Goal: Complete application form: Complete application form

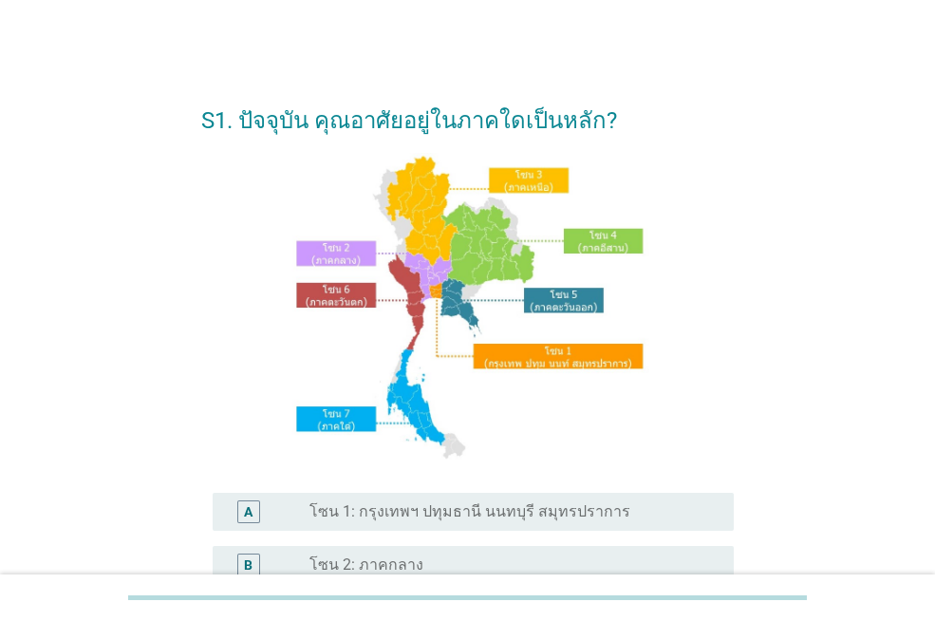
scroll to position [474, 0]
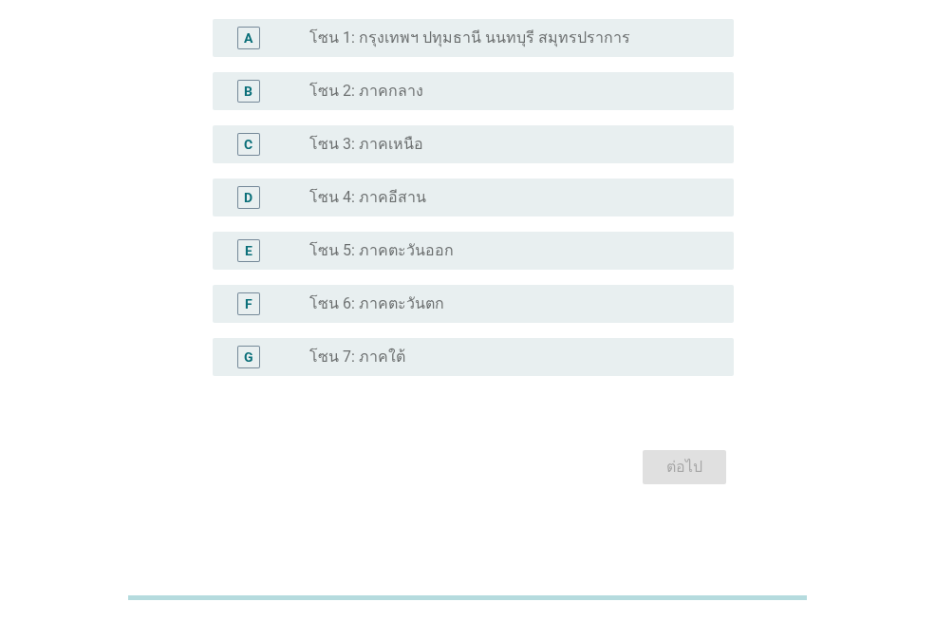
click at [464, 22] on div "A radio_button_unchecked โซน 1: กรุงเทพฯ ปทุมธานี นนทบุรี สมุทรปราการ" at bounding box center [473, 38] width 521 height 38
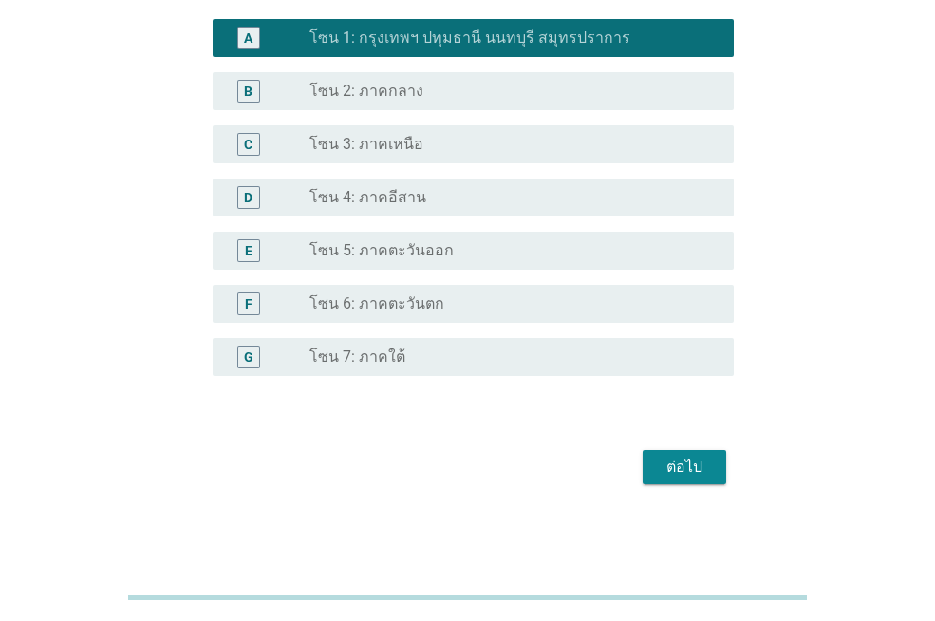
click at [697, 467] on div "ต่อไป" at bounding box center [684, 467] width 53 height 23
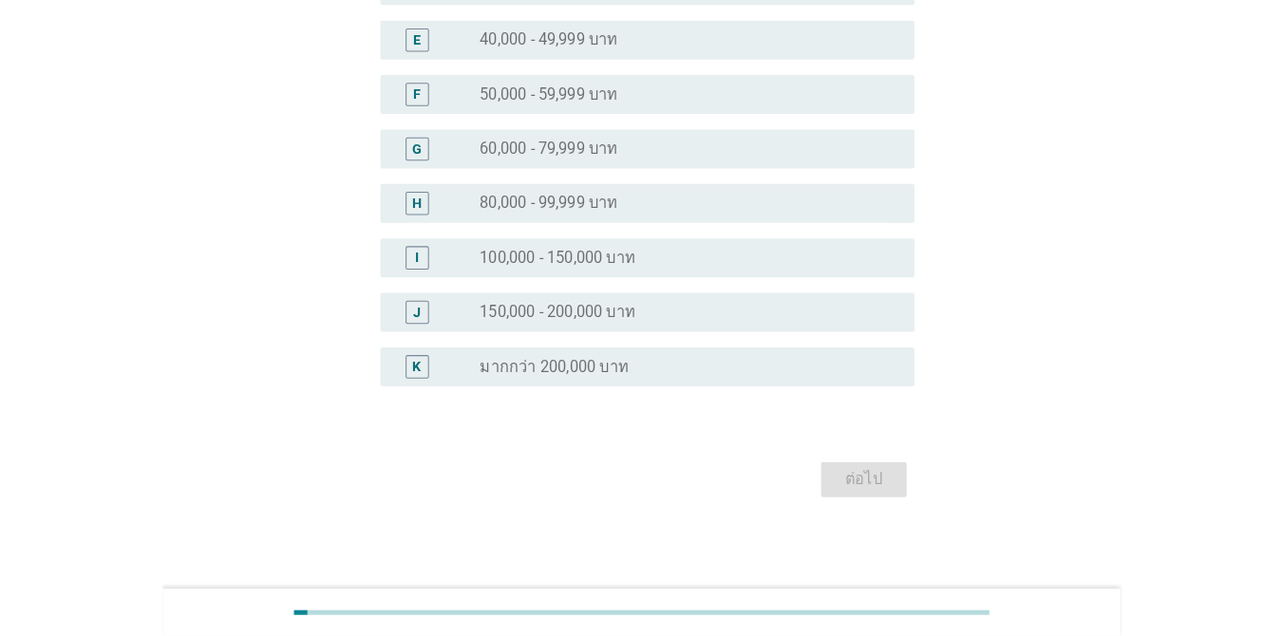
scroll to position [0, 0]
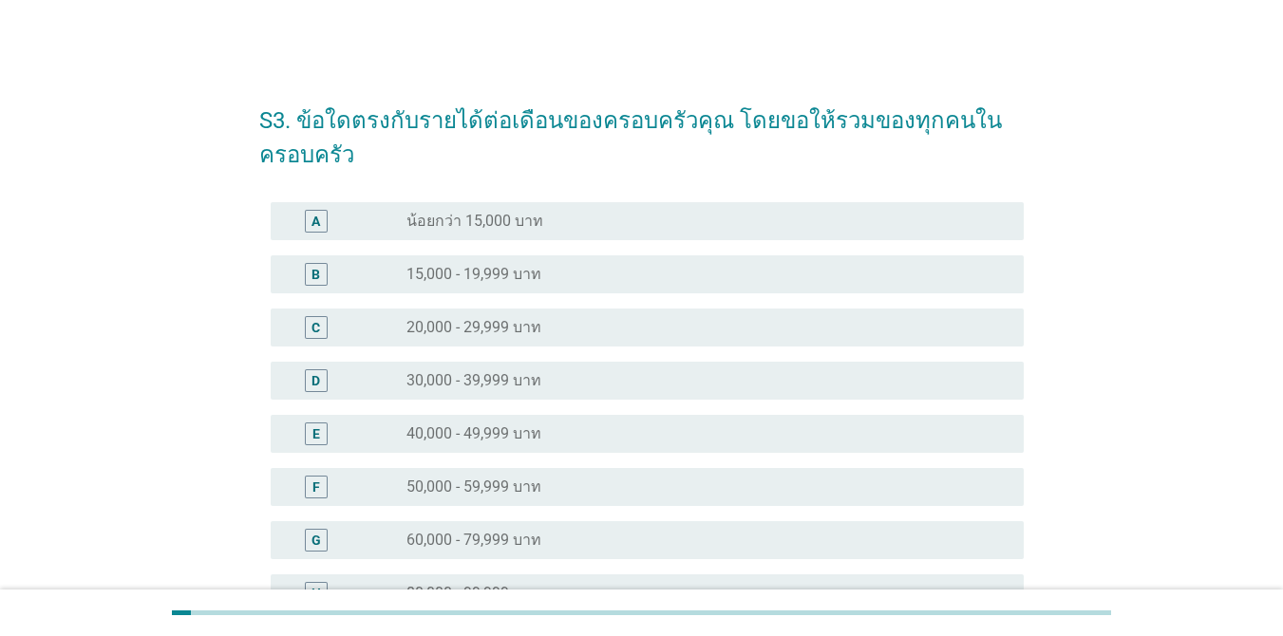
click at [513, 319] on label "20,000 - 29,999 บาท" at bounding box center [473, 327] width 135 height 19
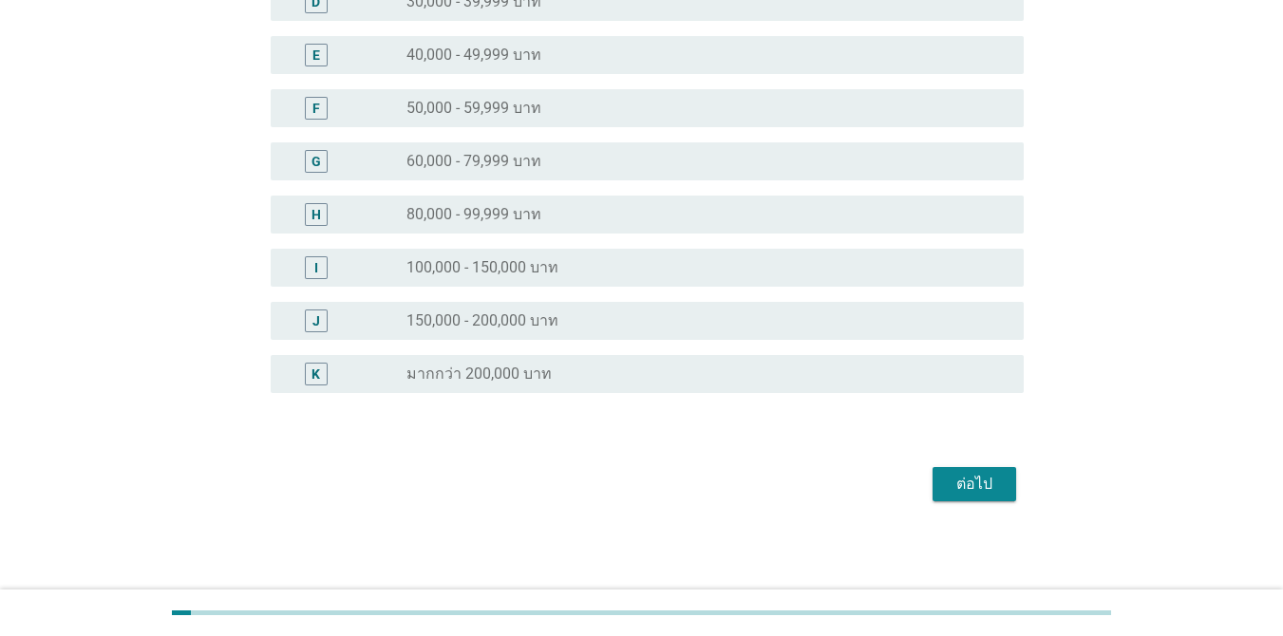
scroll to position [380, 0]
click at [935, 478] on div "ต่อไป" at bounding box center [974, 483] width 53 height 23
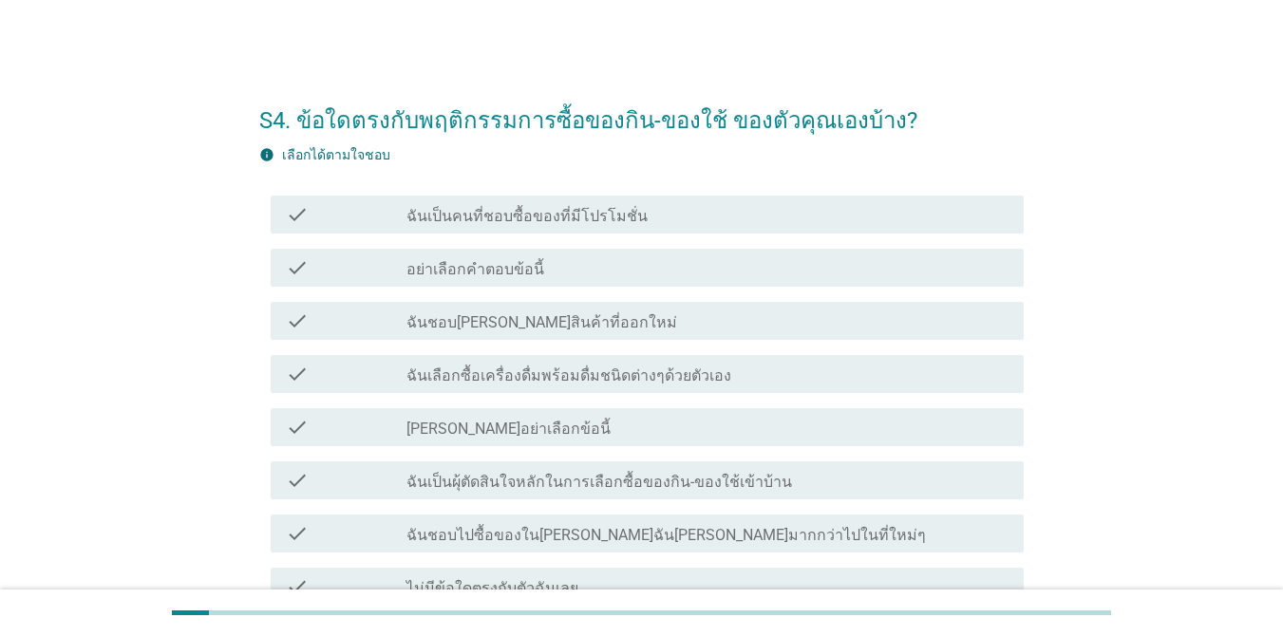
click at [614, 228] on div "check check_box_outline_blank ฉันเป็นคนที่ชอบซื้อของที่มีโปรโมชั่น" at bounding box center [647, 215] width 753 height 38
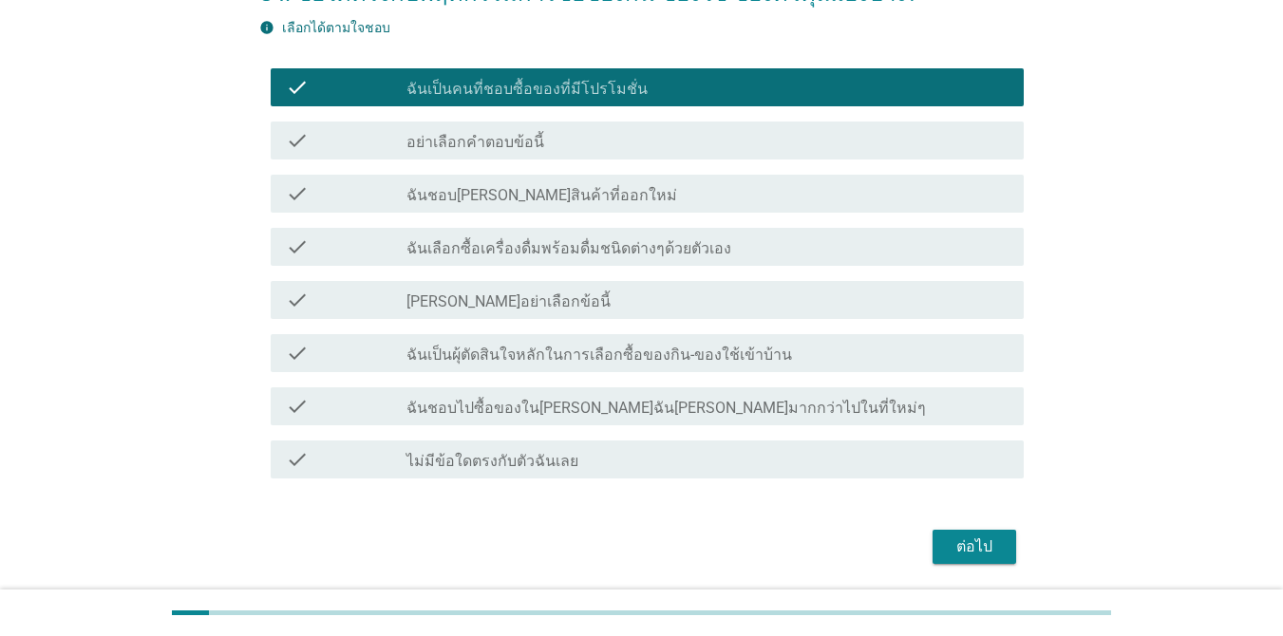
scroll to position [136, 0]
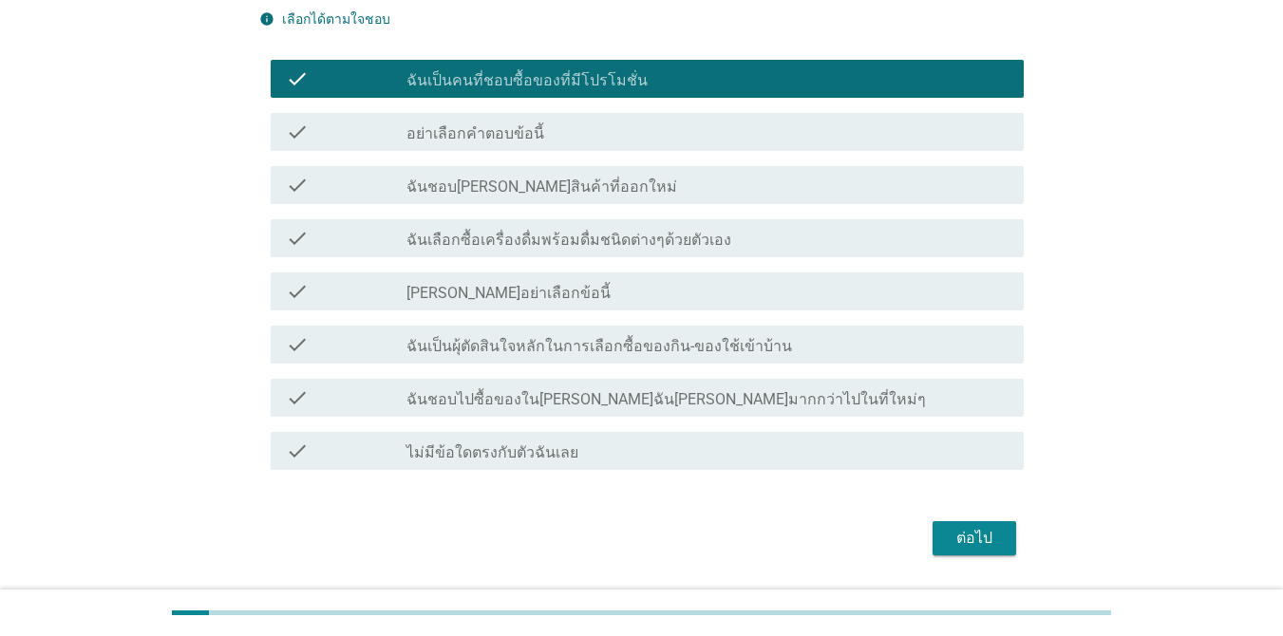
click at [935, 552] on button "ต่อไป" at bounding box center [975, 538] width 84 height 34
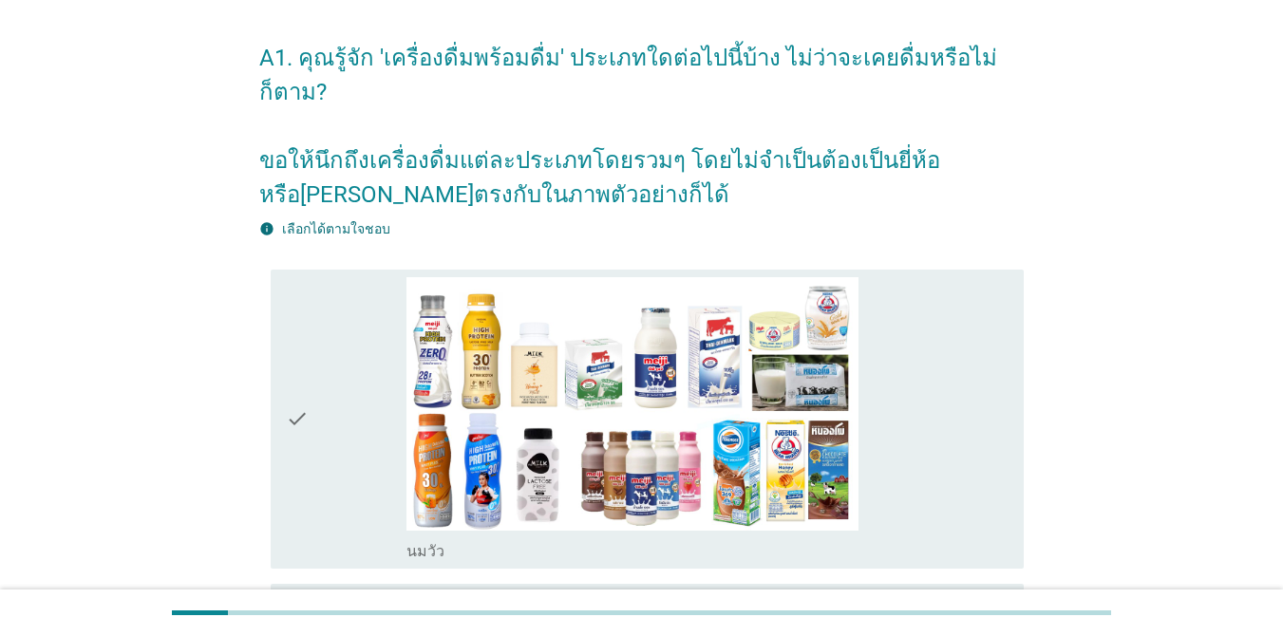
scroll to position [86, 0]
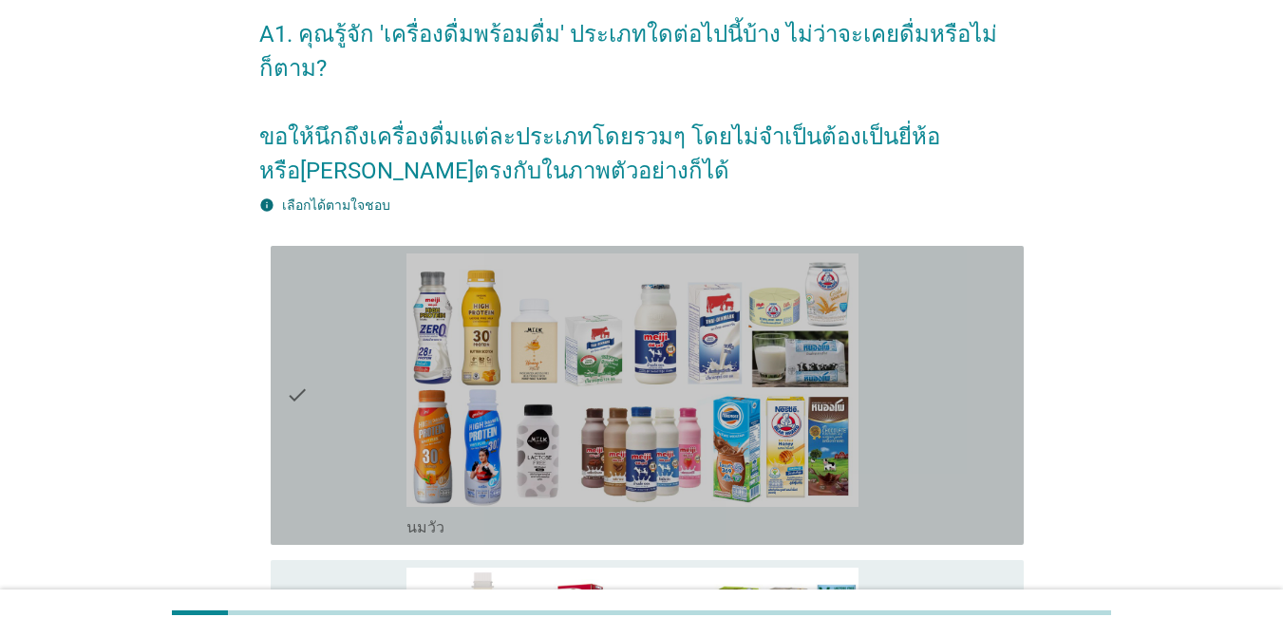
click at [930, 358] on div "check_box_outline_blank [PERSON_NAME]" at bounding box center [707, 396] width 602 height 284
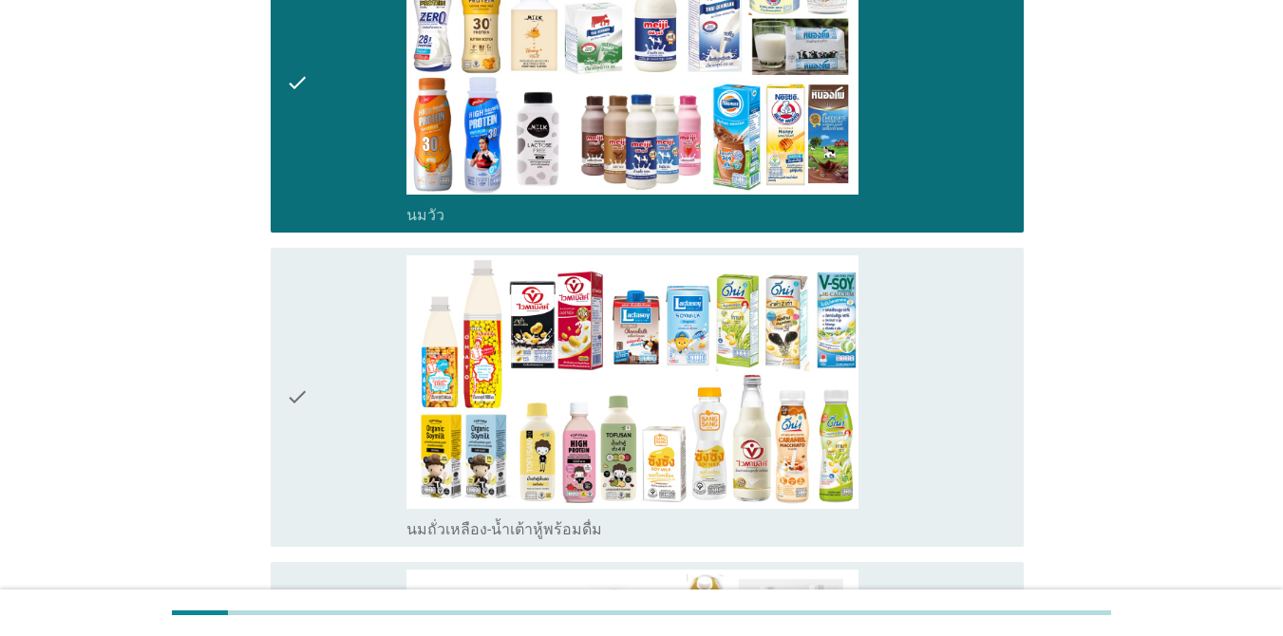
scroll to position [523, 0]
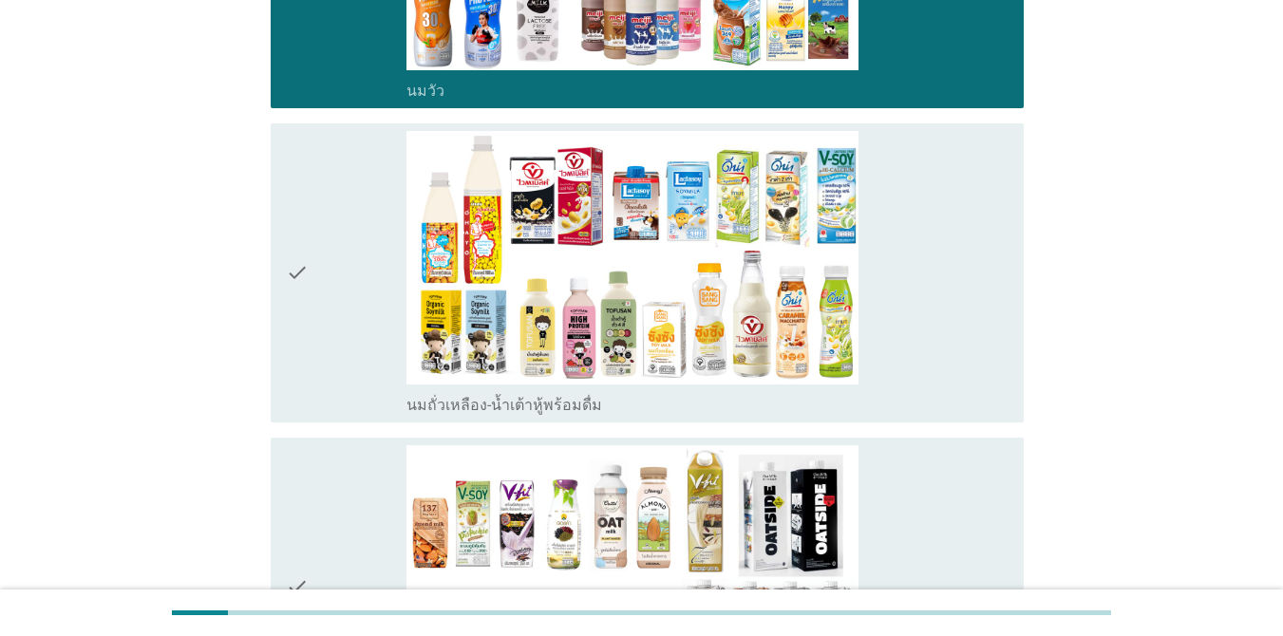
click at [935, 257] on div "check_box_outline_blank นมถั่วเหลือง-น้ำเต้าหู้พร้อมดื่ม" at bounding box center [707, 273] width 602 height 284
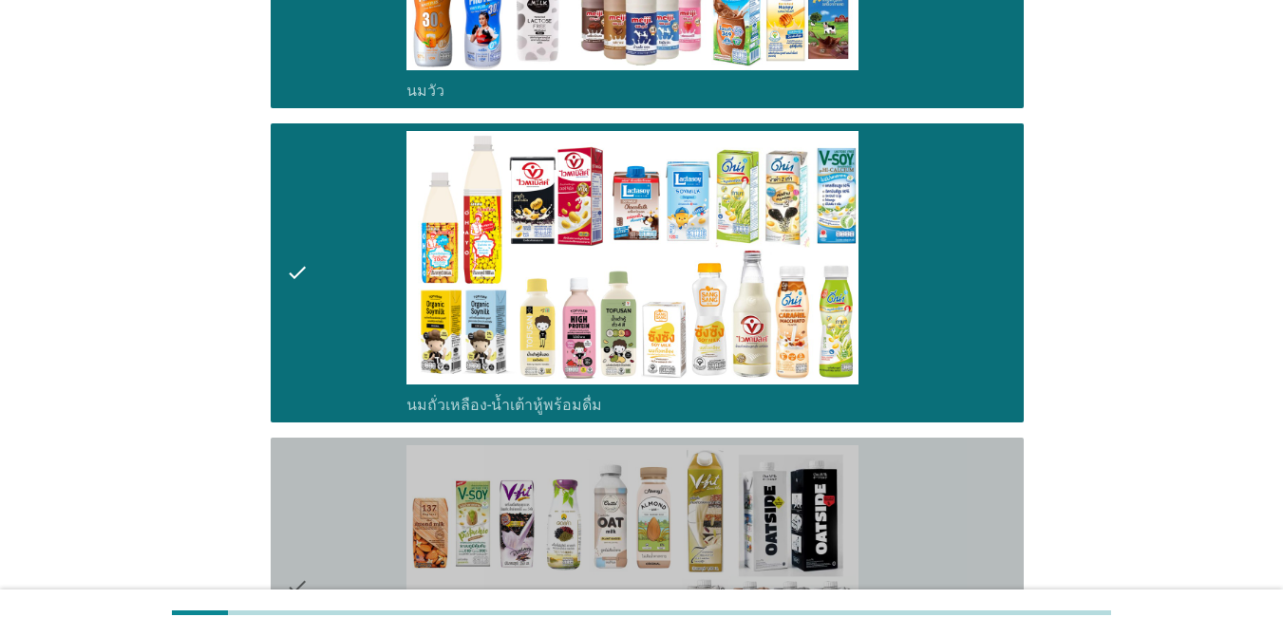
click at [900, 489] on div "check_box_outline_blank นมถั่วชนิดอื่นๆหรือนมธัญพืช [PERSON_NAME] นมโอ๊ต อัลมอน…" at bounding box center [707, 587] width 602 height 284
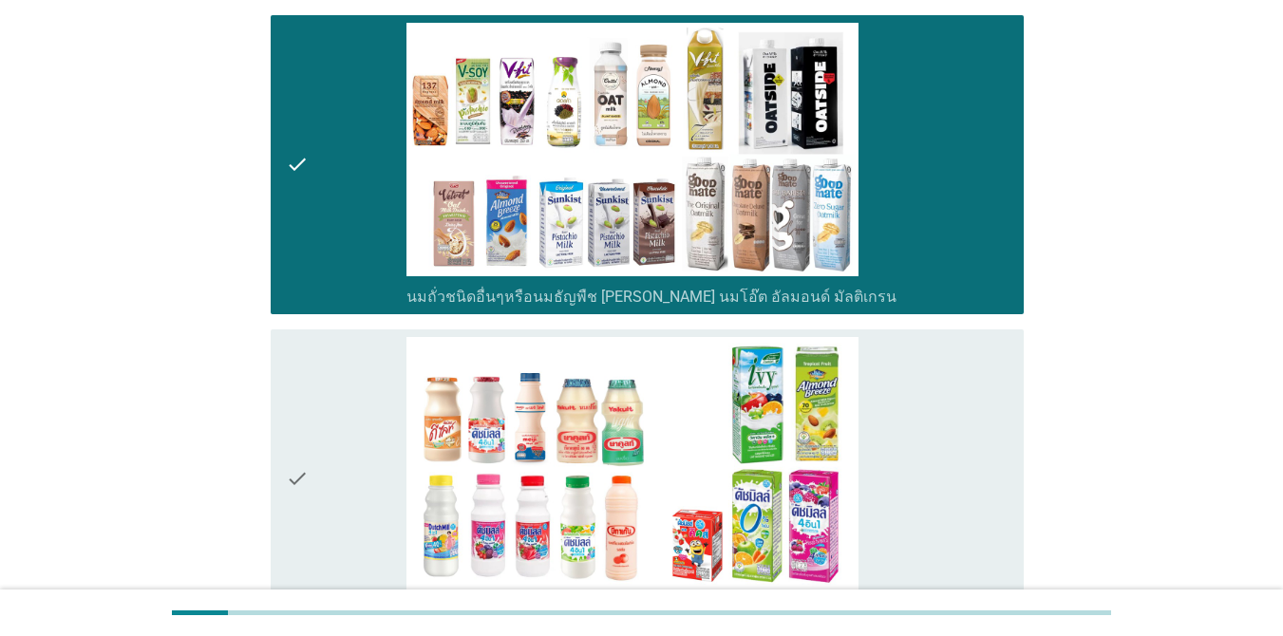
scroll to position [1009, 0]
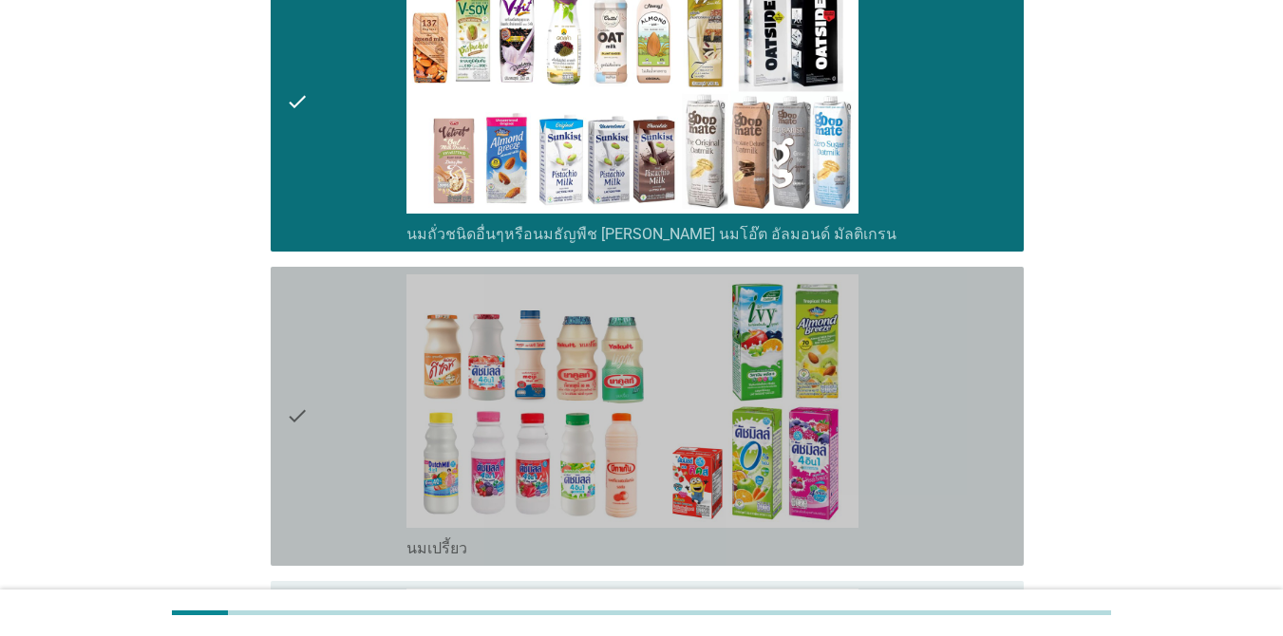
click at [935, 365] on div "check_box_outline_blank นมเปรี้ยว" at bounding box center [707, 416] width 602 height 284
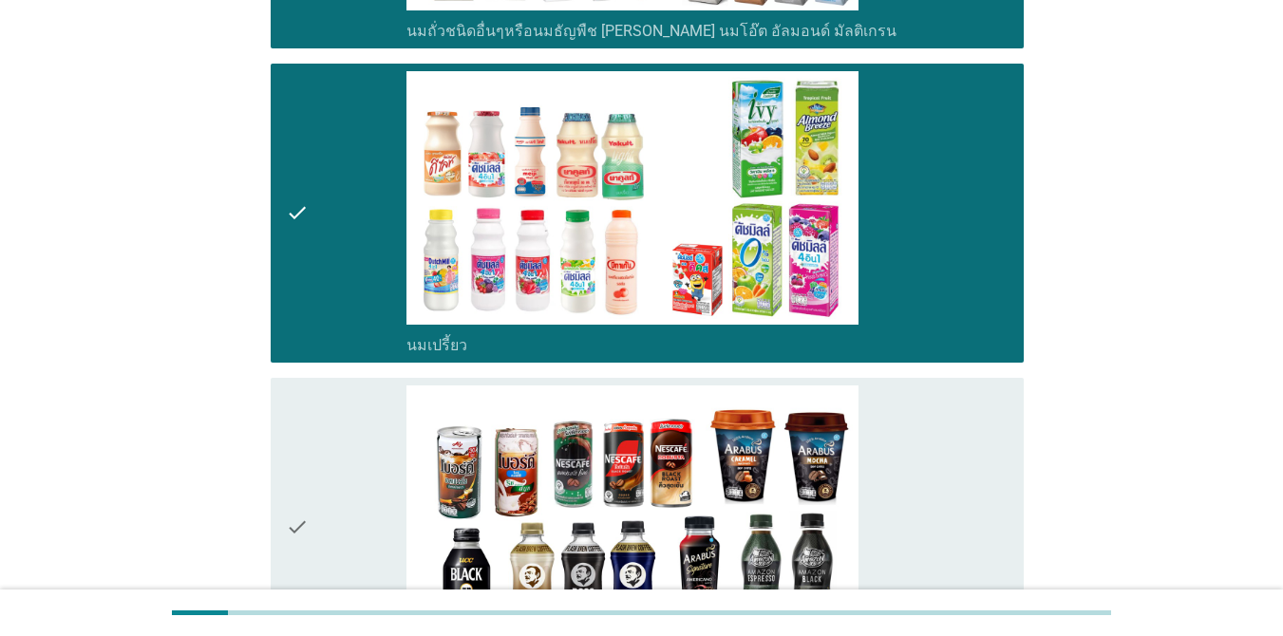
scroll to position [1368, 0]
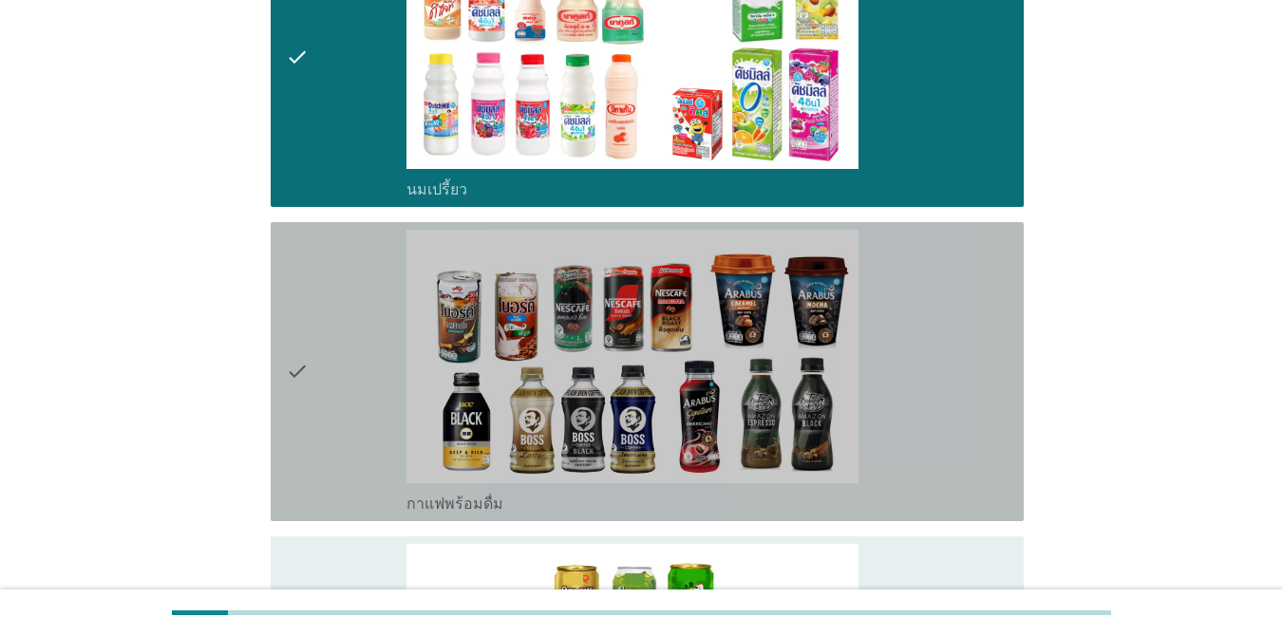
click at [935, 361] on div "check_box_outline_blank กาแฟพร้อมดื่ม" at bounding box center [707, 372] width 602 height 284
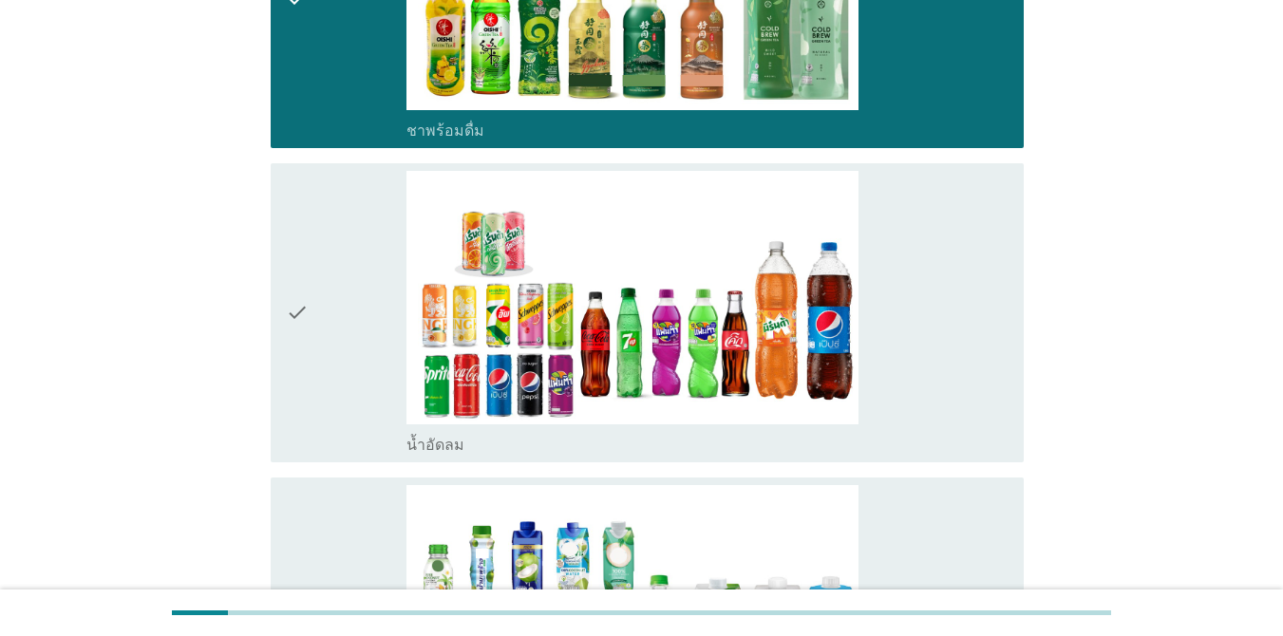
scroll to position [2064, 0]
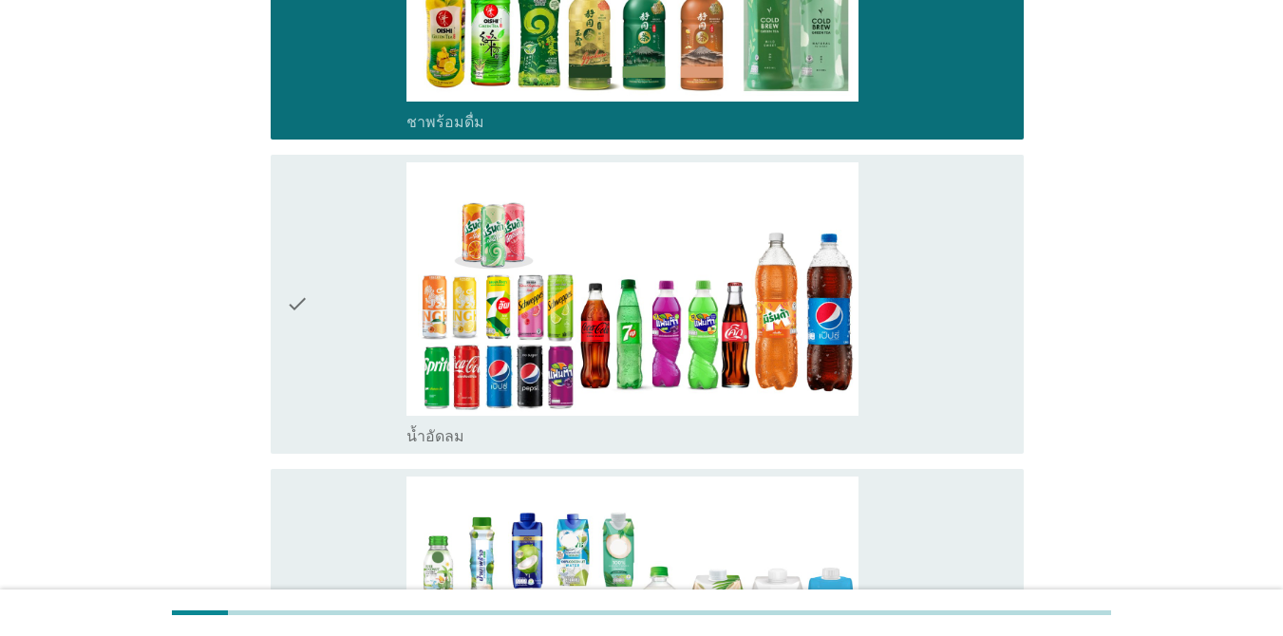
click at [871, 315] on div "check_box_outline_blank น้ำอัดลม" at bounding box center [707, 304] width 602 height 284
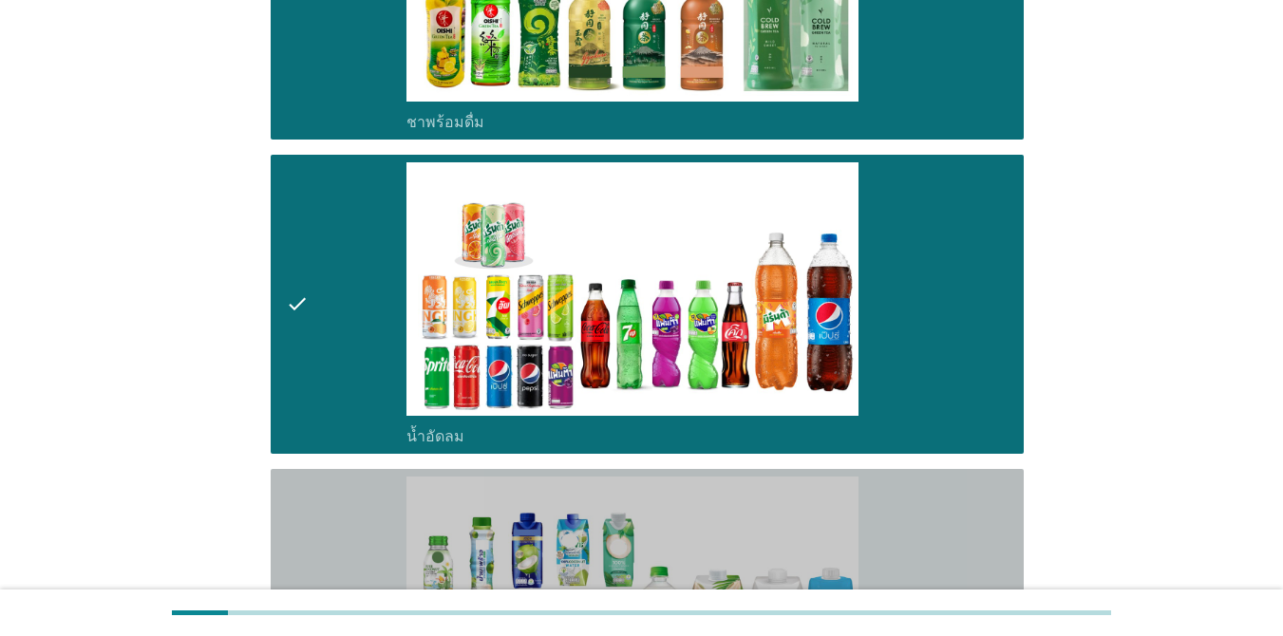
click at [905, 500] on div "check_box_outline_blank น้ำมะพร้าวพร้อมดื่ม" at bounding box center [707, 619] width 602 height 284
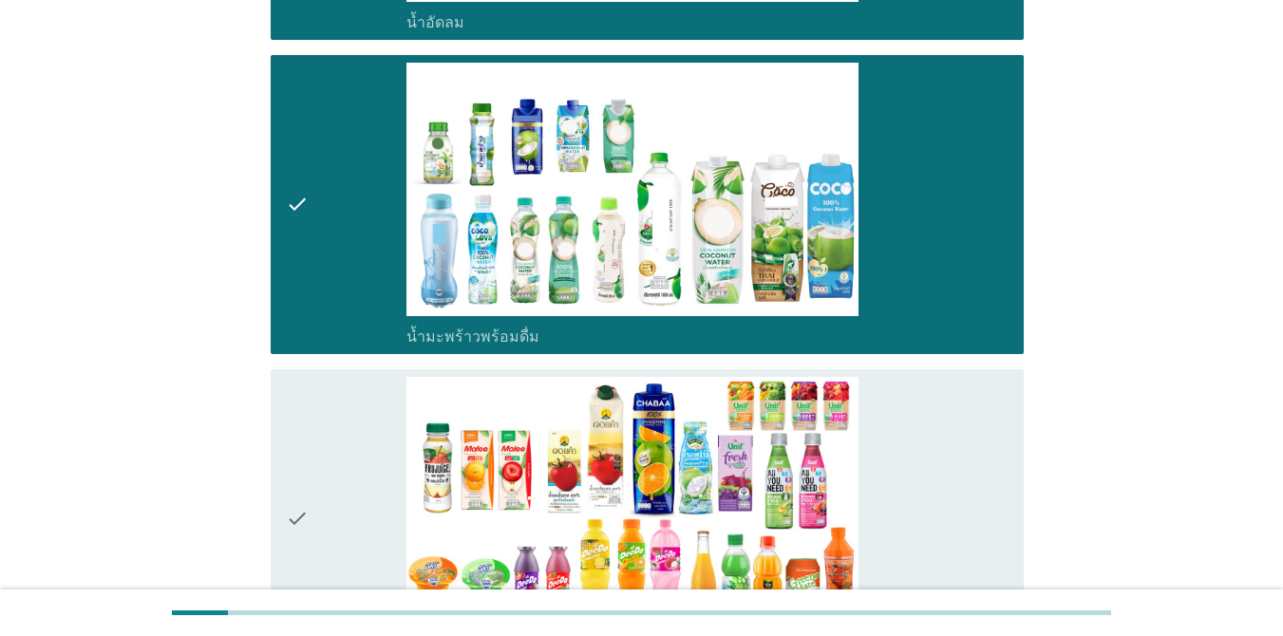
scroll to position [2602, 0]
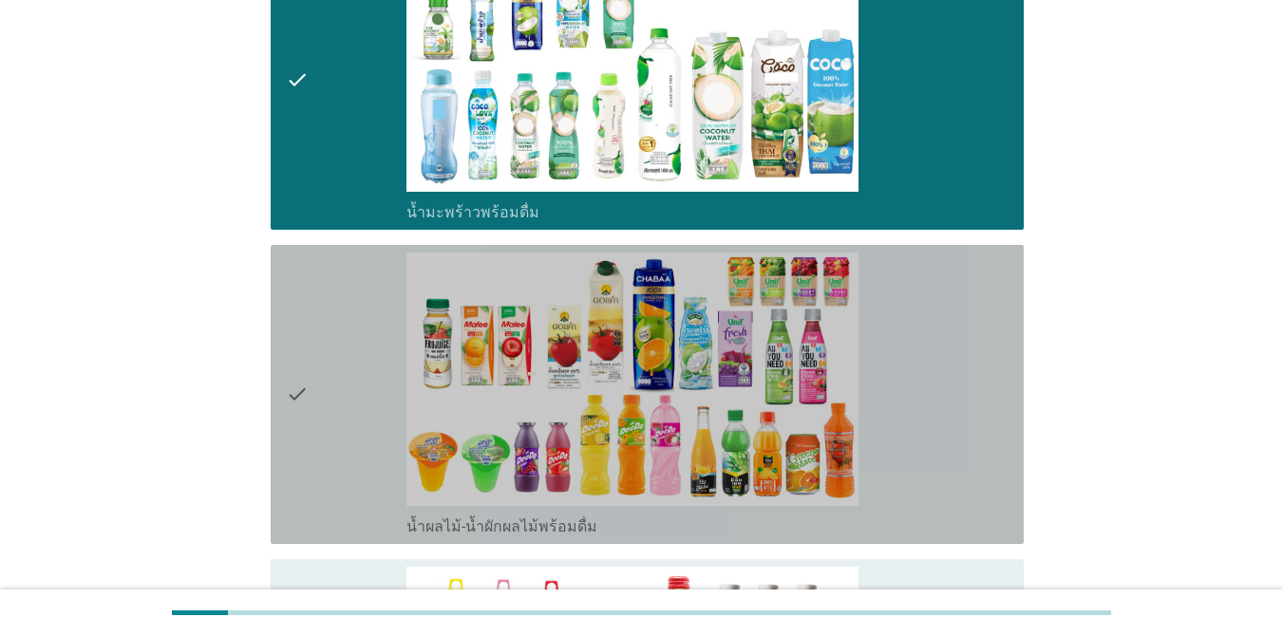
click at [921, 337] on div "check_box_outline_blank น้ำผลไม้-น้ำผักผลไม้พร้อมดื่ม" at bounding box center [707, 395] width 602 height 284
click at [935, 432] on div "check_box_outline_blank น้ำผลไม้-น้ำผักผลไม้พร้อมดื่ม" at bounding box center [707, 395] width 602 height 284
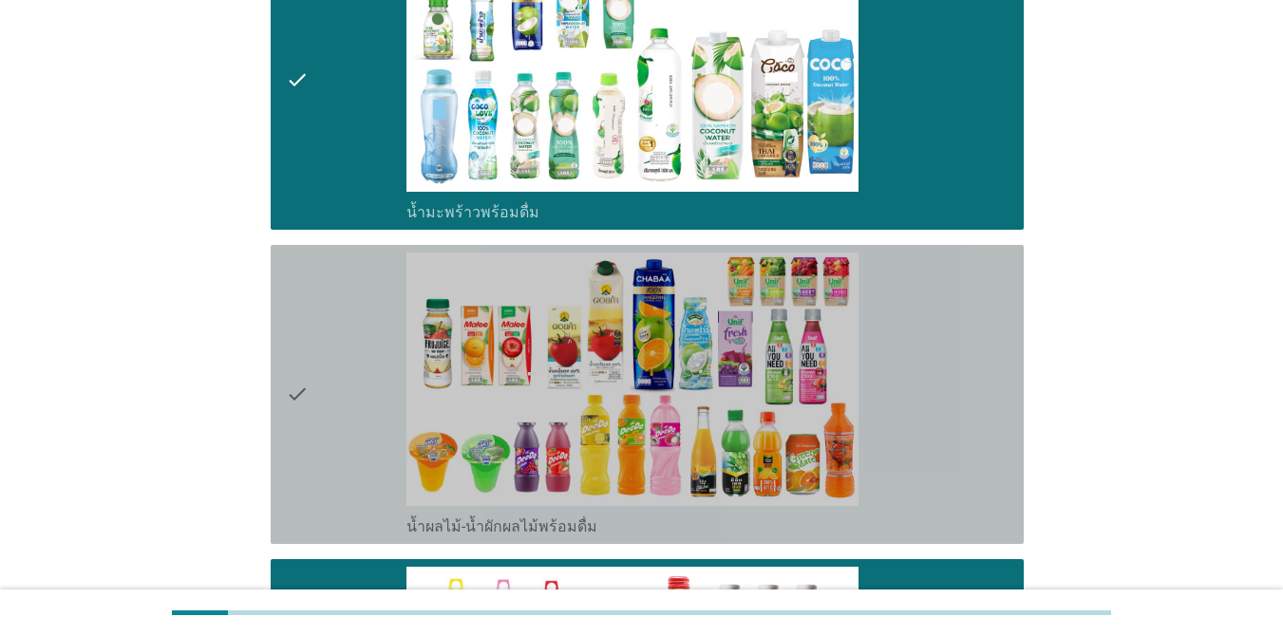
click at [935, 416] on div "check check_box_outline_blank น้ำผลไม้-น้ำผักผลไม้พร้อมดื่ม" at bounding box center [647, 394] width 753 height 299
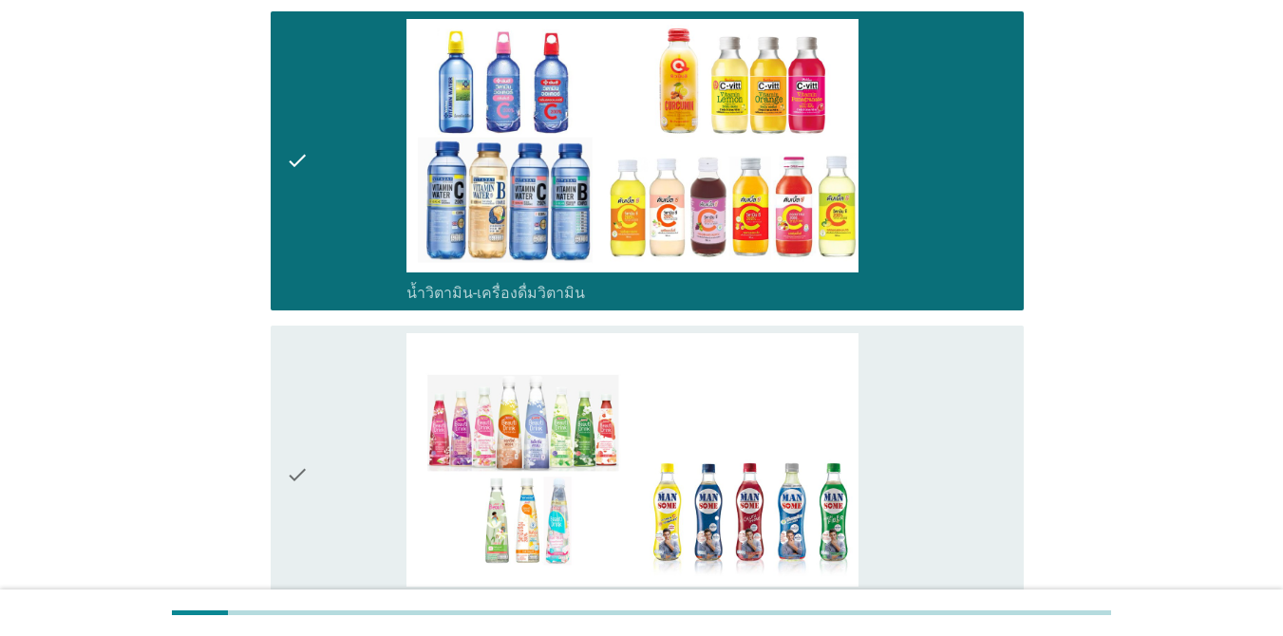
scroll to position [3236, 0]
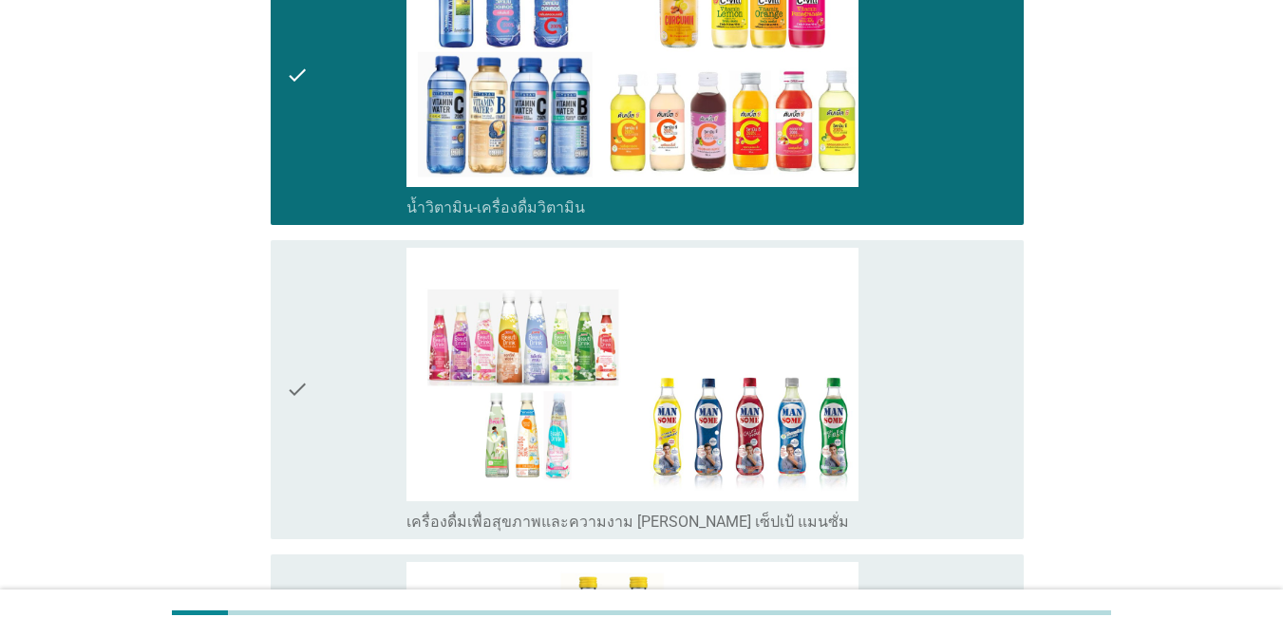
click at [935, 357] on div "check_box_outline_blank เครื่องดื่มเพื่อสุขภาพและความงาม [PERSON_NAME] เซ็ปเป้ …" at bounding box center [707, 390] width 602 height 284
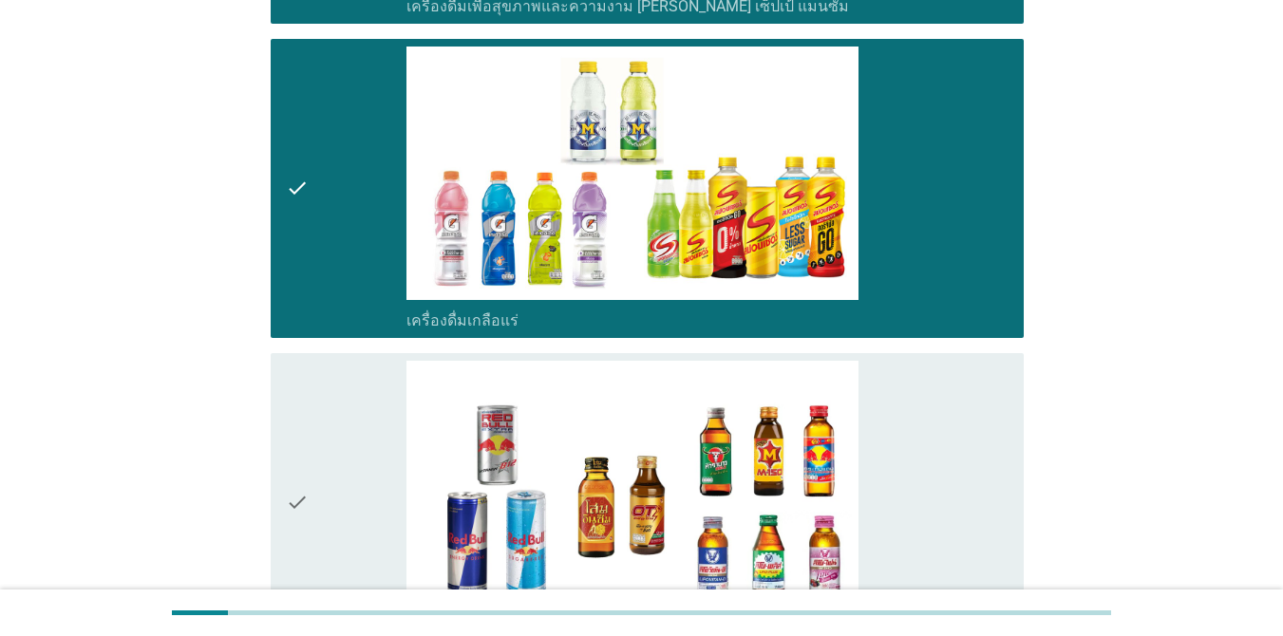
scroll to position [3916, 0]
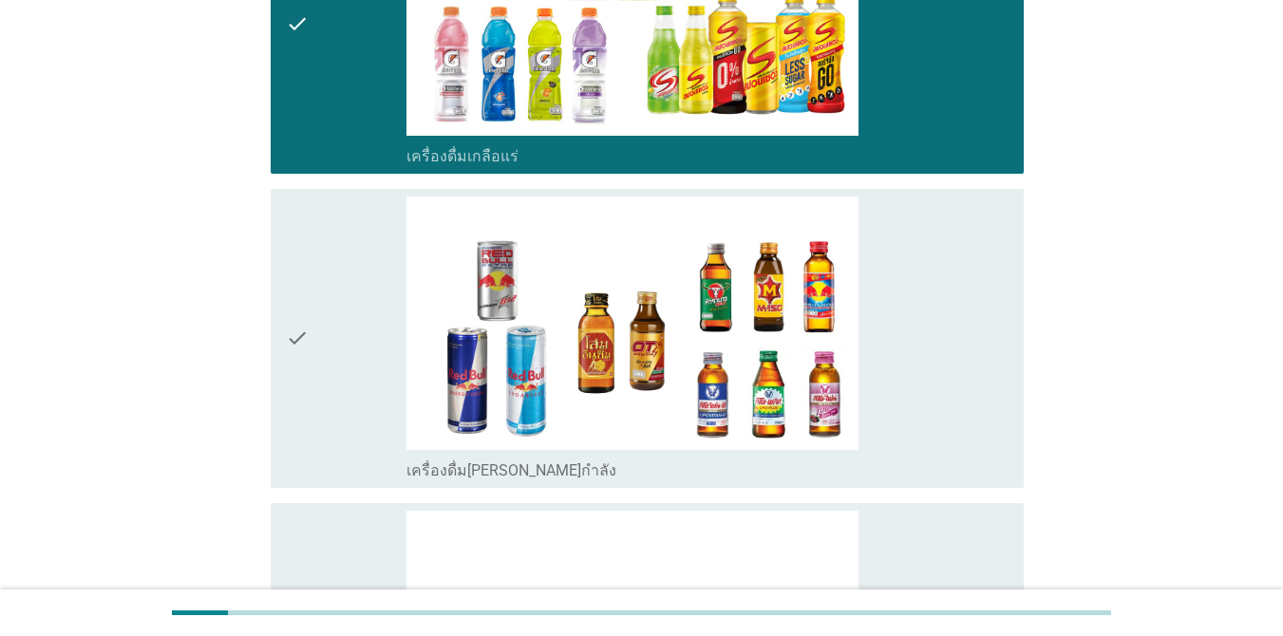
click at [935, 331] on div "check_box_outline_blank เครื่องดื่ม[PERSON_NAME]กำลัง" at bounding box center [707, 339] width 602 height 284
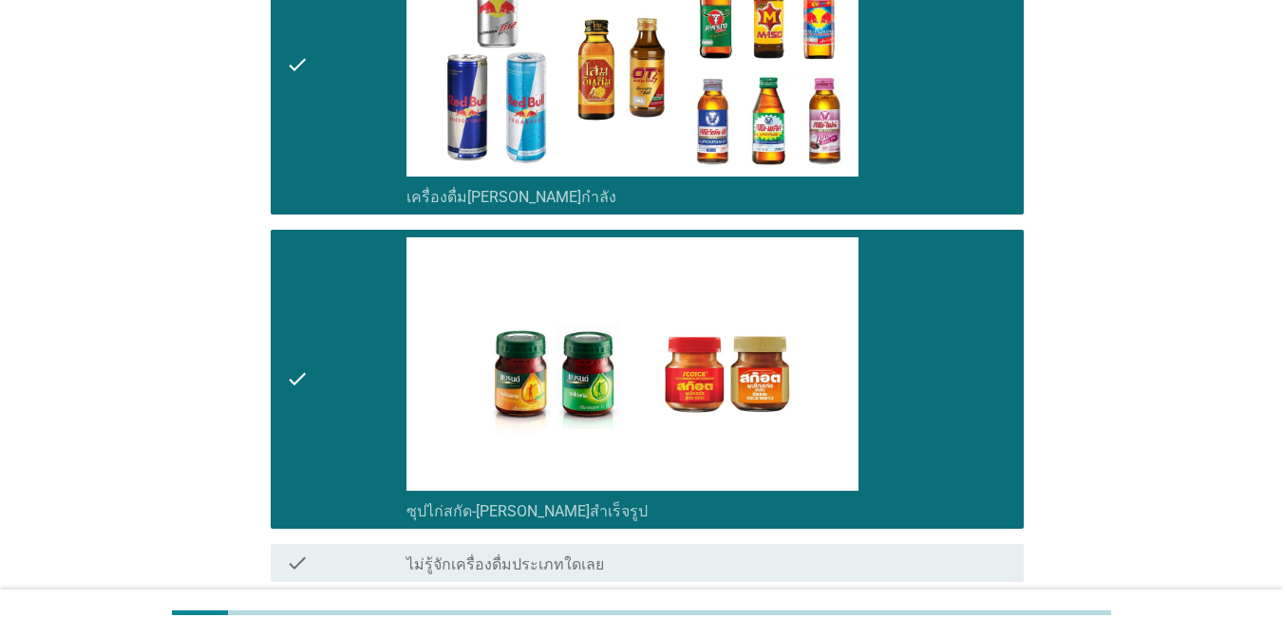
scroll to position [4322, 0]
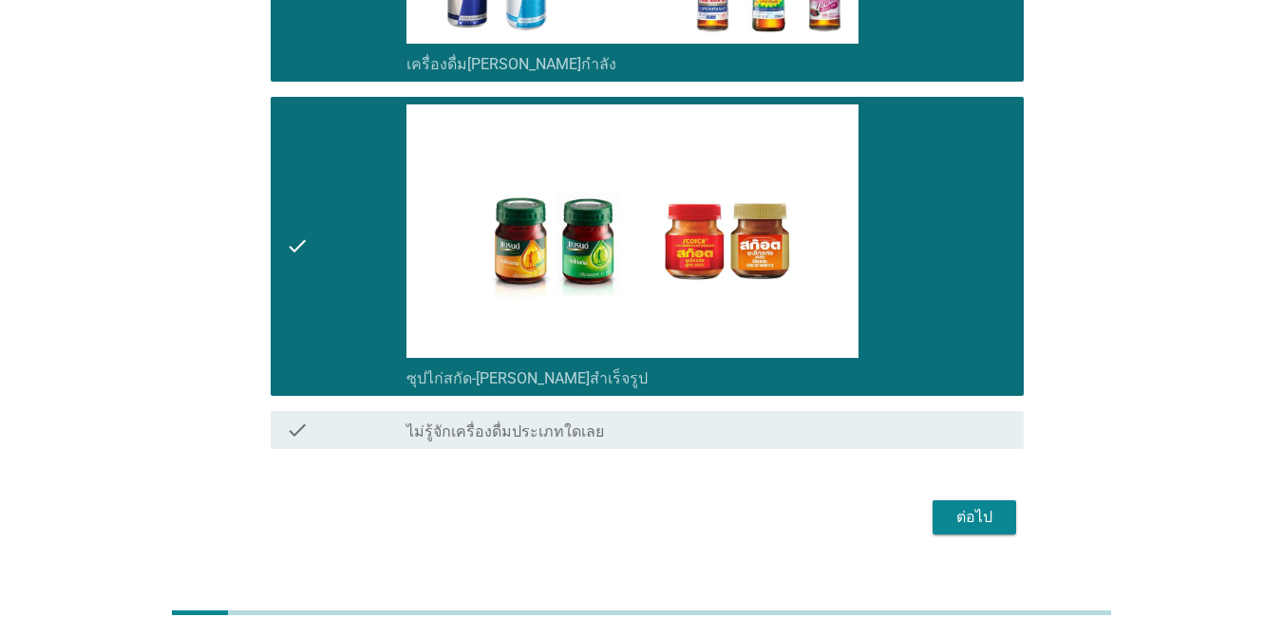
click at [935, 500] on button "ต่อไป" at bounding box center [975, 517] width 84 height 34
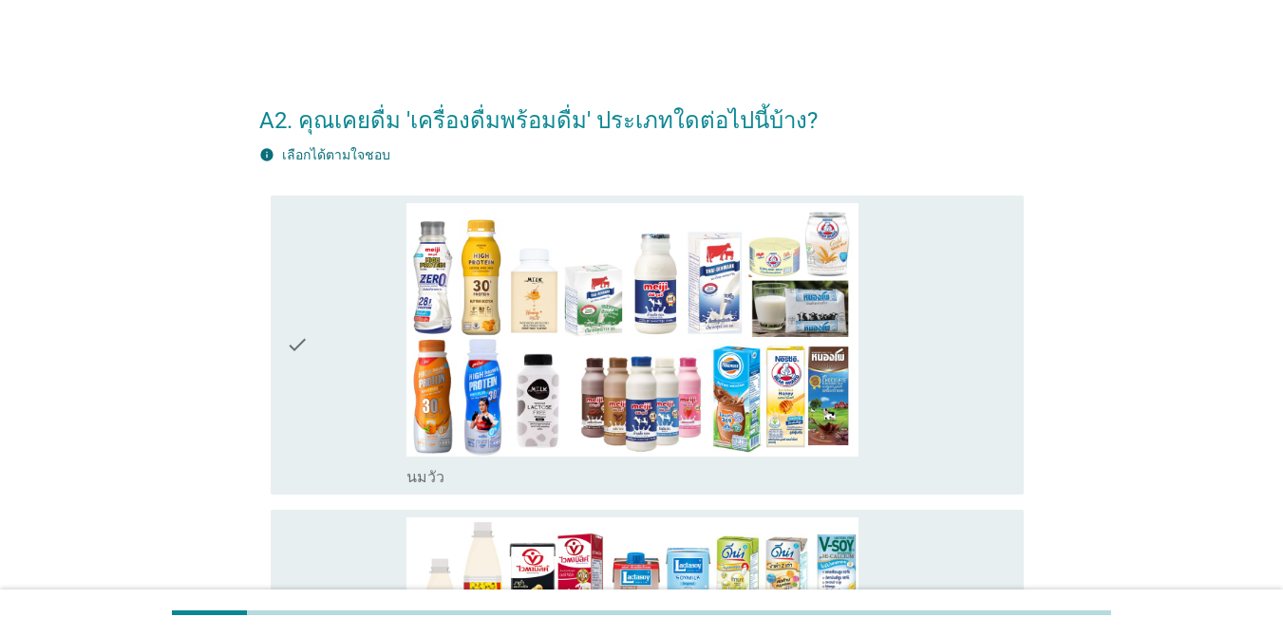
scroll to position [176, 0]
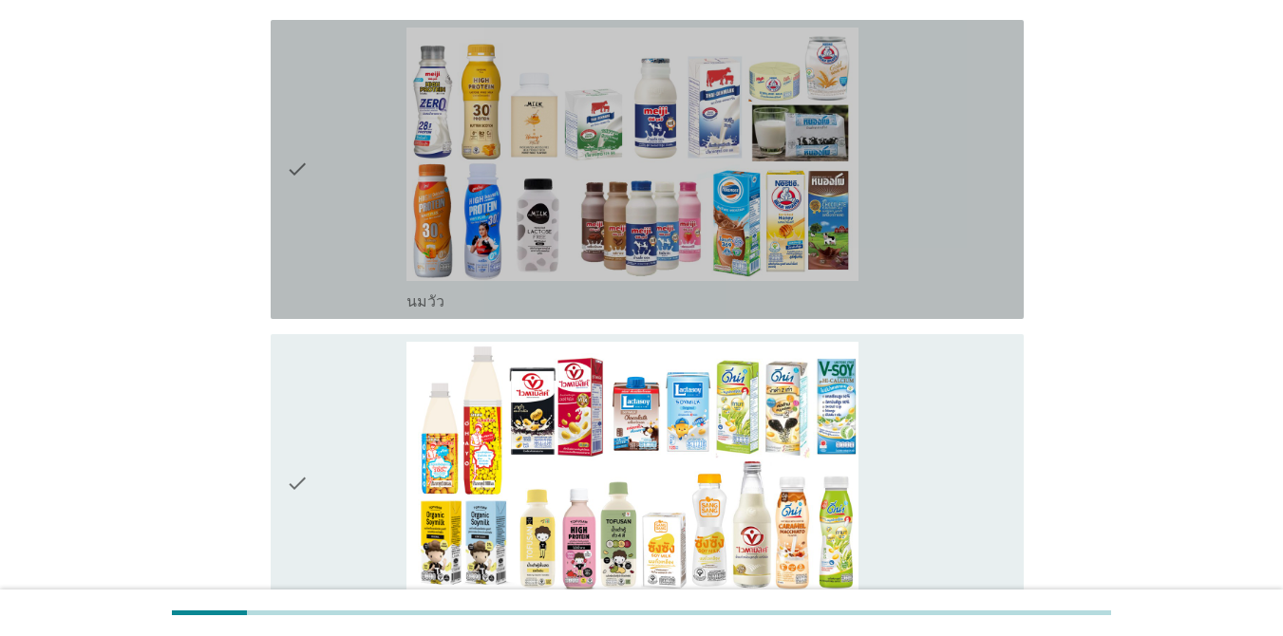
click at [899, 138] on div "check_box_outline_blank [PERSON_NAME]" at bounding box center [707, 170] width 602 height 284
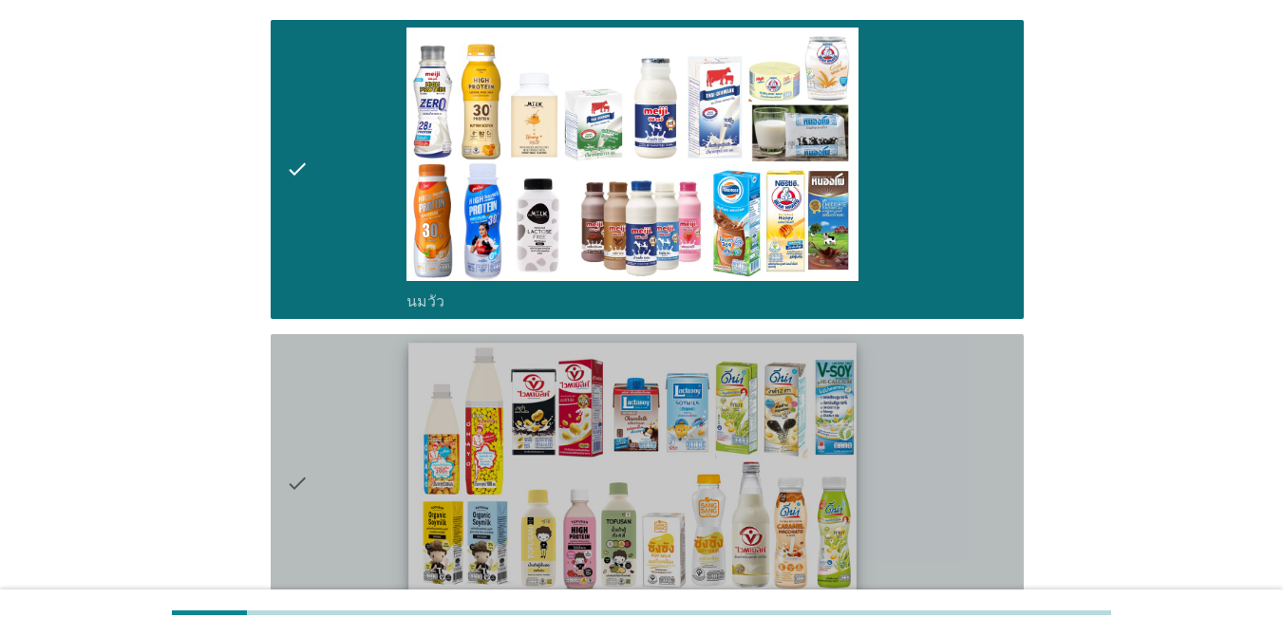
click at [855, 466] on img at bounding box center [632, 469] width 448 height 252
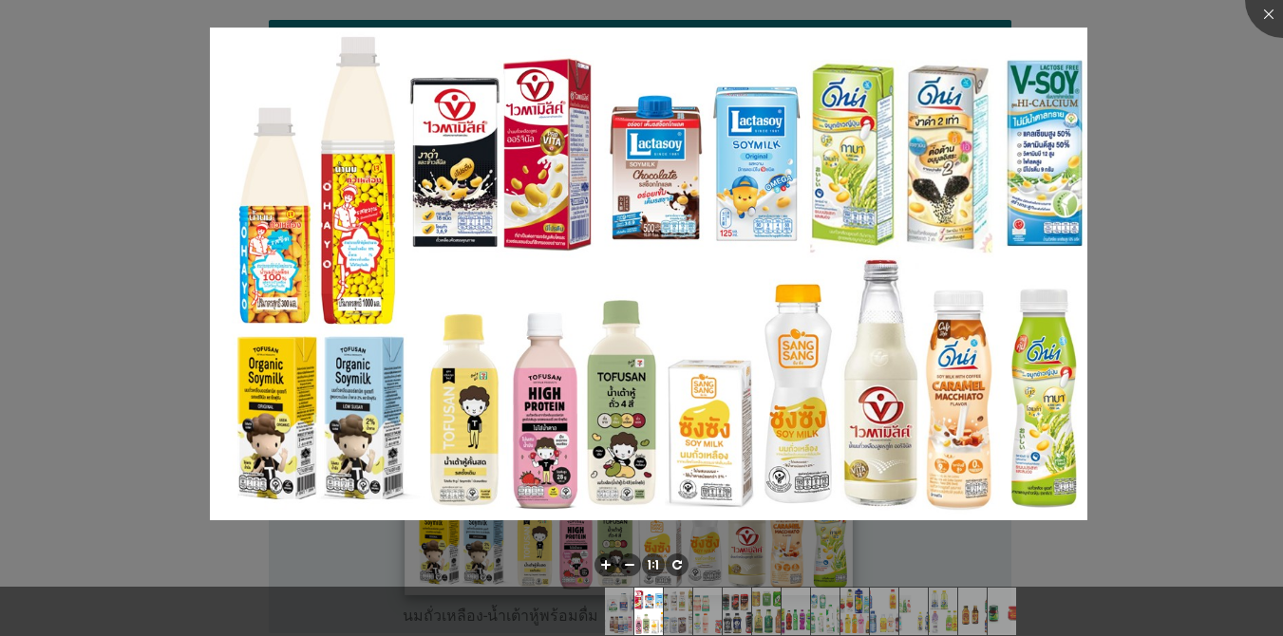
click at [935, 401] on img at bounding box center [648, 274] width 877 height 493
click at [935, 341] on div at bounding box center [641, 318] width 1283 height 636
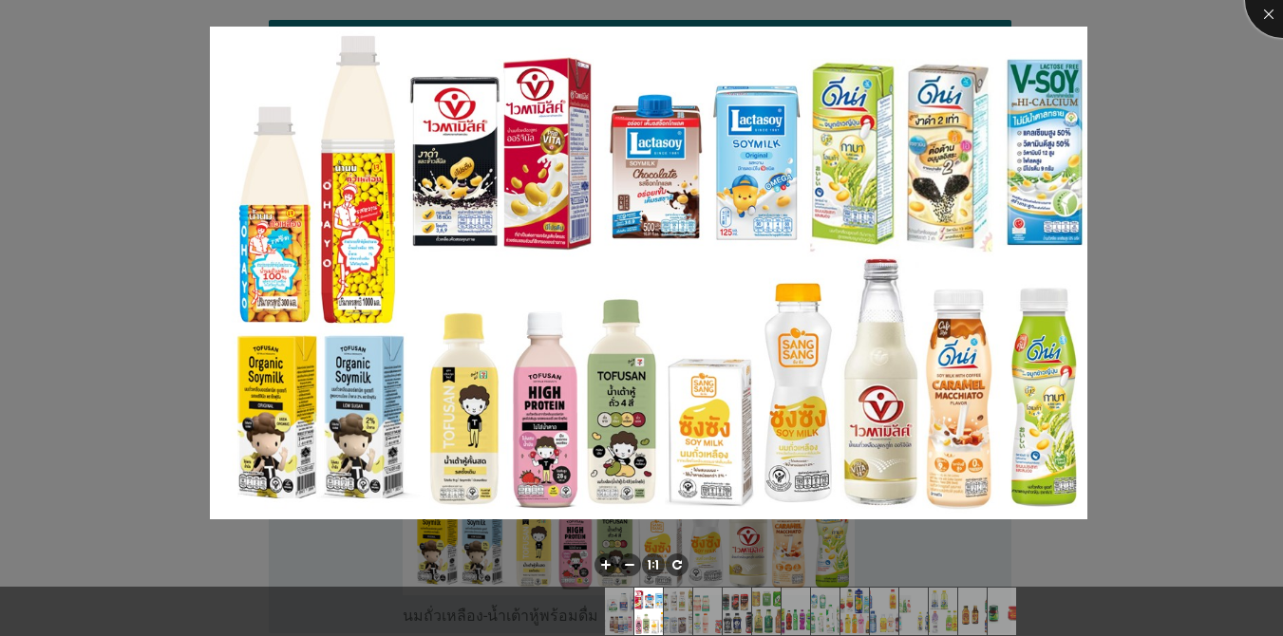
click at [935, 25] on div at bounding box center [1283, 0] width 76 height 76
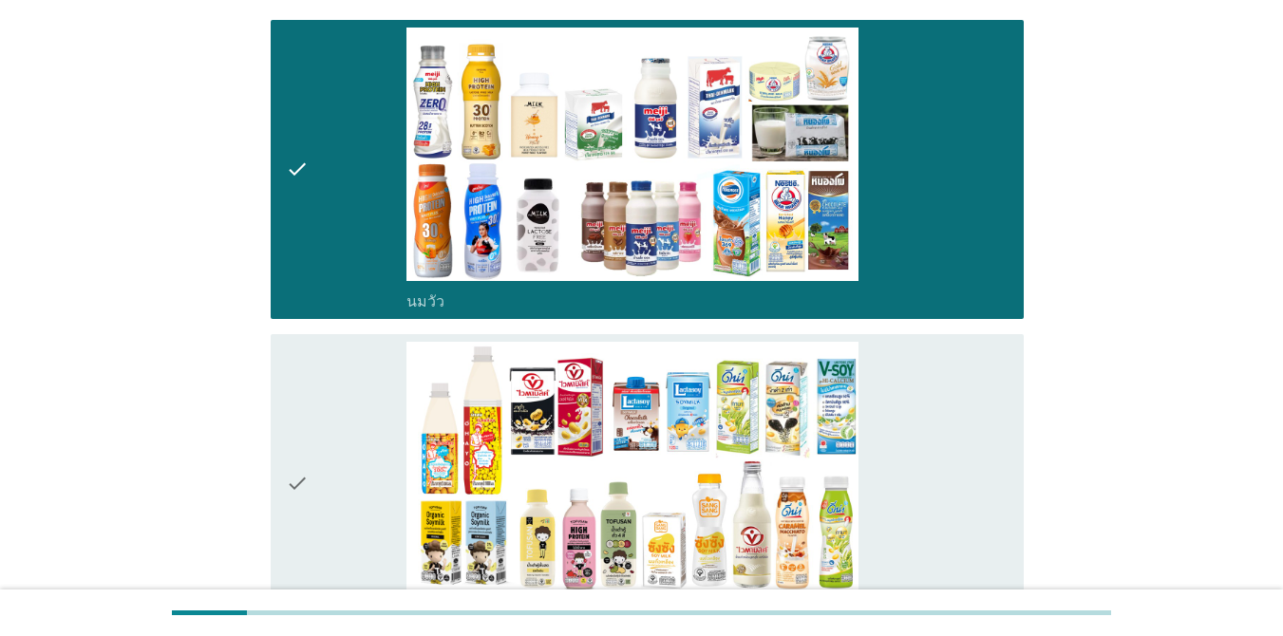
click at [931, 386] on div "check_box_outline_blank นมถั่วเหลือง-น้ำเต้าหู้พร้อมดื่ม" at bounding box center [707, 484] width 602 height 284
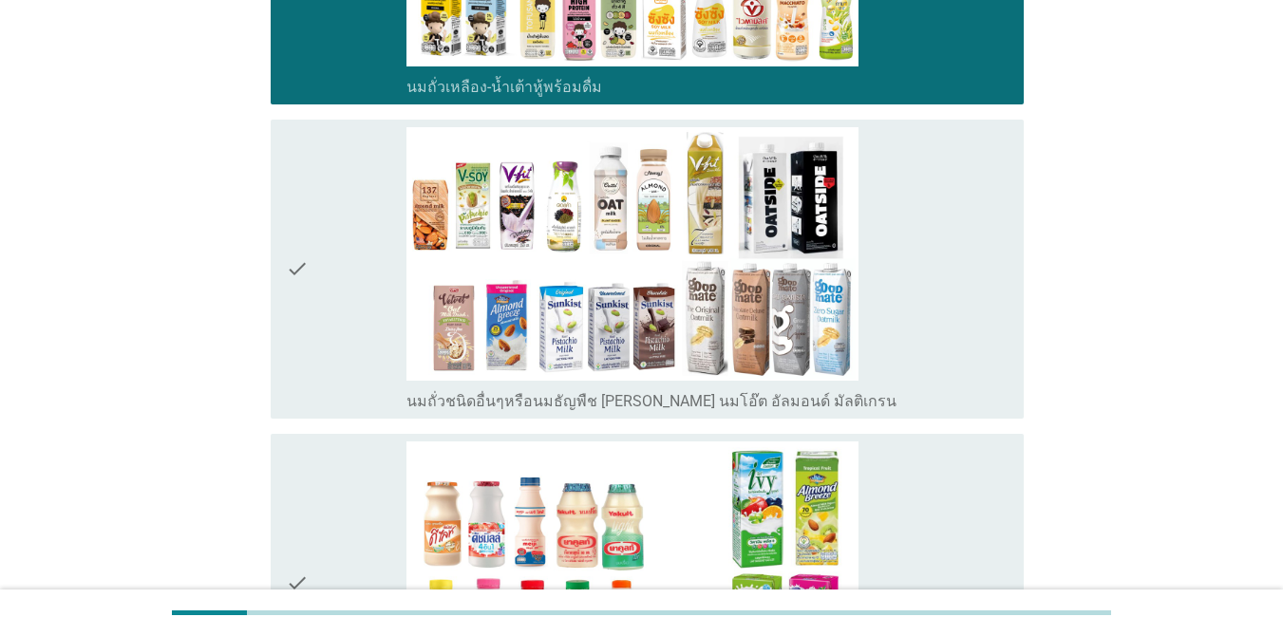
scroll to position [712, 0]
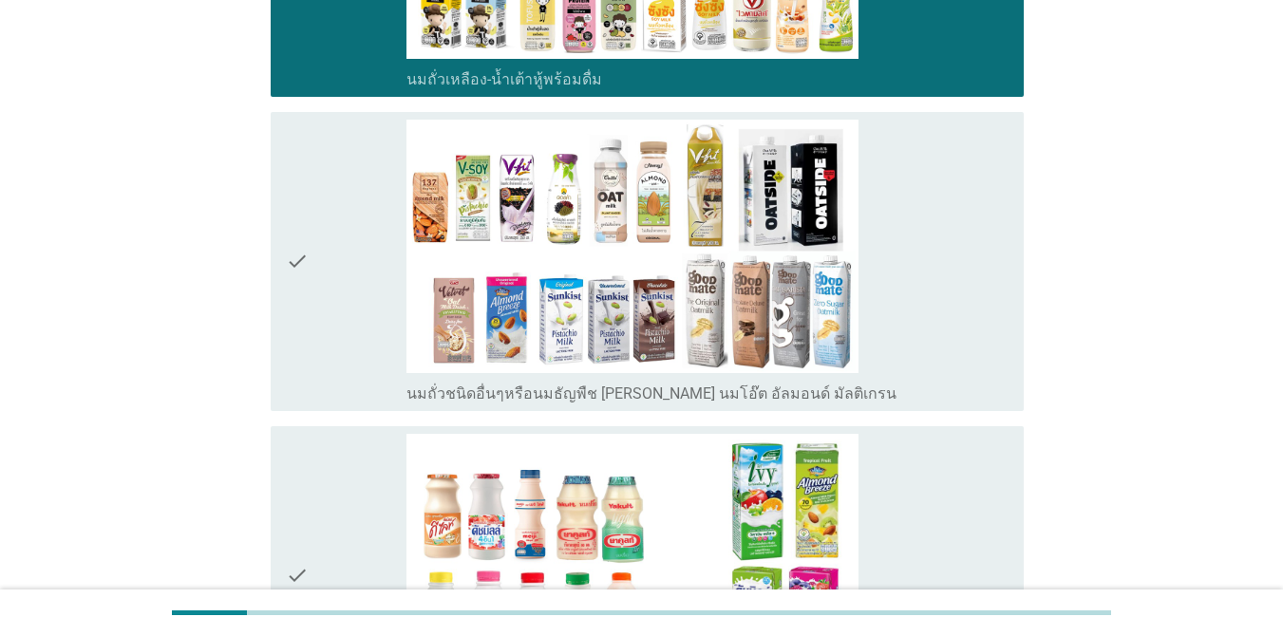
click at [935, 259] on div "check_box_outline_blank นมถั่วชนิดอื่นๆหรือนมธัญพืช [PERSON_NAME] นมโอ๊ต อัลมอน…" at bounding box center [707, 262] width 602 height 284
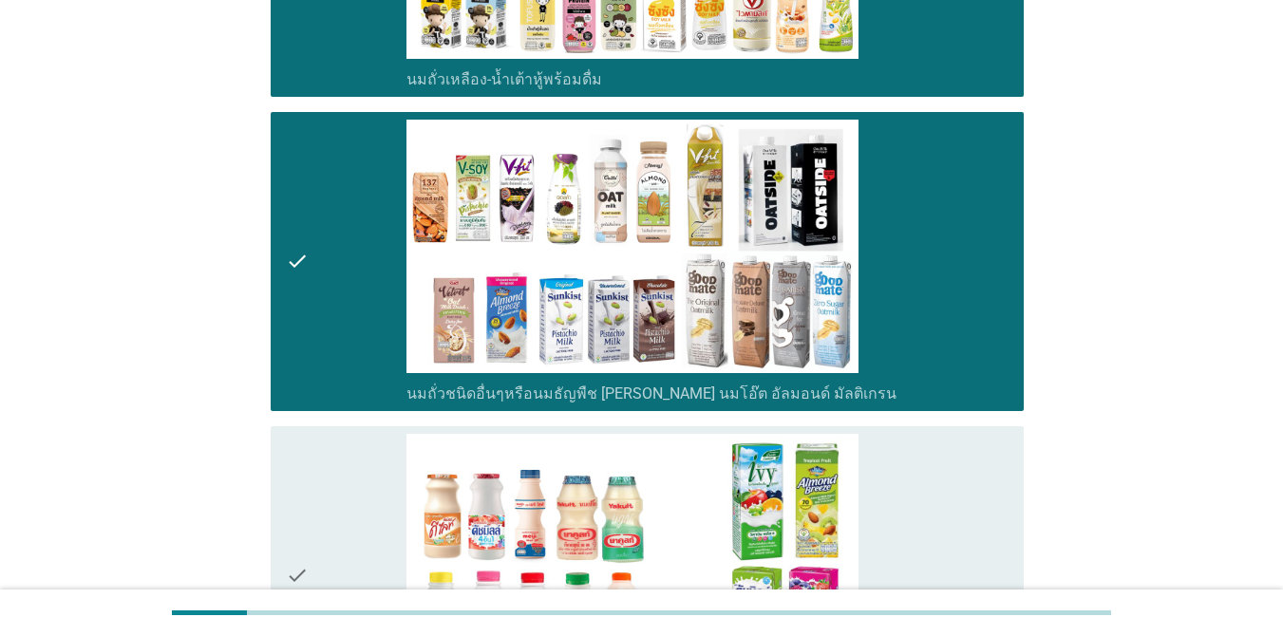
click at [927, 478] on div "check_box_outline_blank นมเปรี้ยว" at bounding box center [707, 576] width 602 height 284
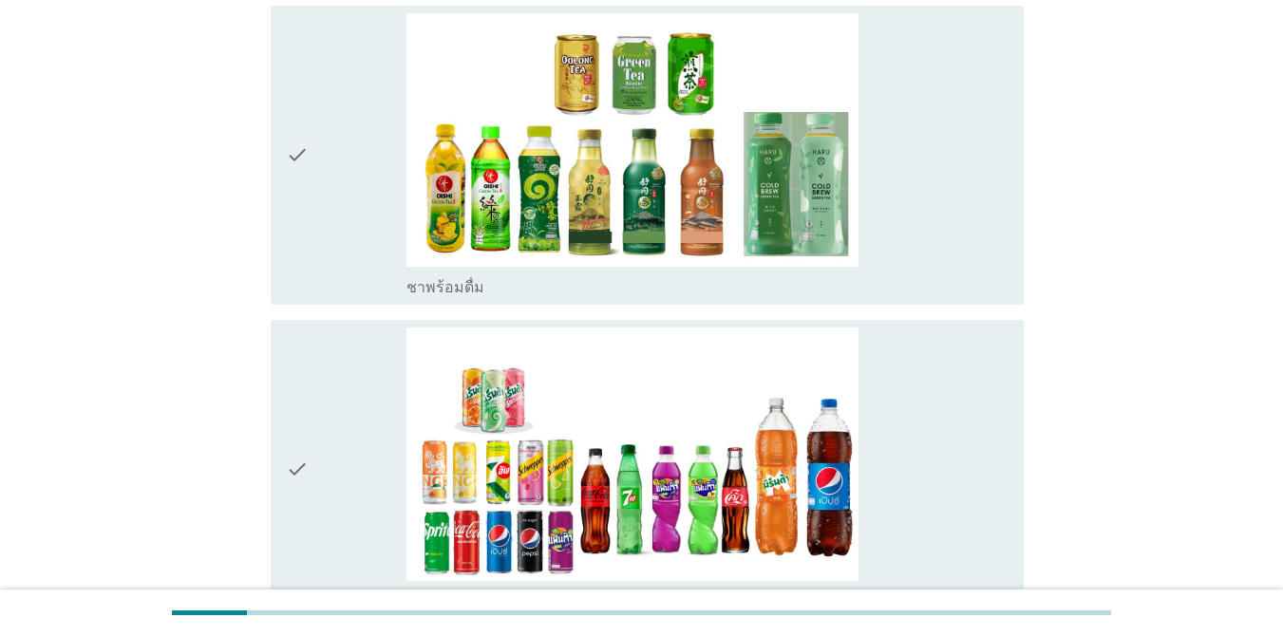
scroll to position [1769, 0]
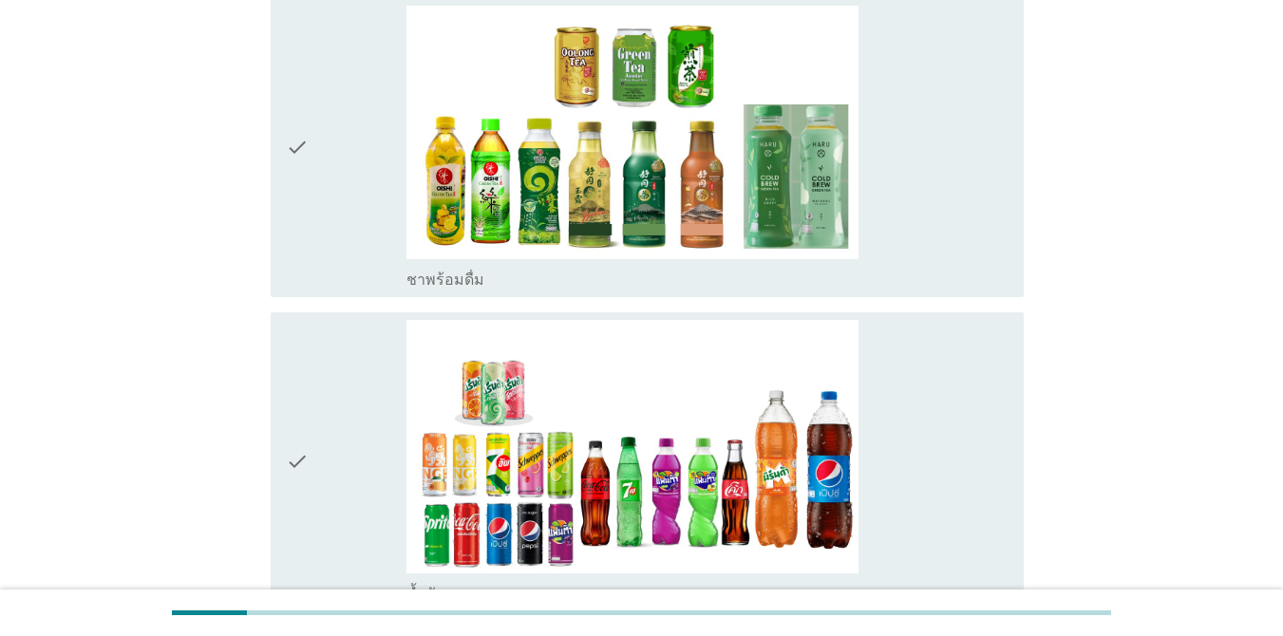
click at [871, 173] on div "check_box_outline_blank ชาพร้อมดื่ม" at bounding box center [707, 148] width 602 height 284
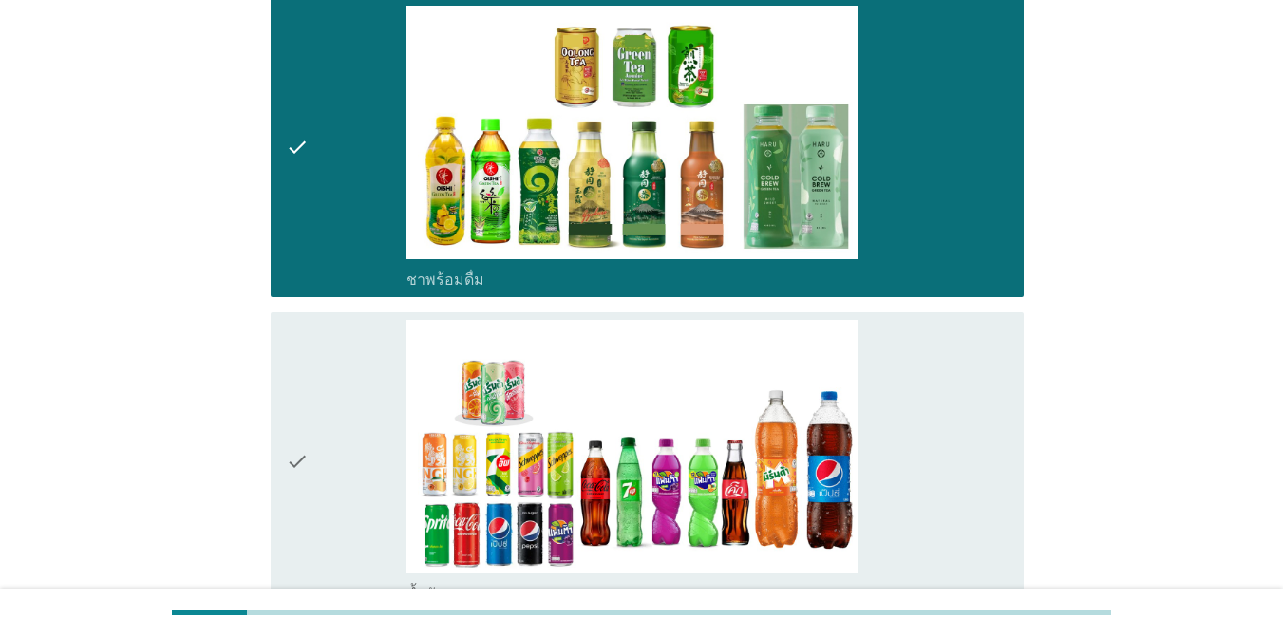
click at [927, 432] on div "check_box_outline_blank น้ำอัดลม" at bounding box center [707, 462] width 602 height 284
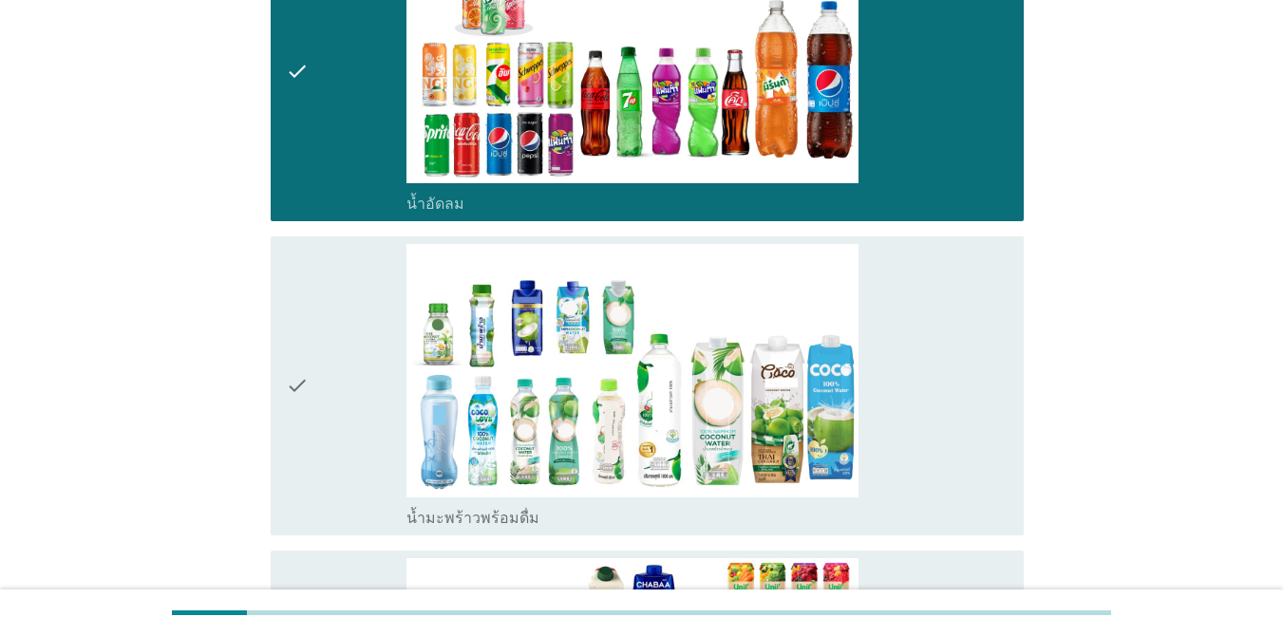
scroll to position [2244, 0]
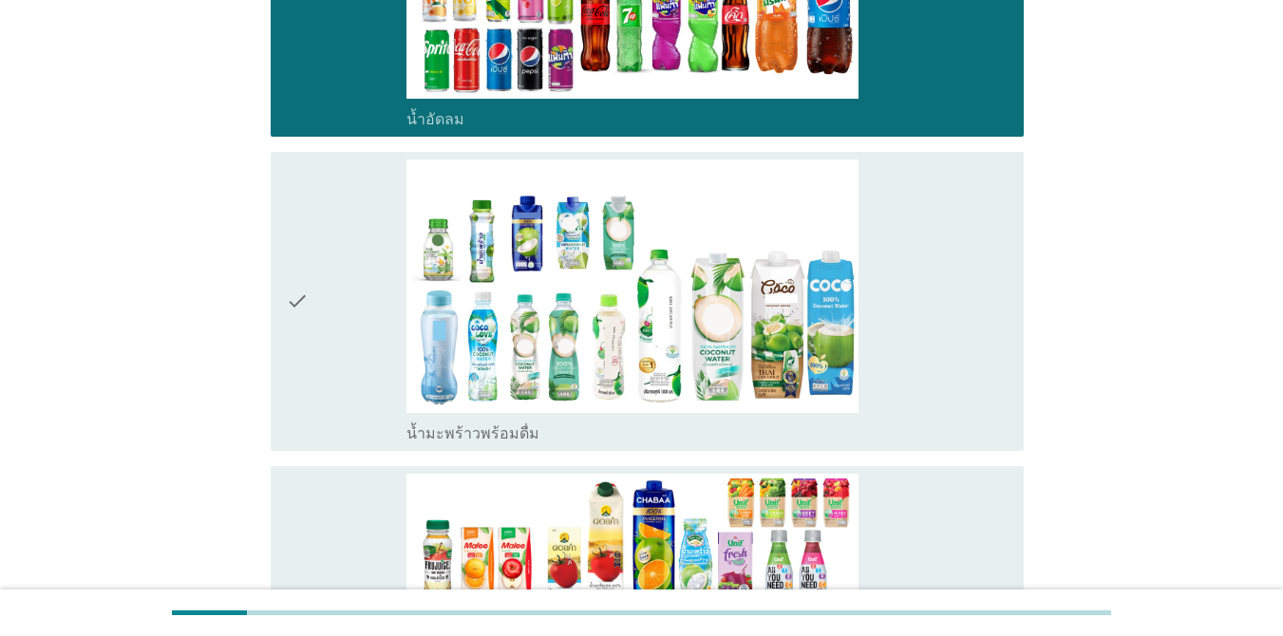
click at [877, 554] on div "check_box_outline_blank น้ำผลไม้-น้ำผักผลไม้พร้อมดื่ม" at bounding box center [707, 616] width 602 height 284
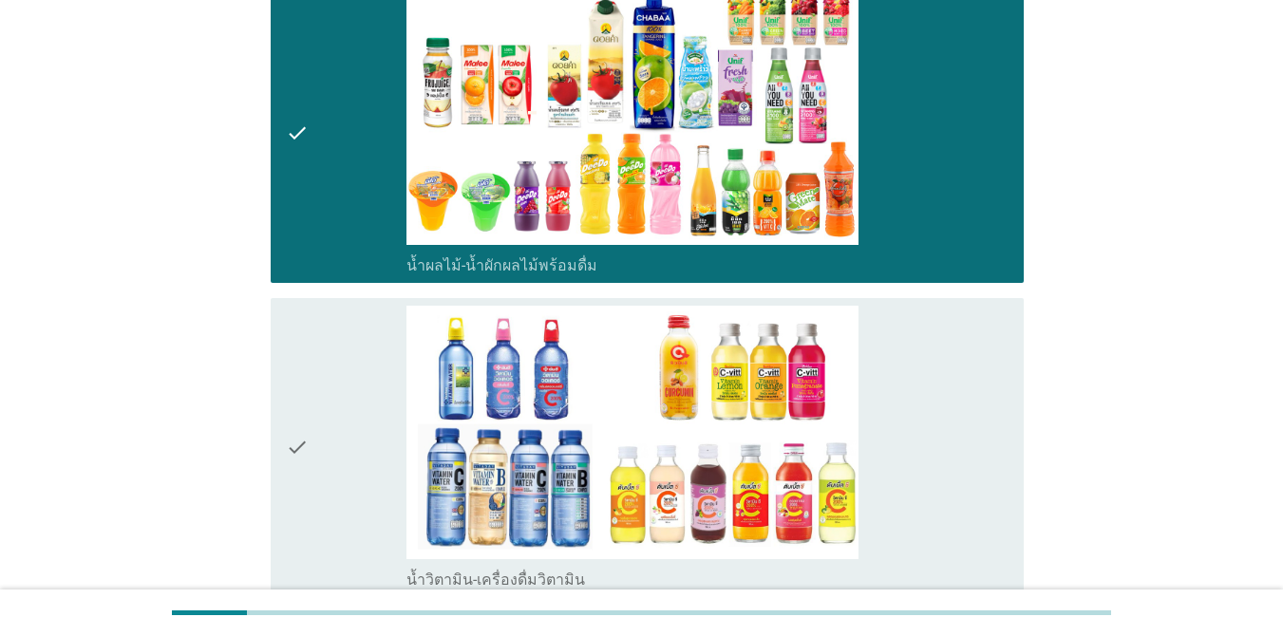
scroll to position [2765, 0]
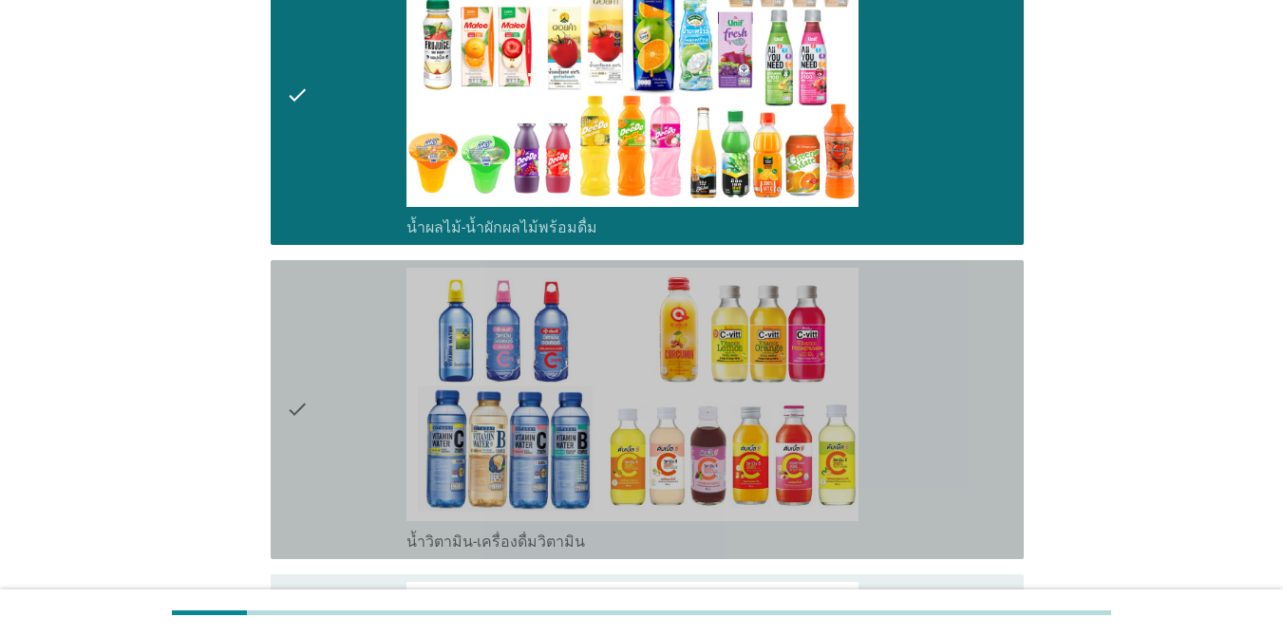
click at [922, 419] on div "check_box_outline_blank น้ำวิตามิน-เครื่องดื่มวิตามิน" at bounding box center [707, 410] width 602 height 284
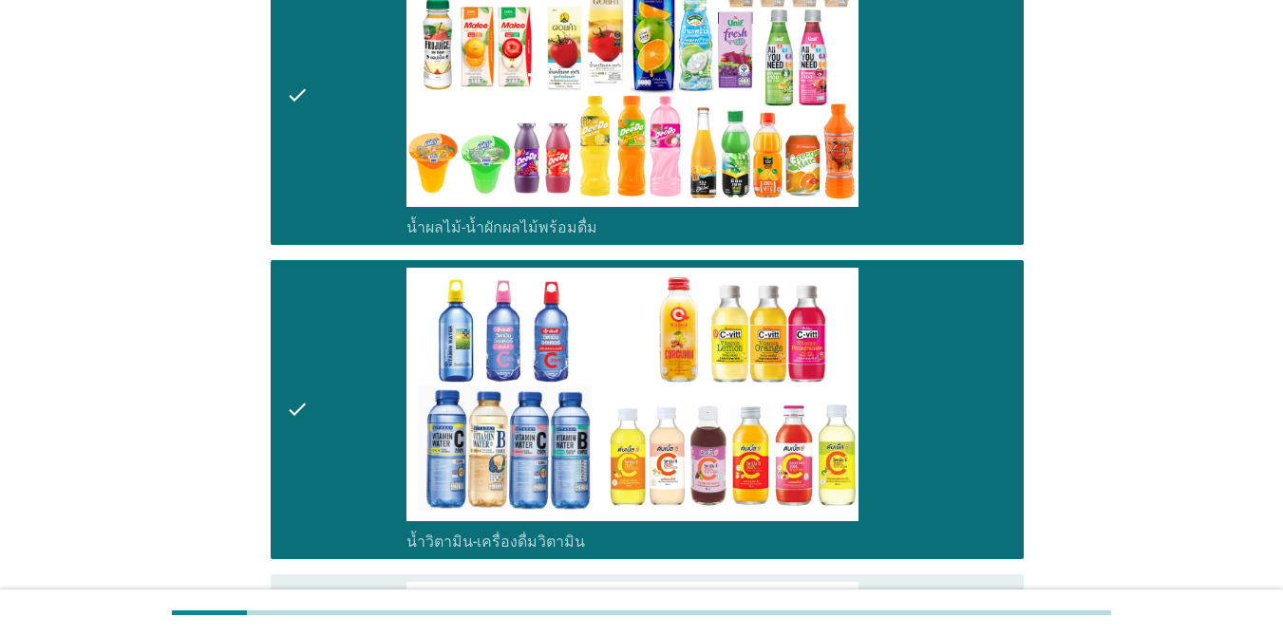
click at [935, 467] on div "check_box_outline_blank น้ำวิตามิน-เครื่องดื่มวิตามิน" at bounding box center [707, 410] width 602 height 284
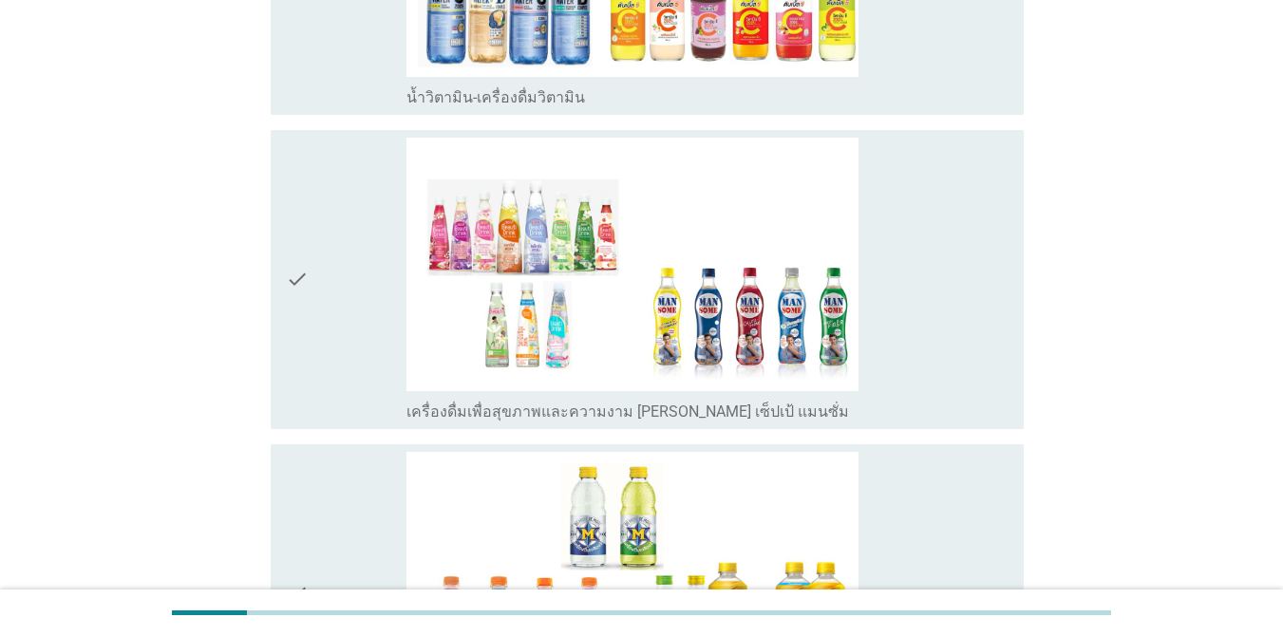
scroll to position [3255, 0]
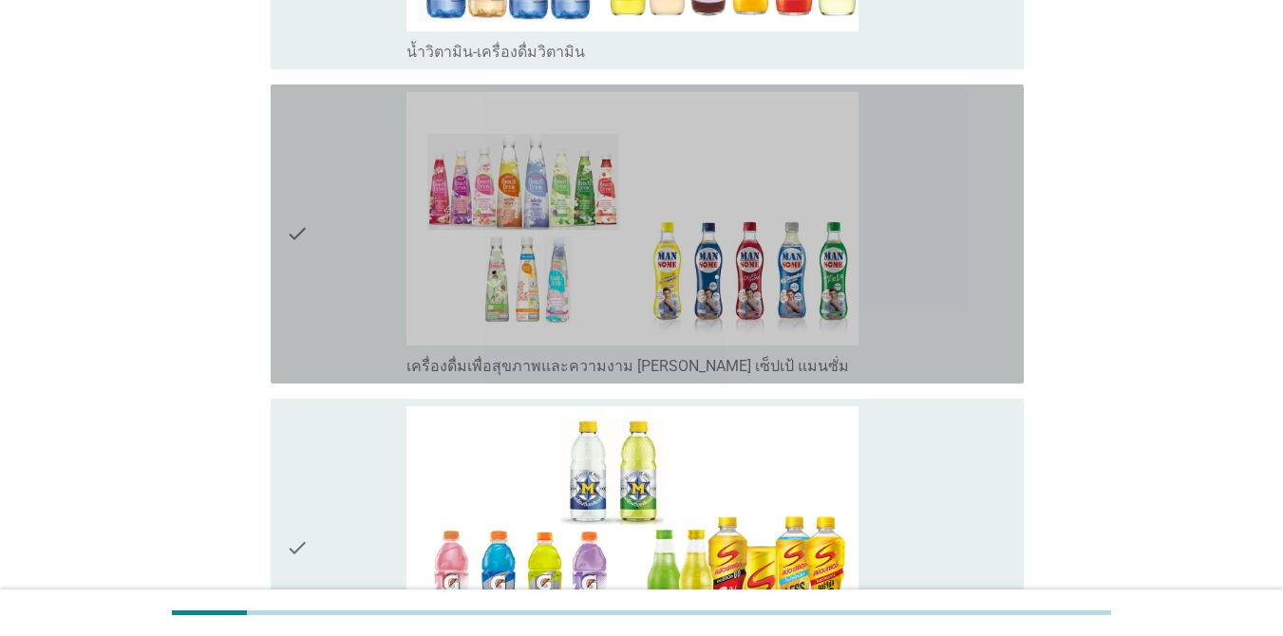
click at [935, 300] on div "check_box_outline_blank เครื่องดื่มเพื่อสุขภาพและความงาม [PERSON_NAME] เซ็ปเป้ …" at bounding box center [707, 234] width 602 height 284
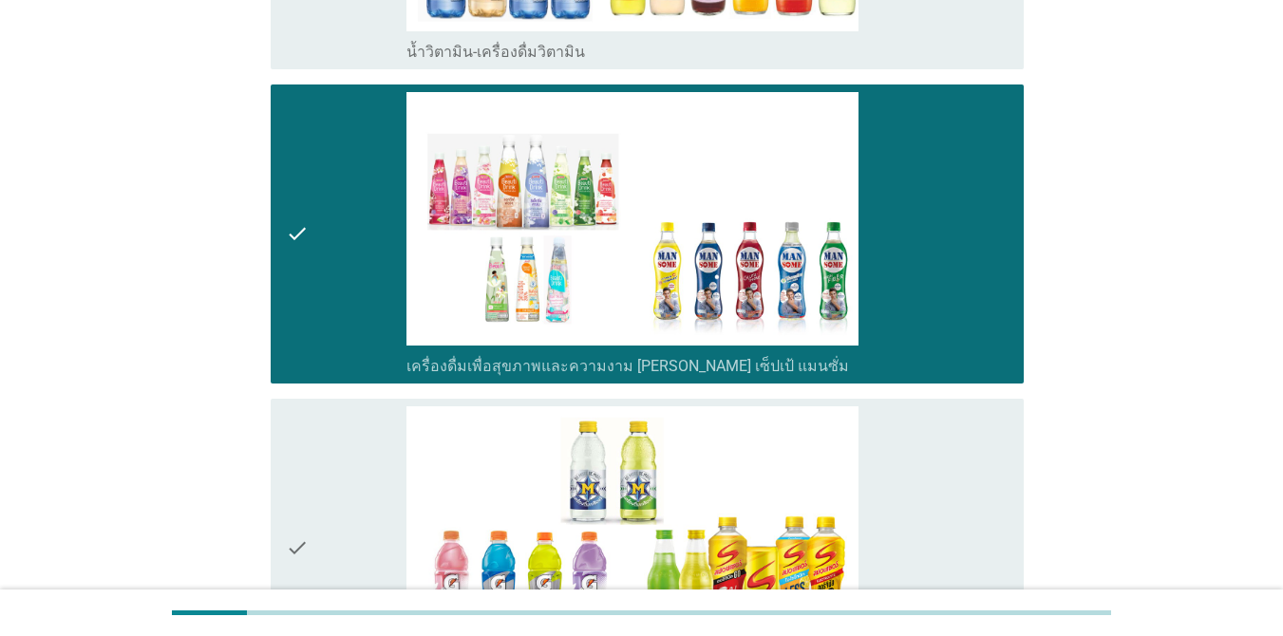
click at [906, 460] on div "check_box_outline_blank เครื่องดื่มเกลือแร่" at bounding box center [707, 548] width 602 height 284
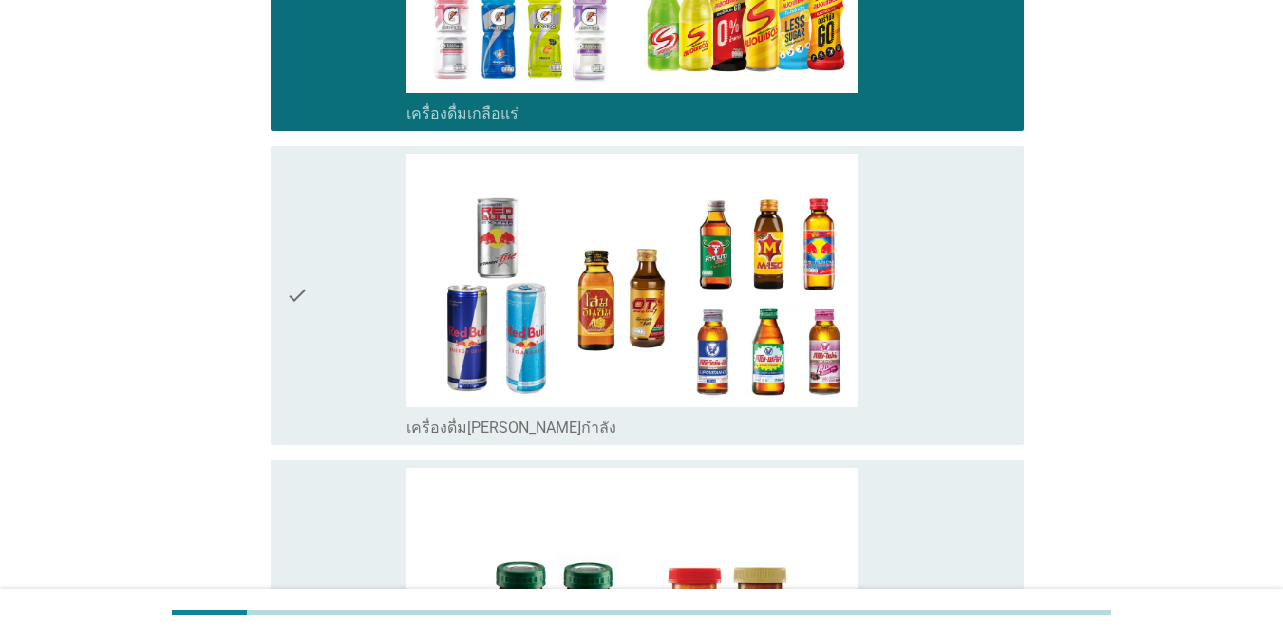
scroll to position [3844, 0]
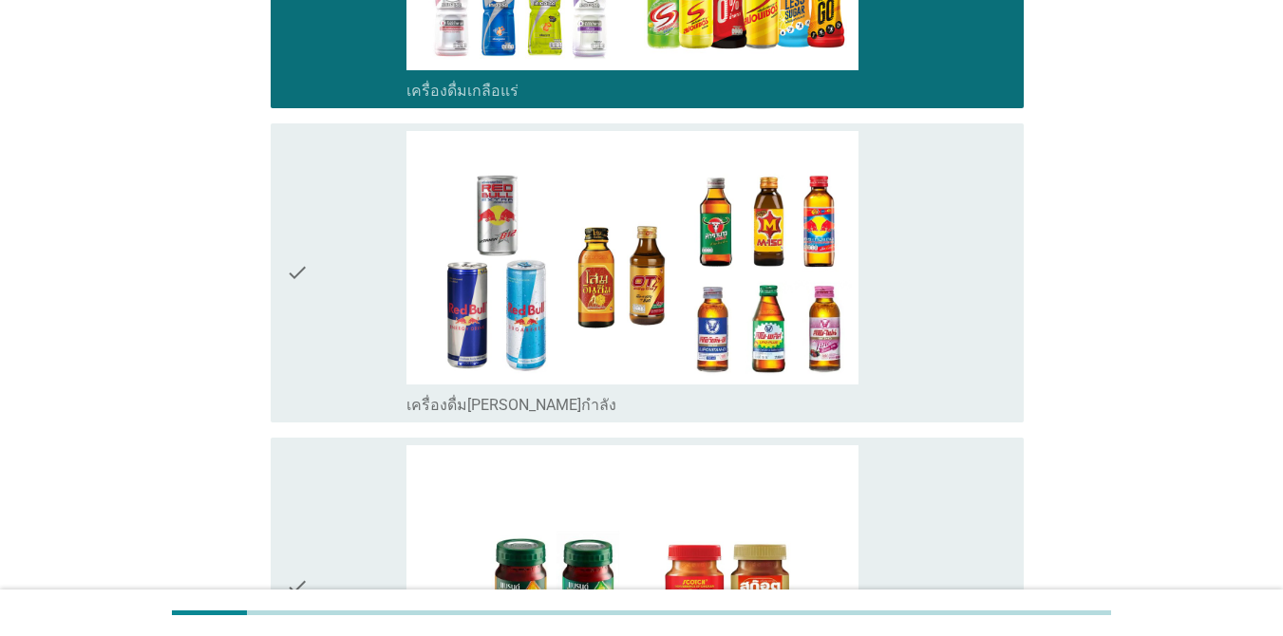
click at [935, 328] on div "check_box_outline_blank เครื่องดื่ม[PERSON_NAME]กำลัง" at bounding box center [707, 273] width 602 height 284
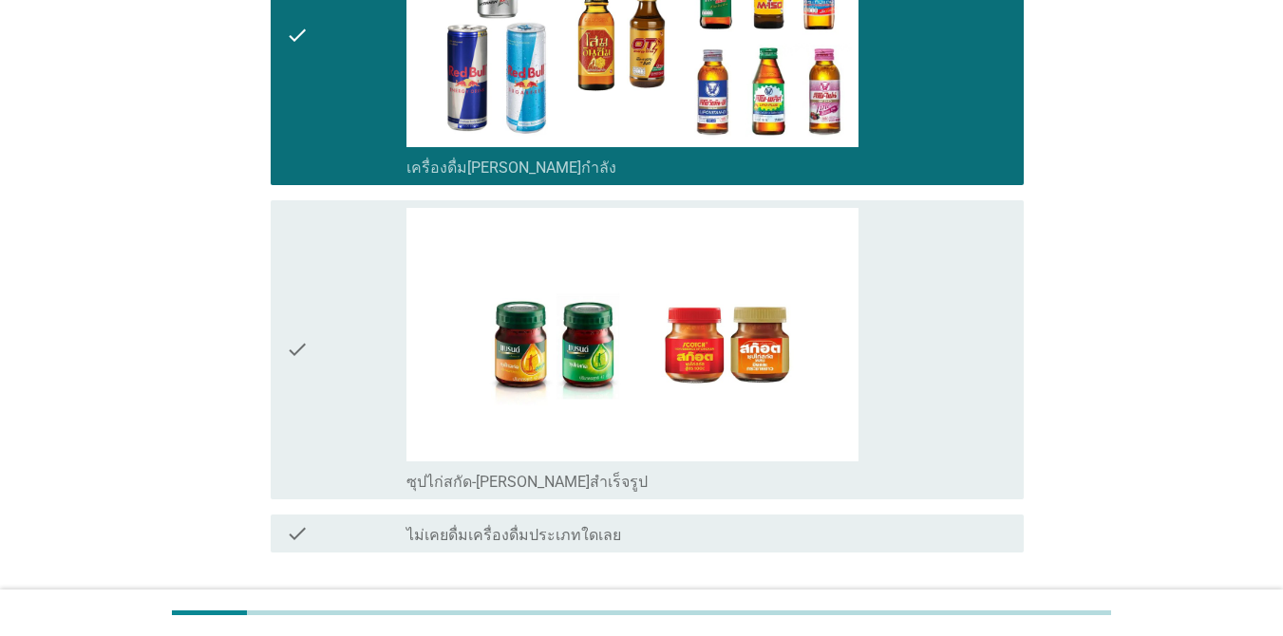
scroll to position [4197, 0]
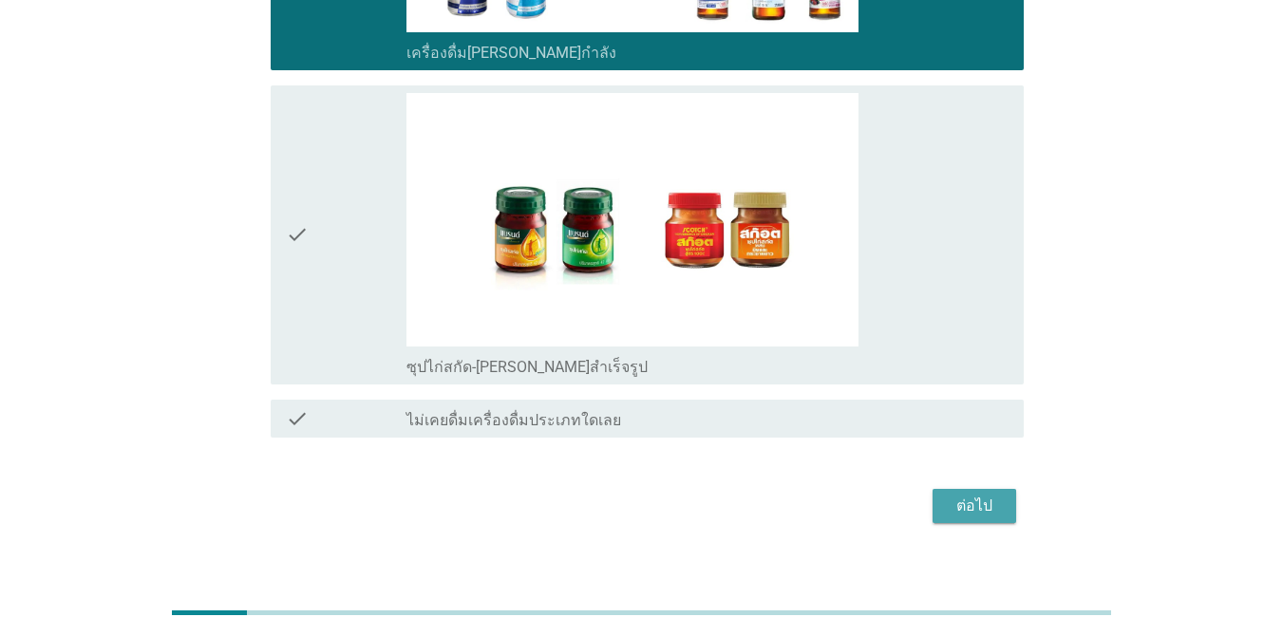
click at [935, 493] on button "ต่อไป" at bounding box center [975, 506] width 84 height 34
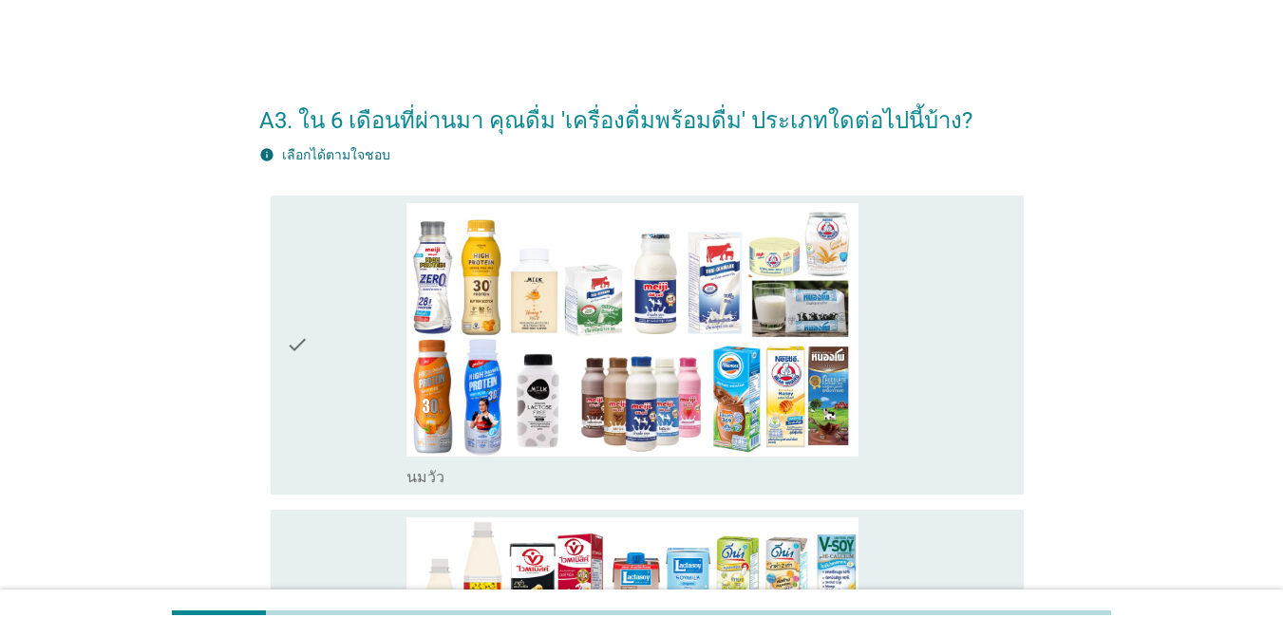
scroll to position [97, 0]
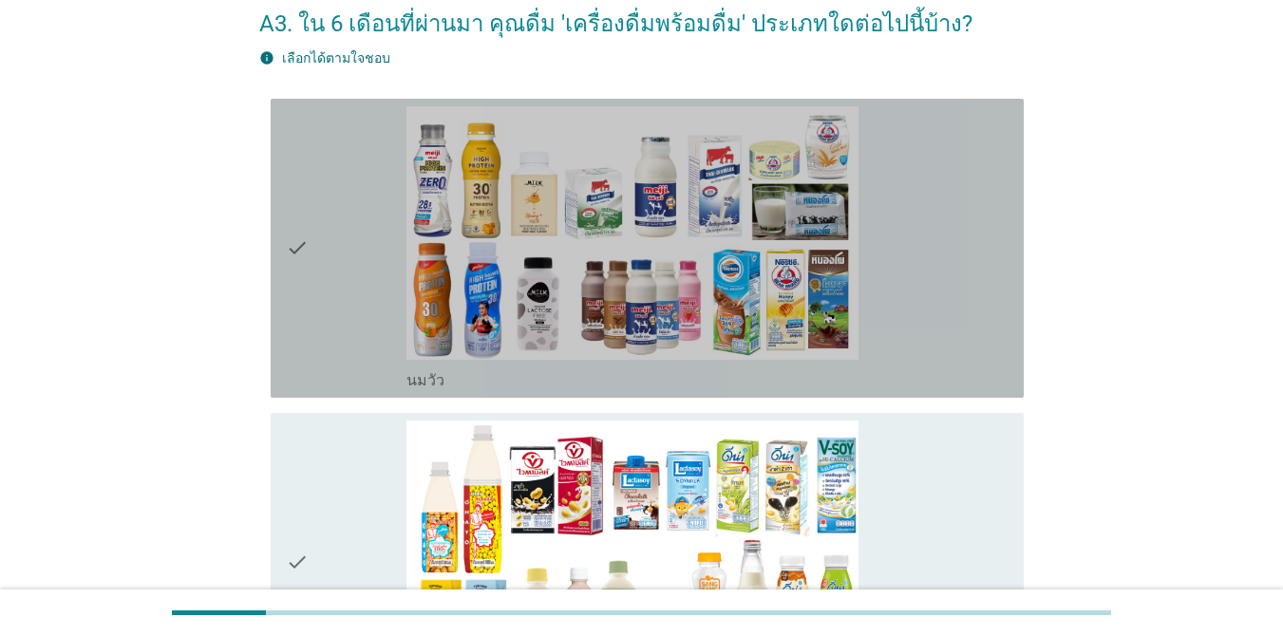
click at [935, 321] on div "check_box_outline_blank [PERSON_NAME]" at bounding box center [707, 248] width 602 height 284
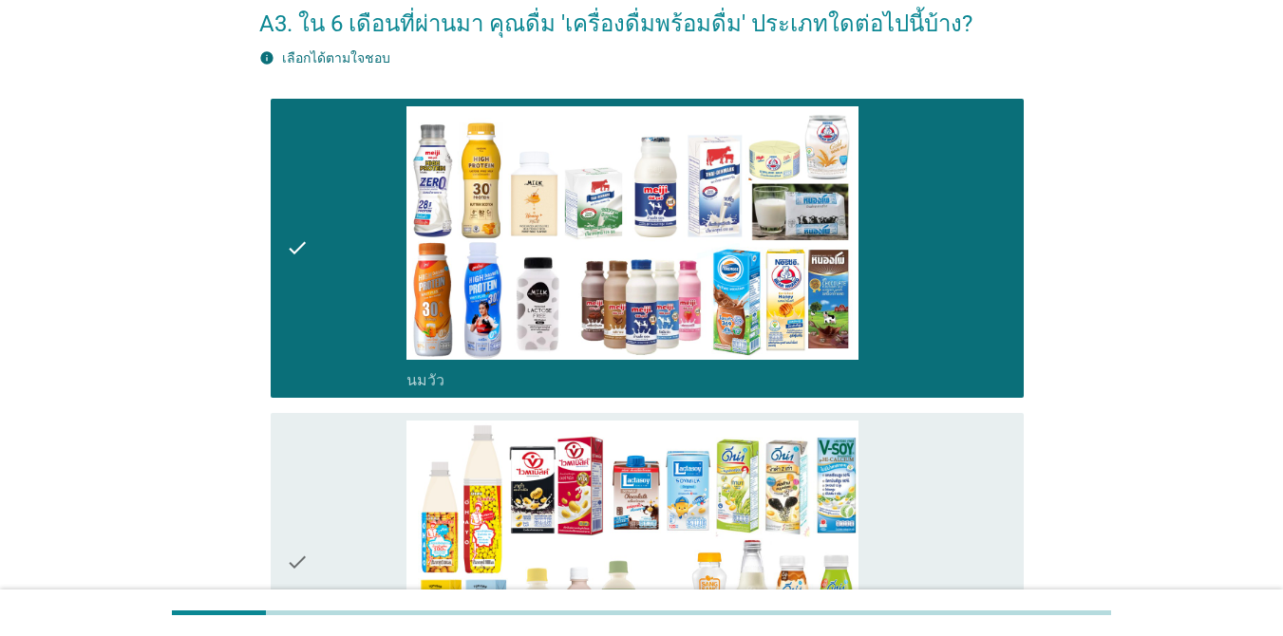
click at [935, 485] on div "check_box_outline_blank นมถั่วเหลือง-น้ำเต้าหู้พร้อมดื่ม" at bounding box center [707, 563] width 602 height 284
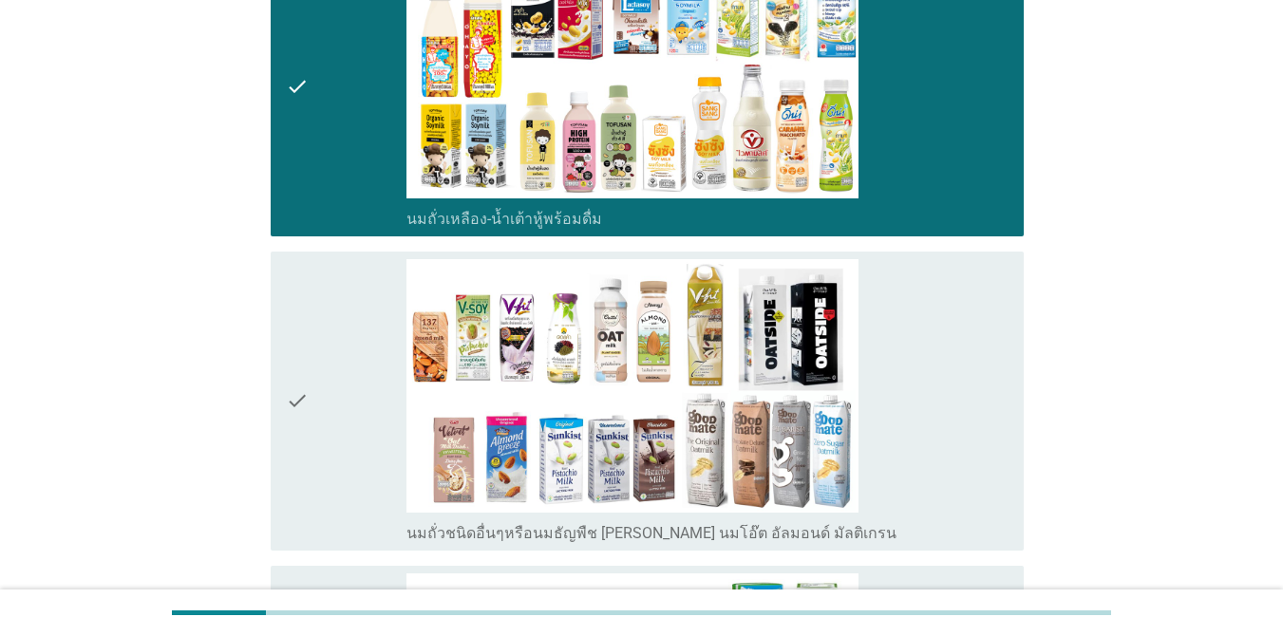
scroll to position [687, 0]
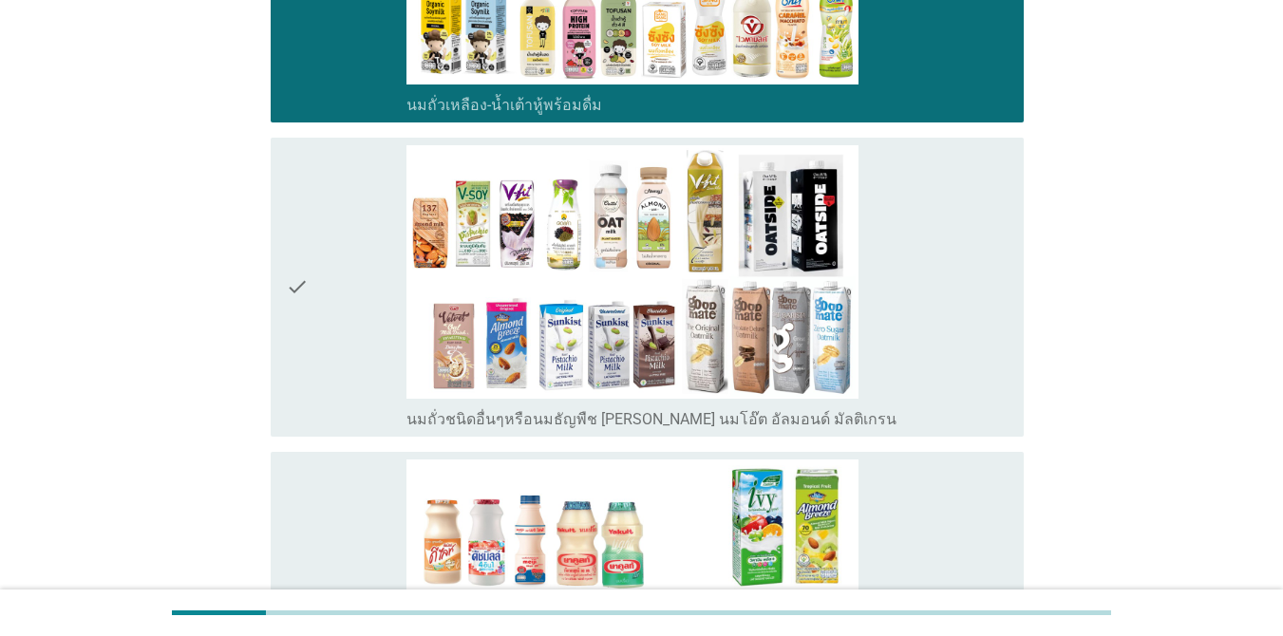
click at [911, 336] on div "check_box_outline_blank นมถั่วชนิดอื่นๆหรือนมธัญพืช [PERSON_NAME] นมโอ๊ต อัลมอน…" at bounding box center [707, 287] width 602 height 284
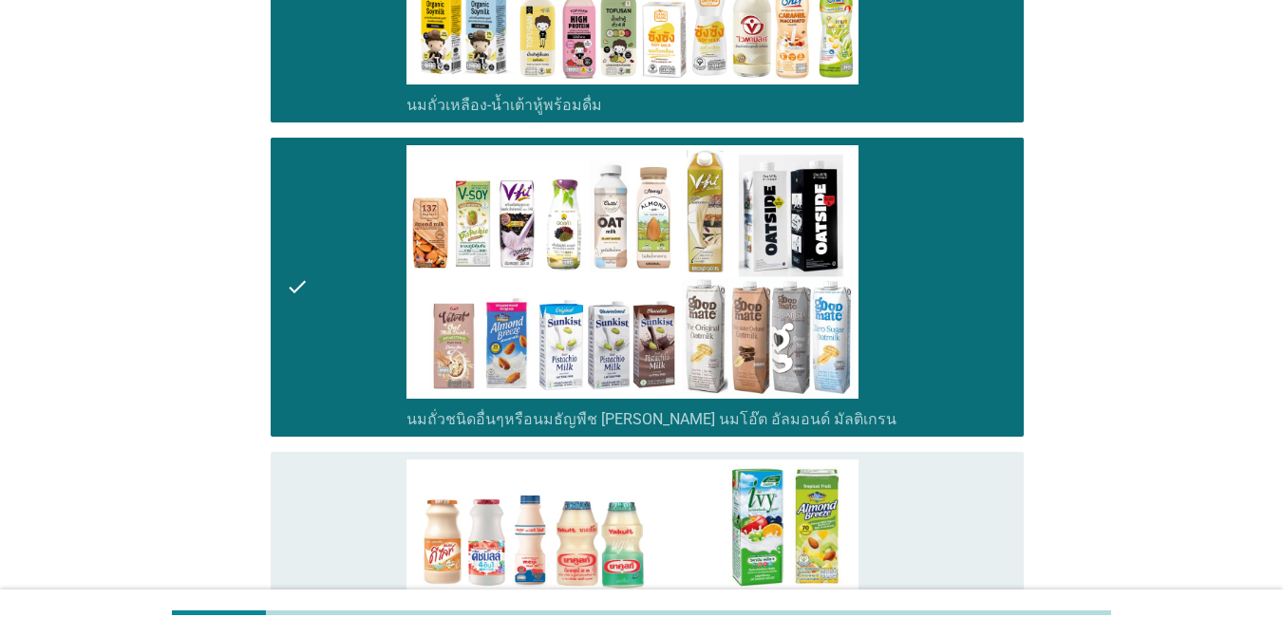
click at [886, 476] on div "check_box_outline_blank นมเปรี้ยว" at bounding box center [707, 602] width 602 height 284
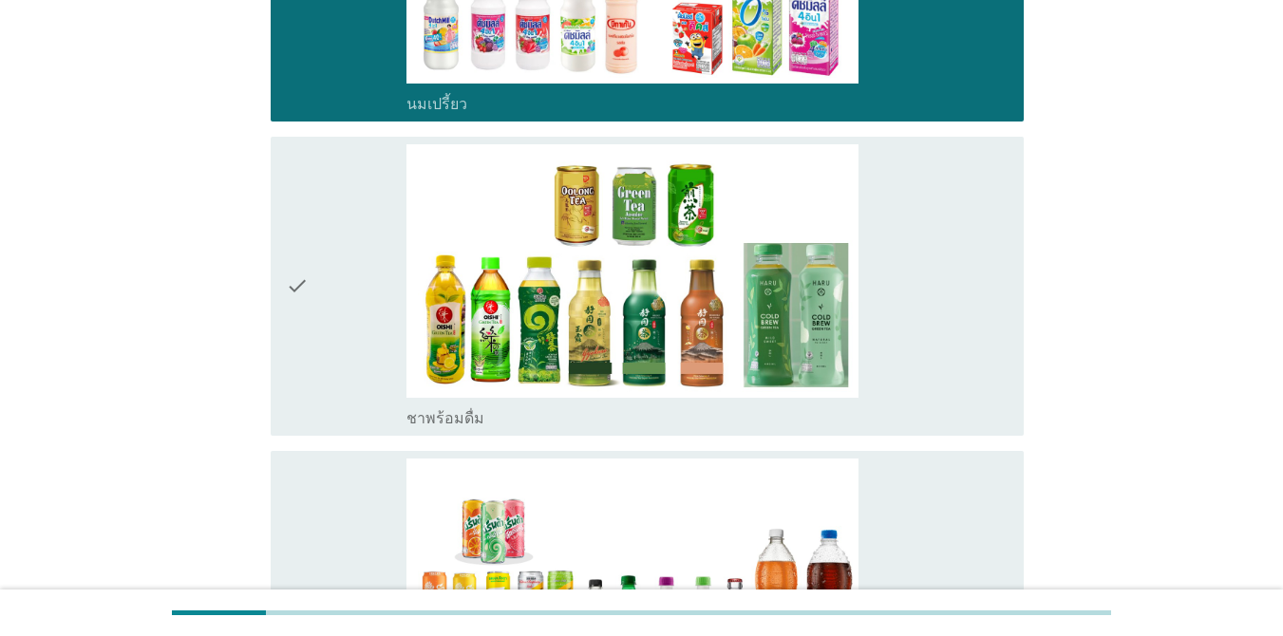
scroll to position [1339, 0]
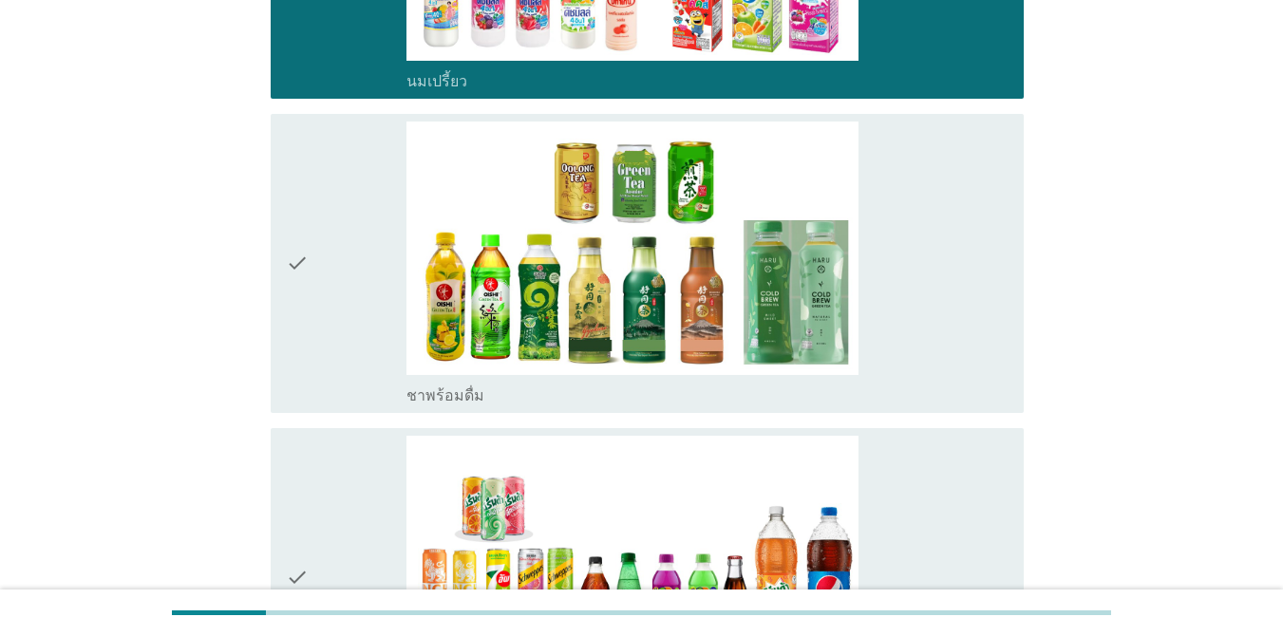
click at [935, 309] on div "check_box ชาพร้อมดื่ม" at bounding box center [707, 264] width 602 height 284
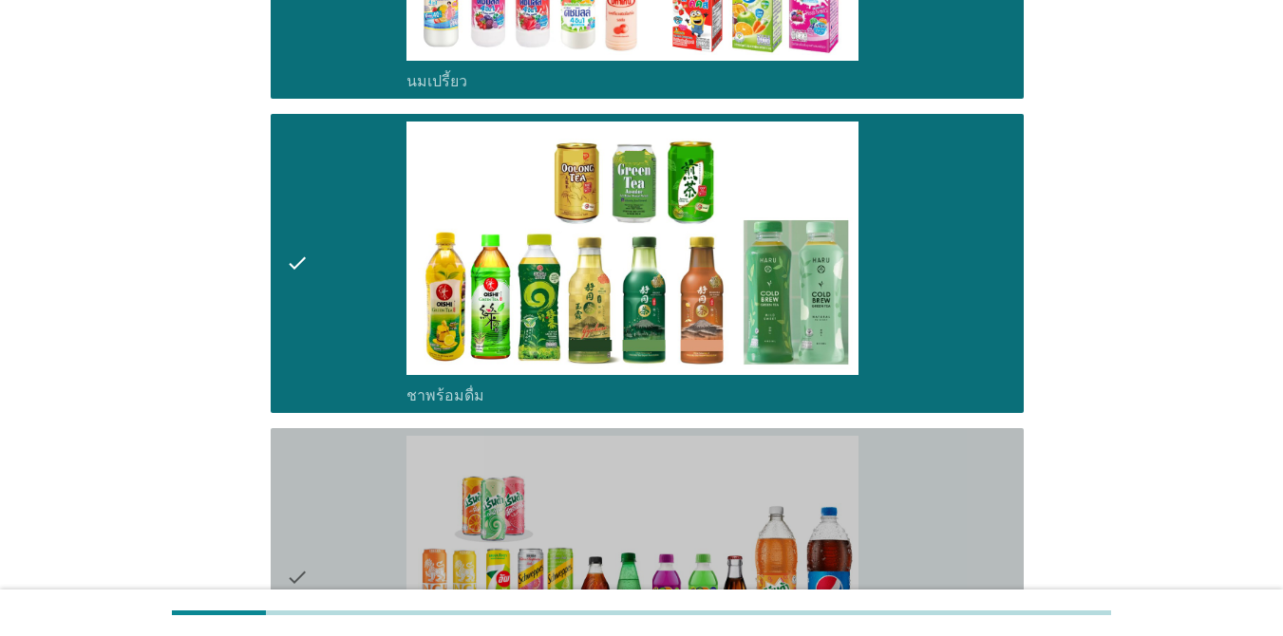
click at [922, 505] on div "check_box น้ำอัดลม" at bounding box center [707, 578] width 602 height 284
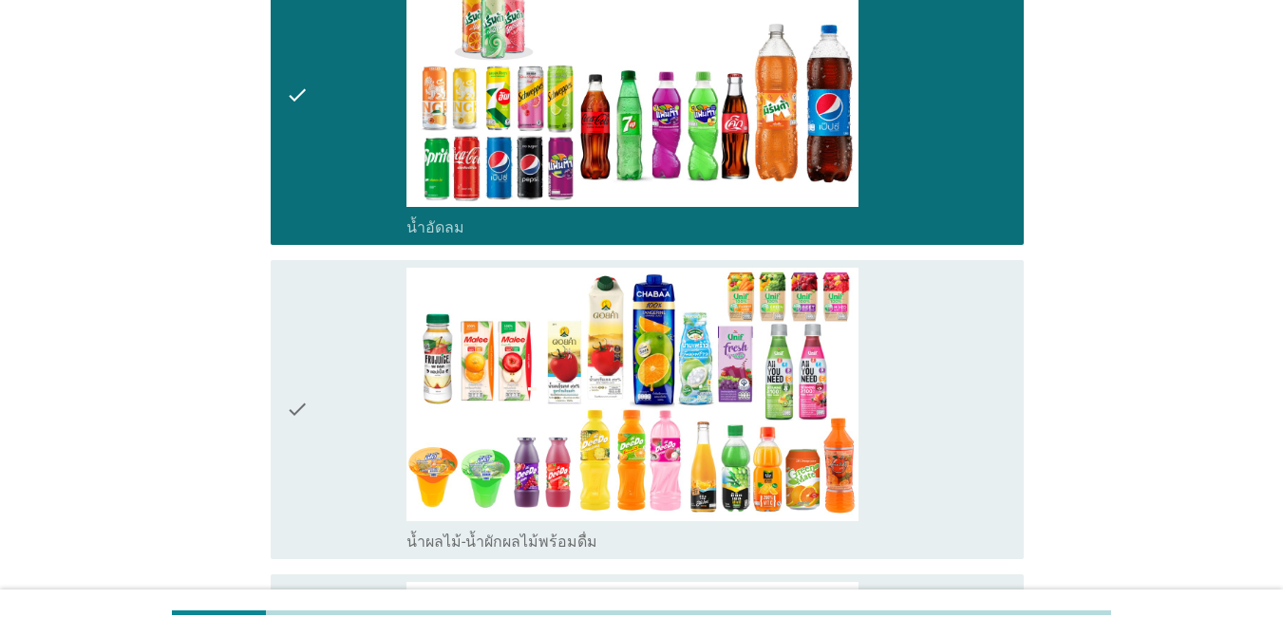
scroll to position [1884, 0]
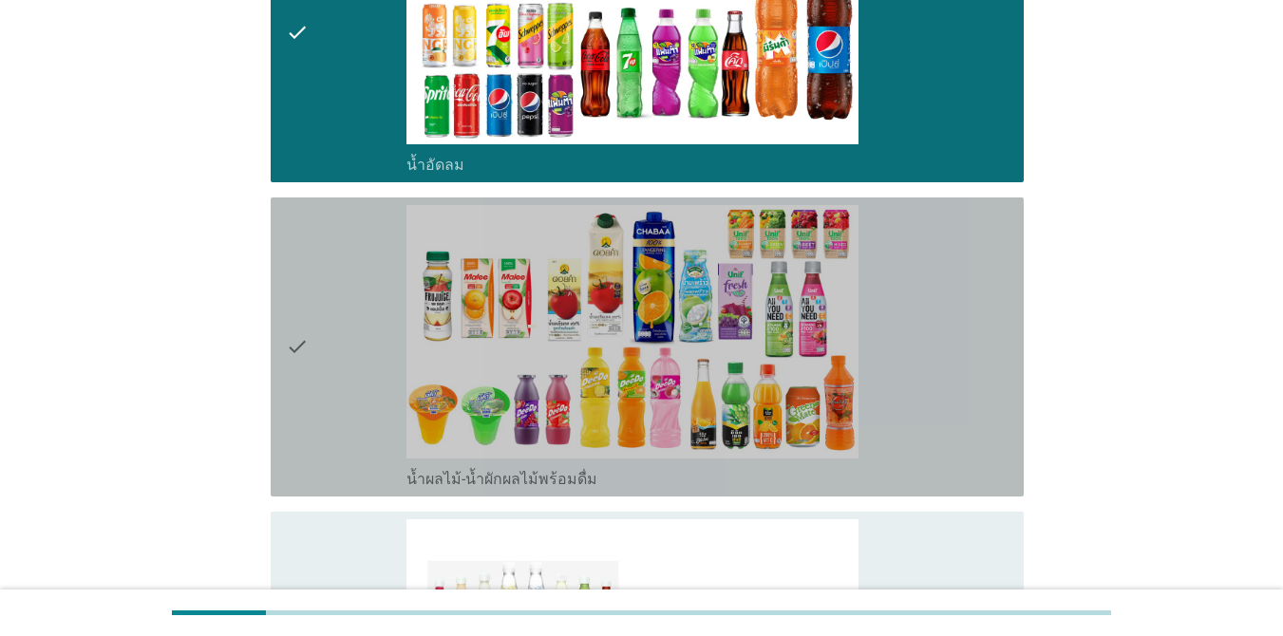
click at [935, 401] on div "check_box น้ำผลไม้-น้ำผักผลไม้พร้อมดื่ม" at bounding box center [707, 347] width 602 height 284
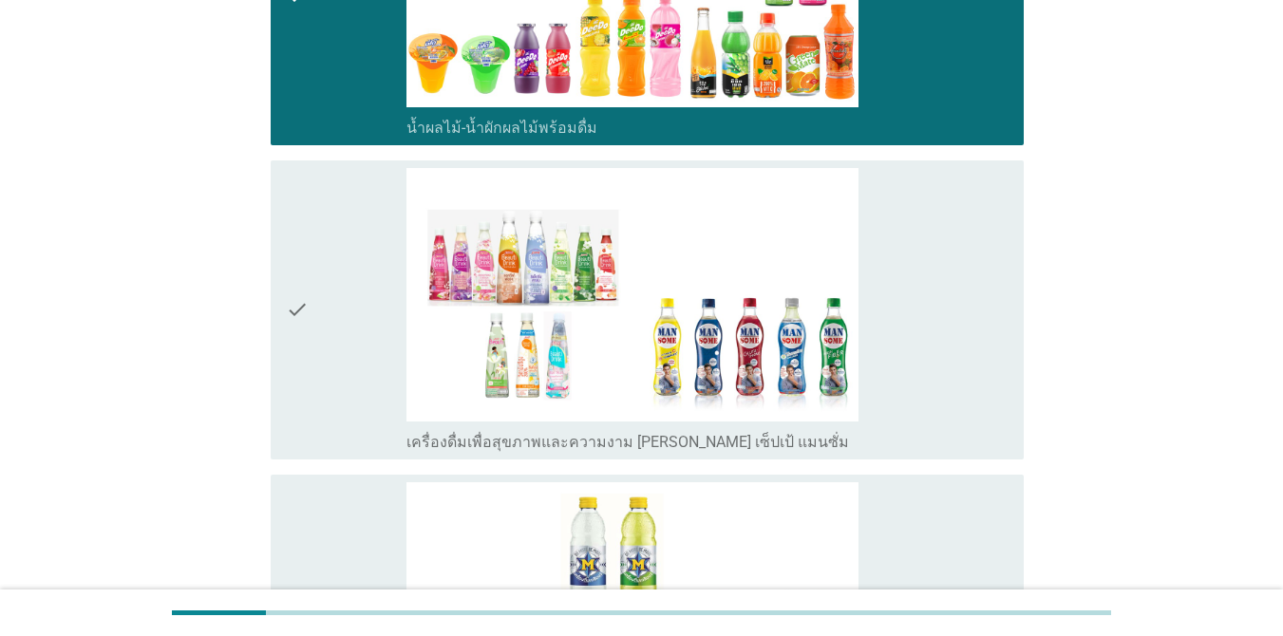
scroll to position [2241, 0]
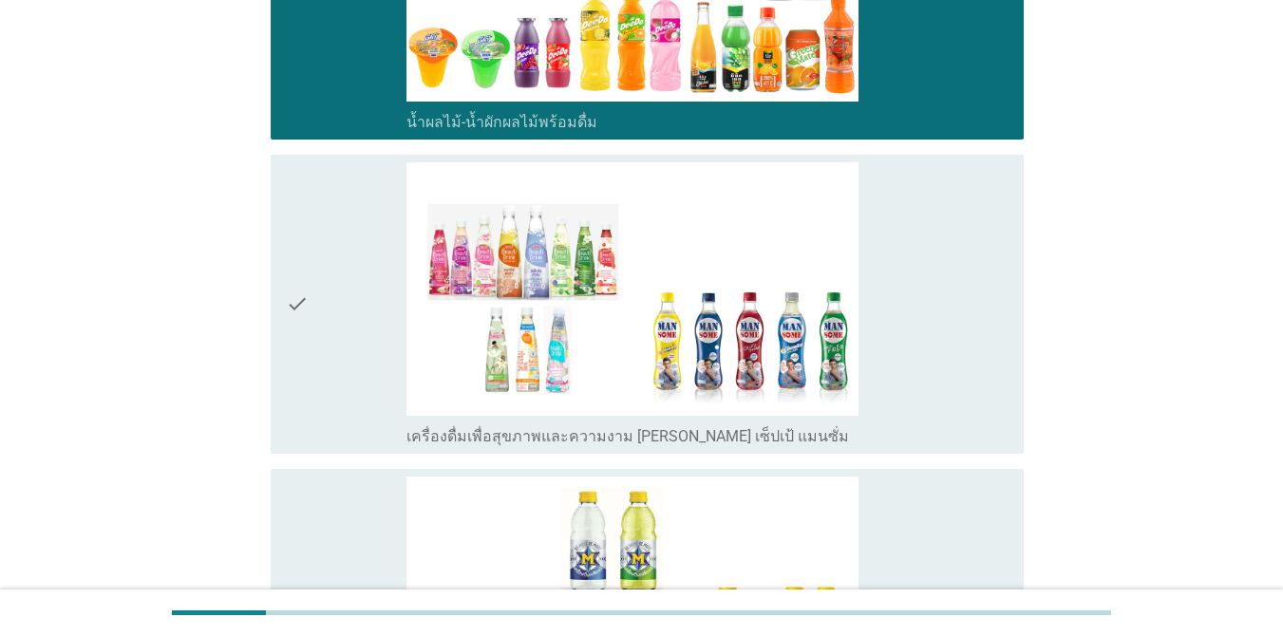
click at [935, 386] on div "check_box เครื่องดื่มเพื่อสุขภาพและความงาม [PERSON_NAME] เซ็ปเป้ แมนซั่ม" at bounding box center [707, 304] width 602 height 284
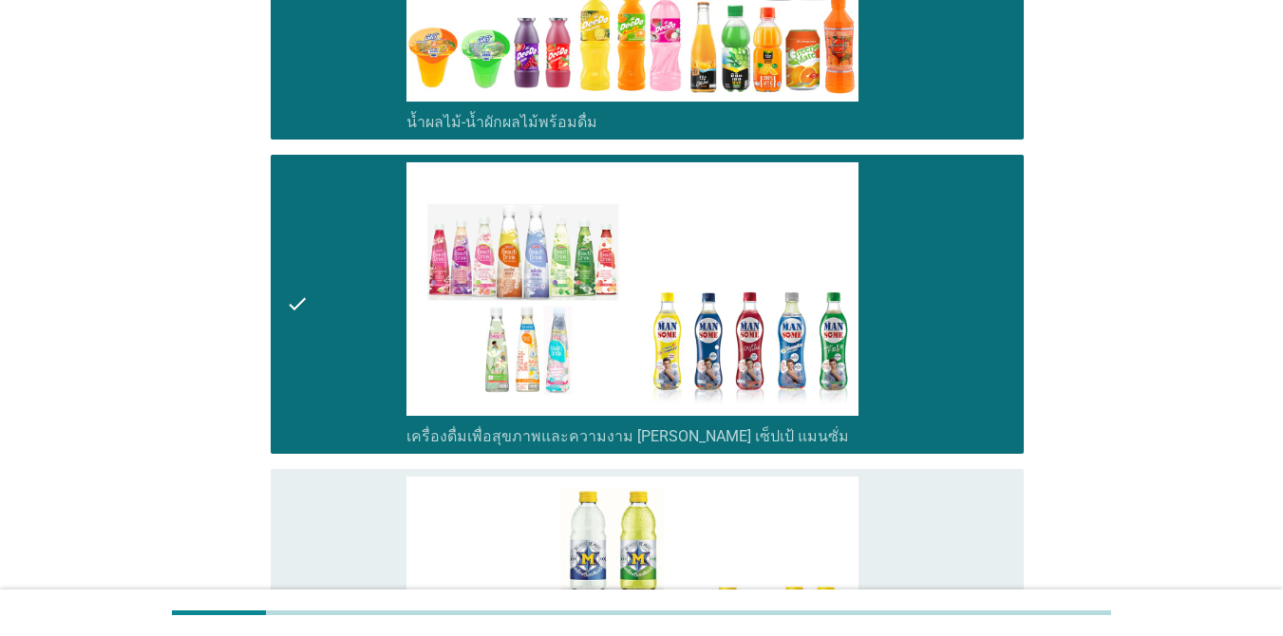
click at [925, 519] on div "check_box เครื่องดื่มเกลือแร่" at bounding box center [707, 619] width 602 height 284
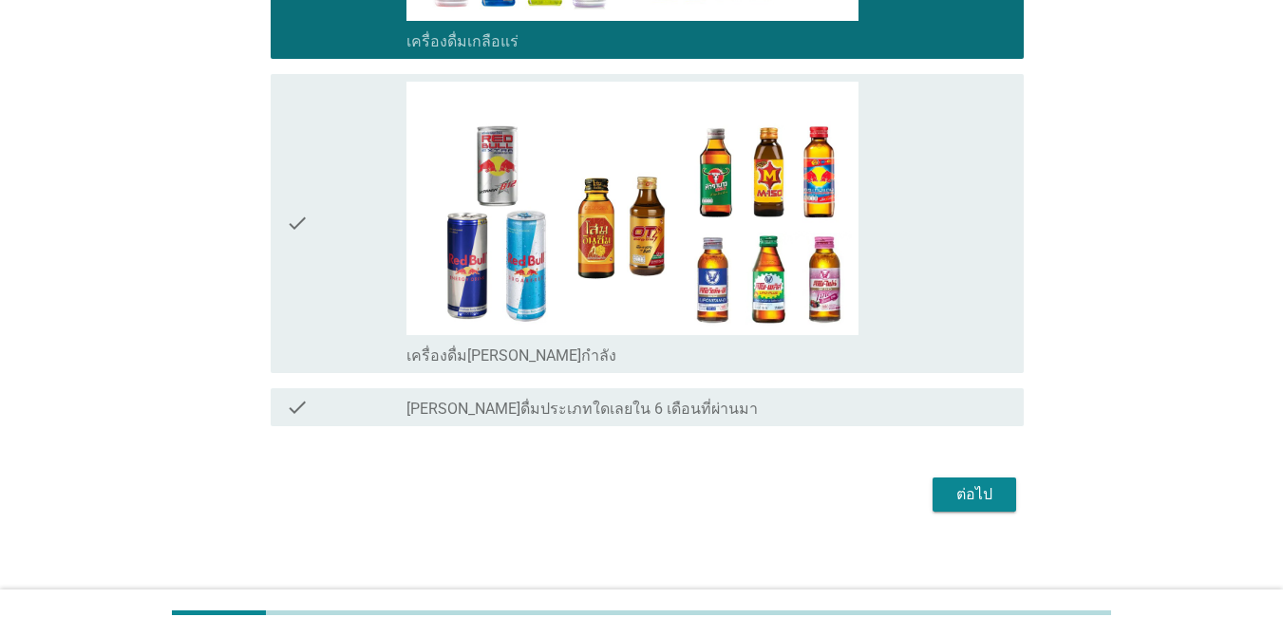
scroll to position [2962, 0]
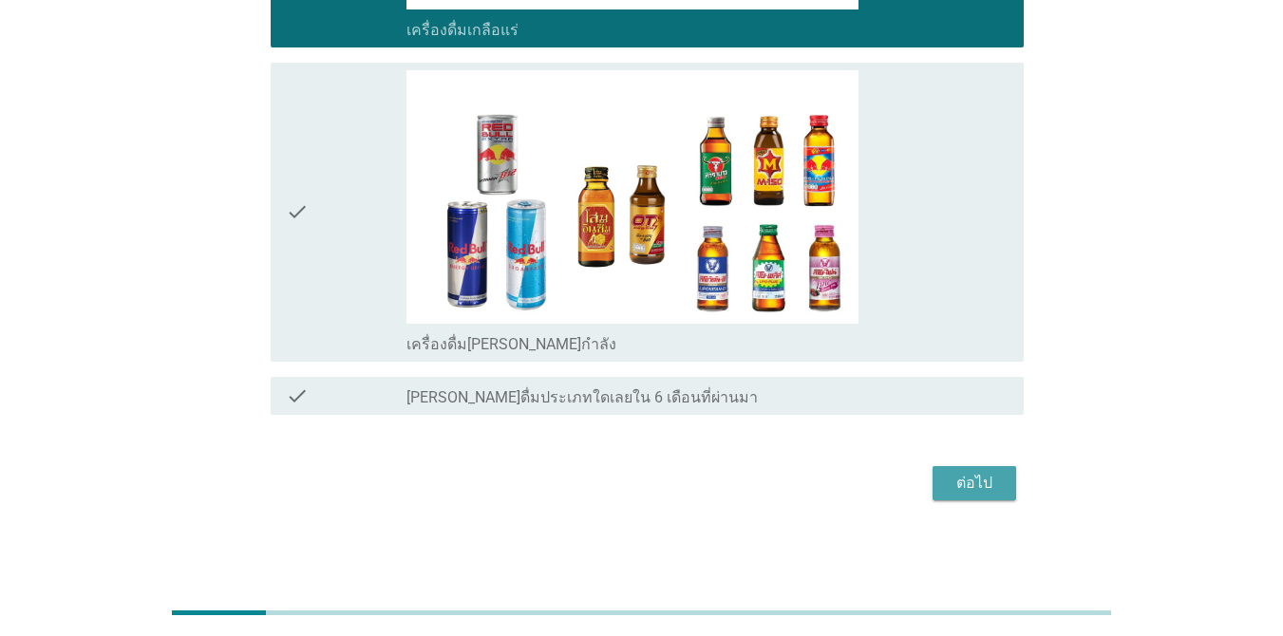
click at [935, 476] on div "ต่อไป" at bounding box center [974, 483] width 53 height 23
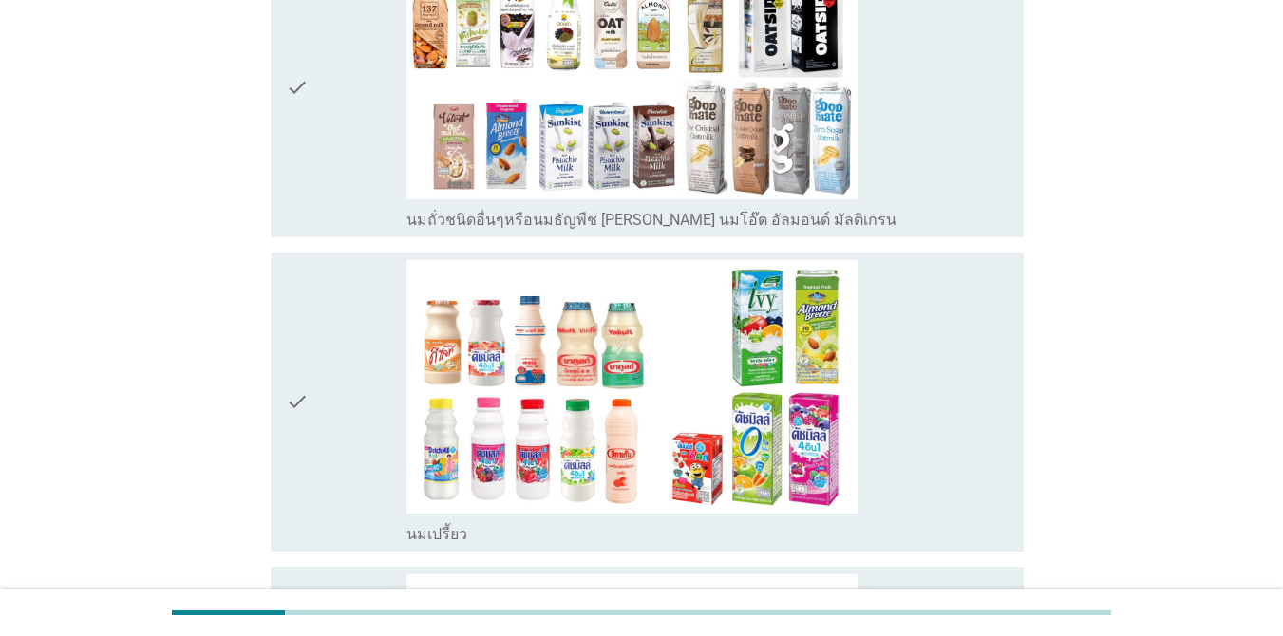
scroll to position [917, 0]
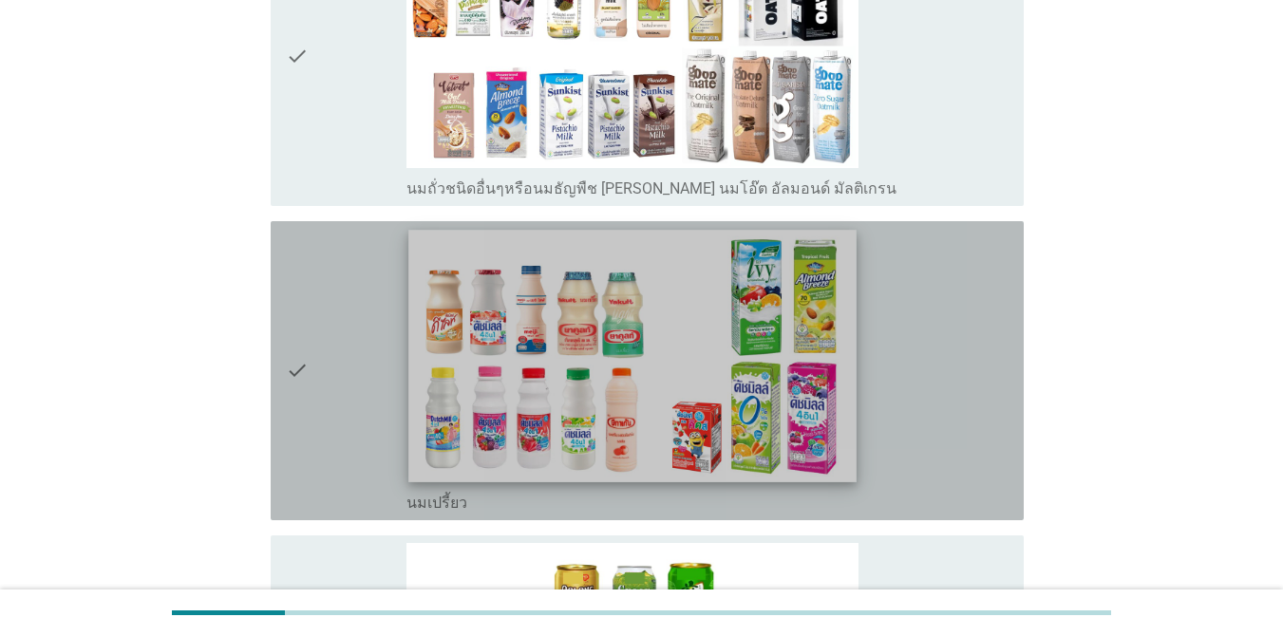
click at [804, 358] on img at bounding box center [632, 356] width 448 height 252
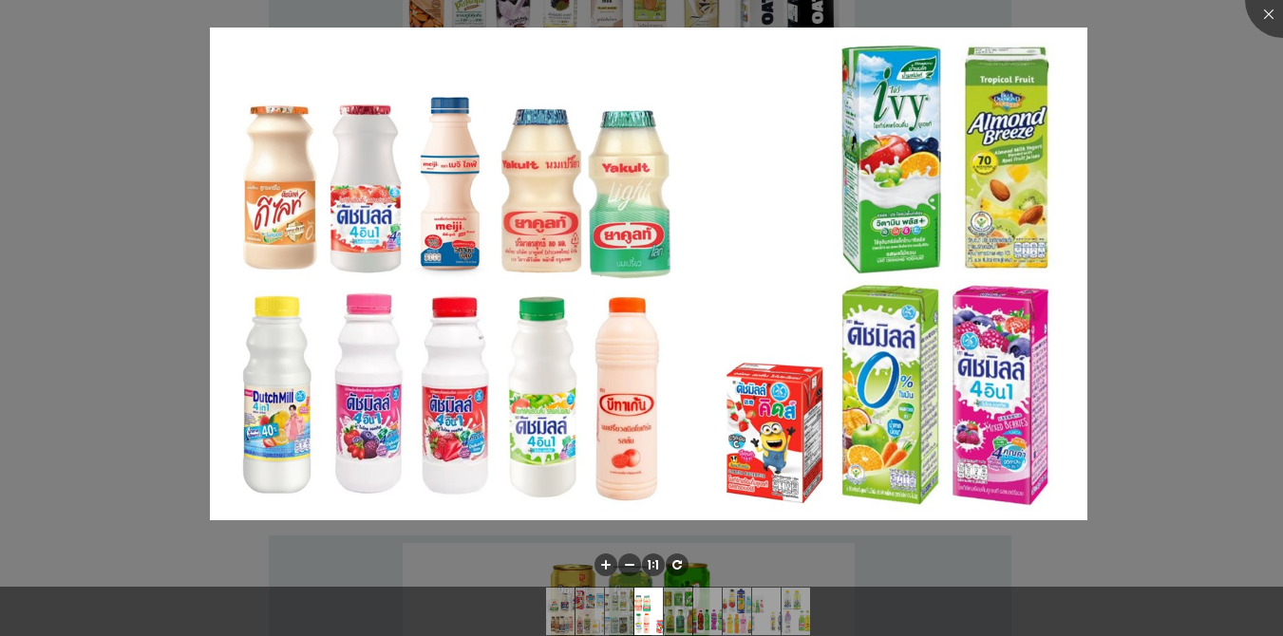
click at [935, 287] on div at bounding box center [641, 318] width 1283 height 636
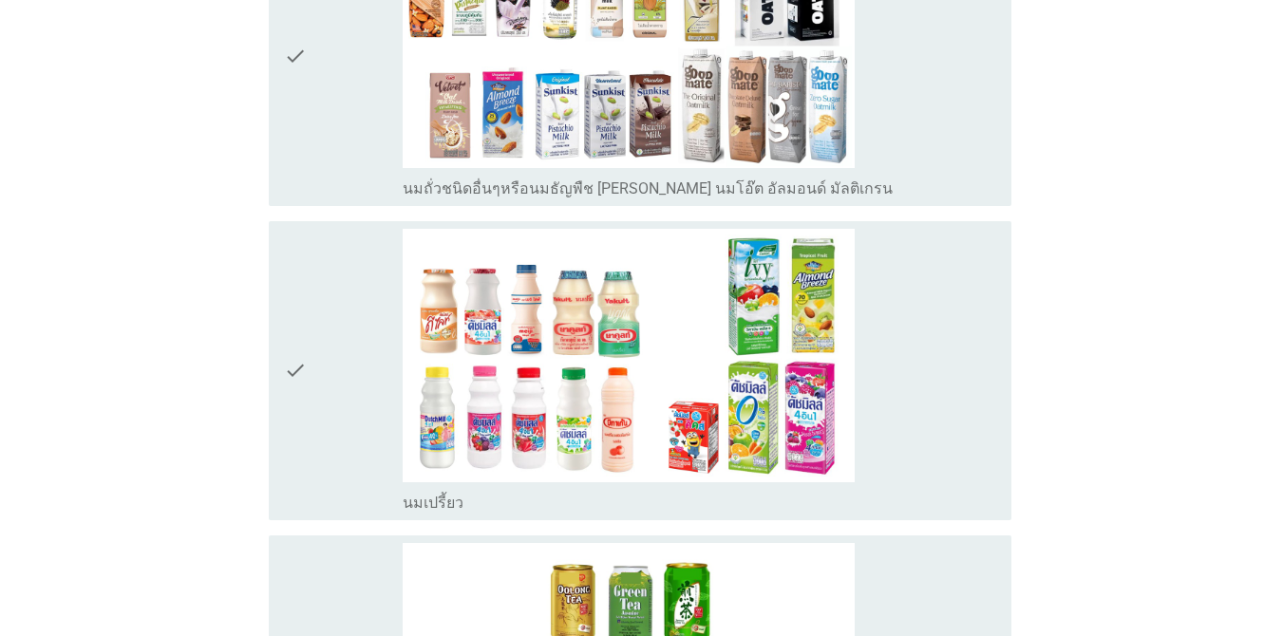
click at [892, 390] on div at bounding box center [641, 318] width 1283 height 636
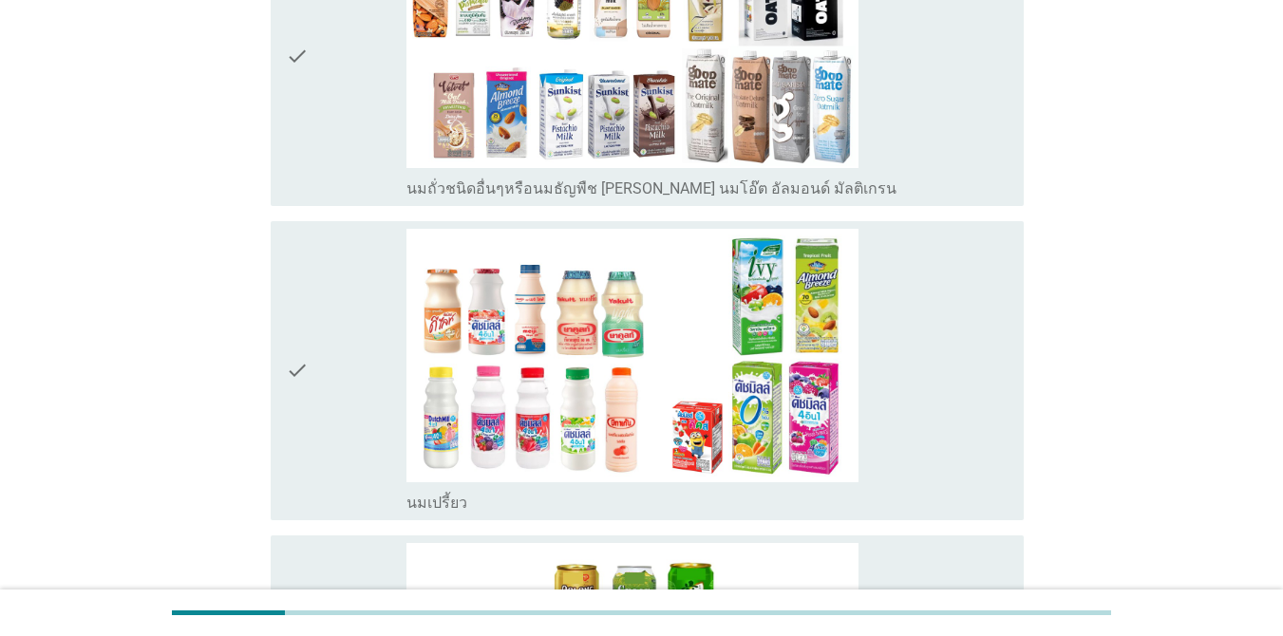
click at [921, 370] on div "check_box_outline_blank นมเปรี้ยว" at bounding box center [707, 371] width 602 height 284
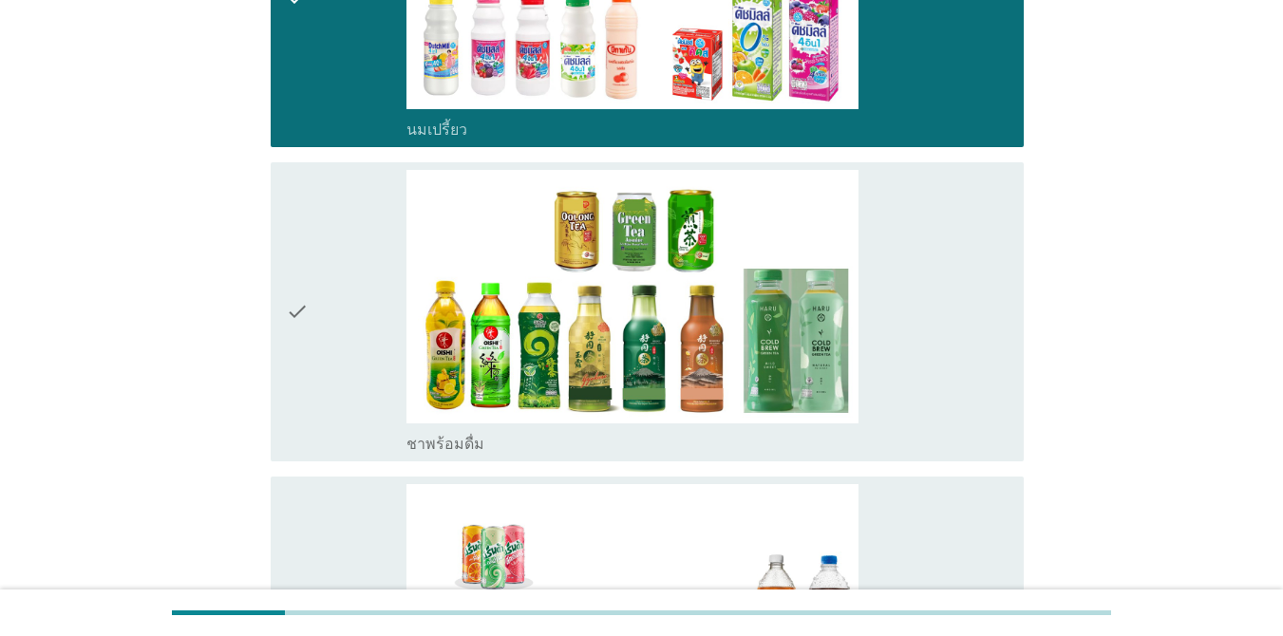
scroll to position [1327, 0]
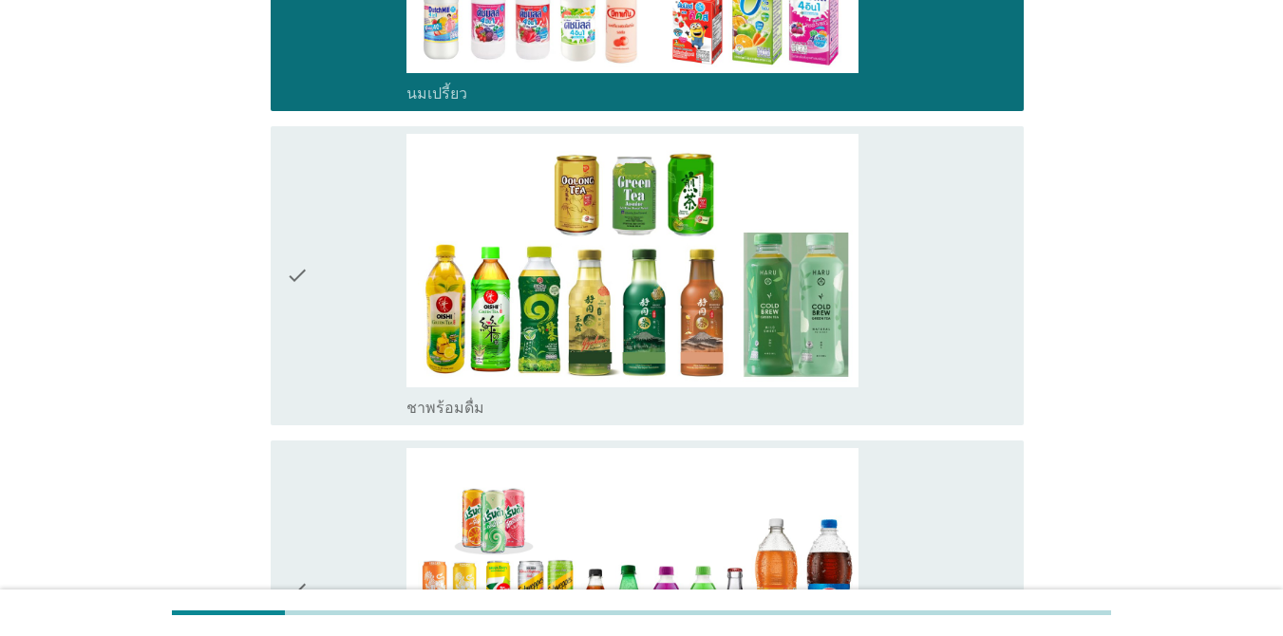
click at [907, 323] on div "check_box ชาพร้อมดื่ม" at bounding box center [707, 276] width 602 height 284
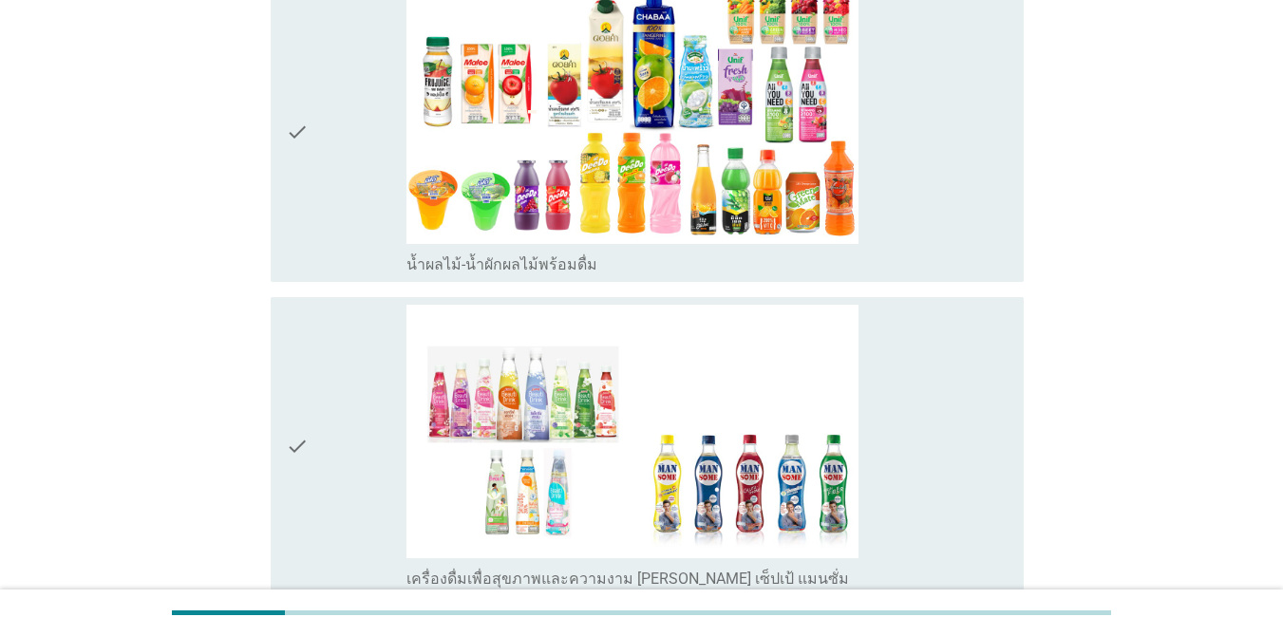
scroll to position [2114, 0]
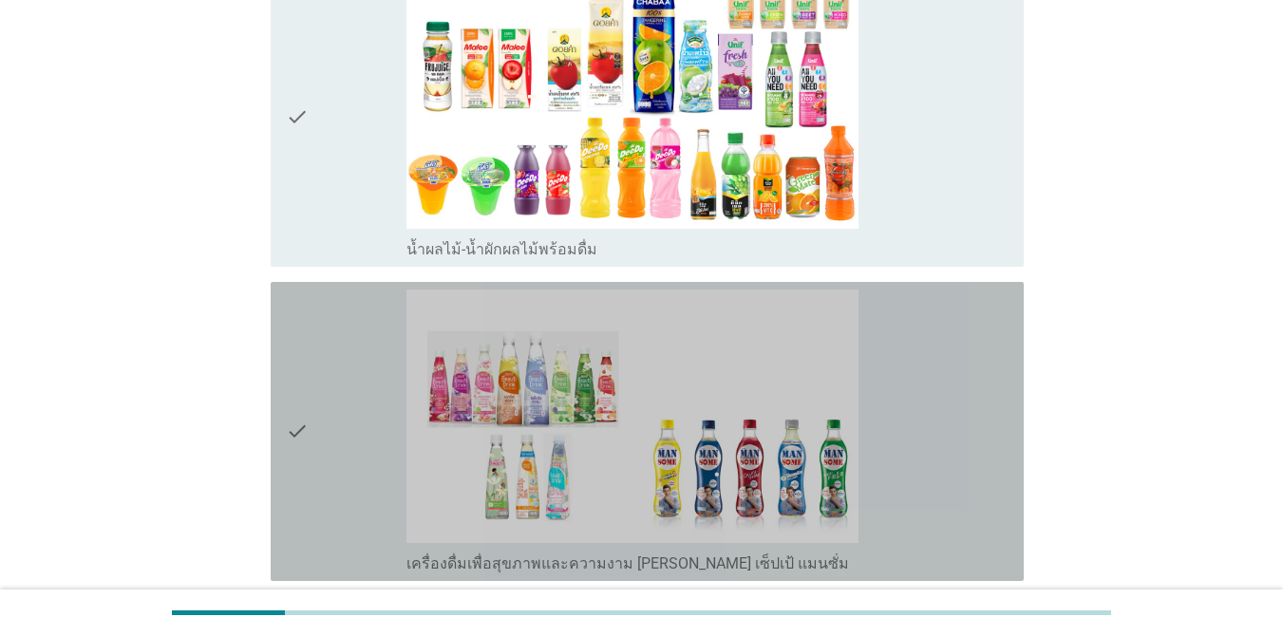
click at [905, 438] on div "check_box เครื่องดื่มเพื่อสุขภาพและความงาม [PERSON_NAME] เซ็ปเป้ แมนซั่ม" at bounding box center [707, 432] width 602 height 284
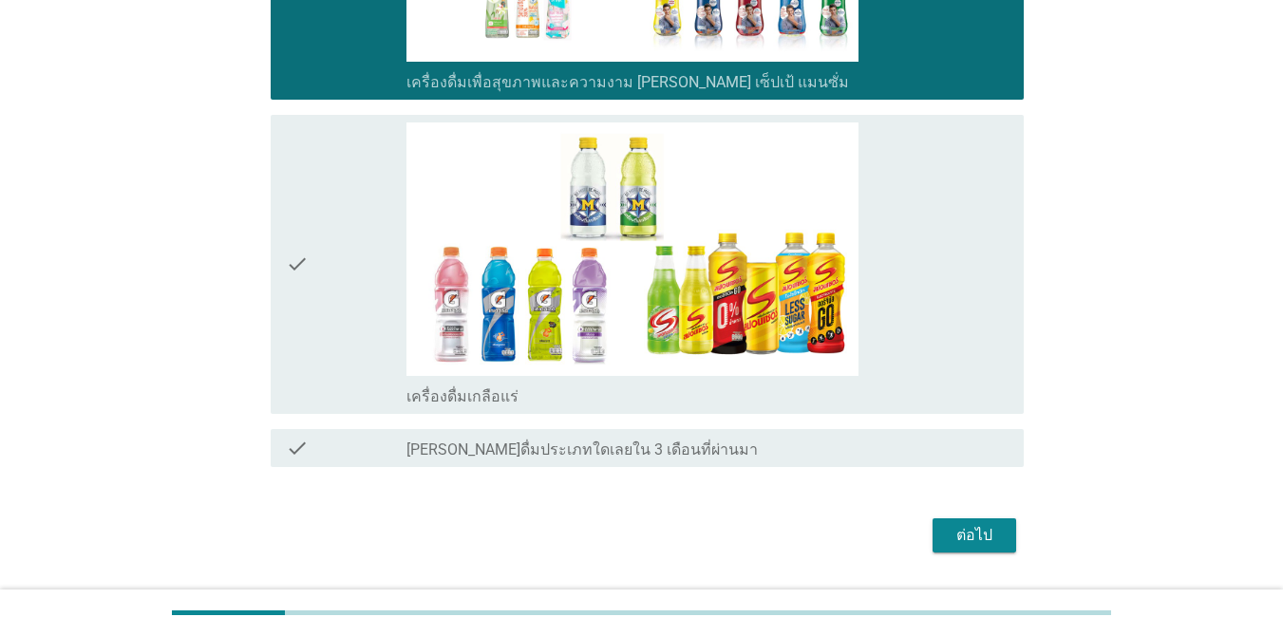
scroll to position [2637, 0]
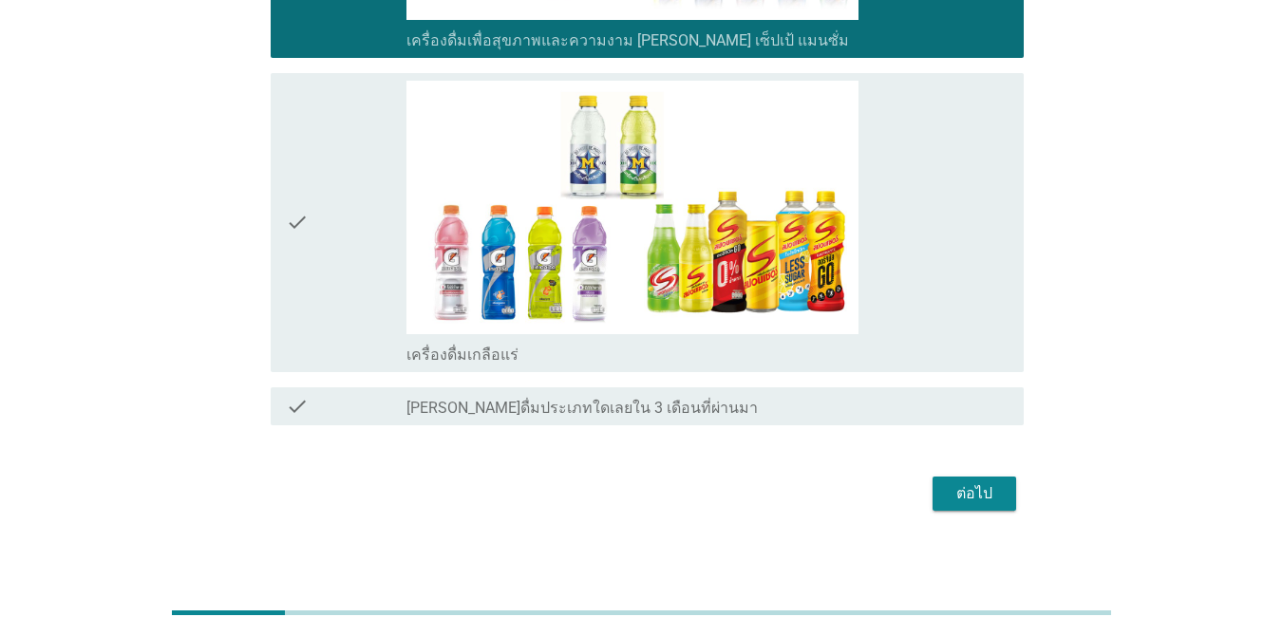
click at [935, 231] on div "check_box เครื่องดื่มเกลือแร่" at bounding box center [707, 223] width 602 height 284
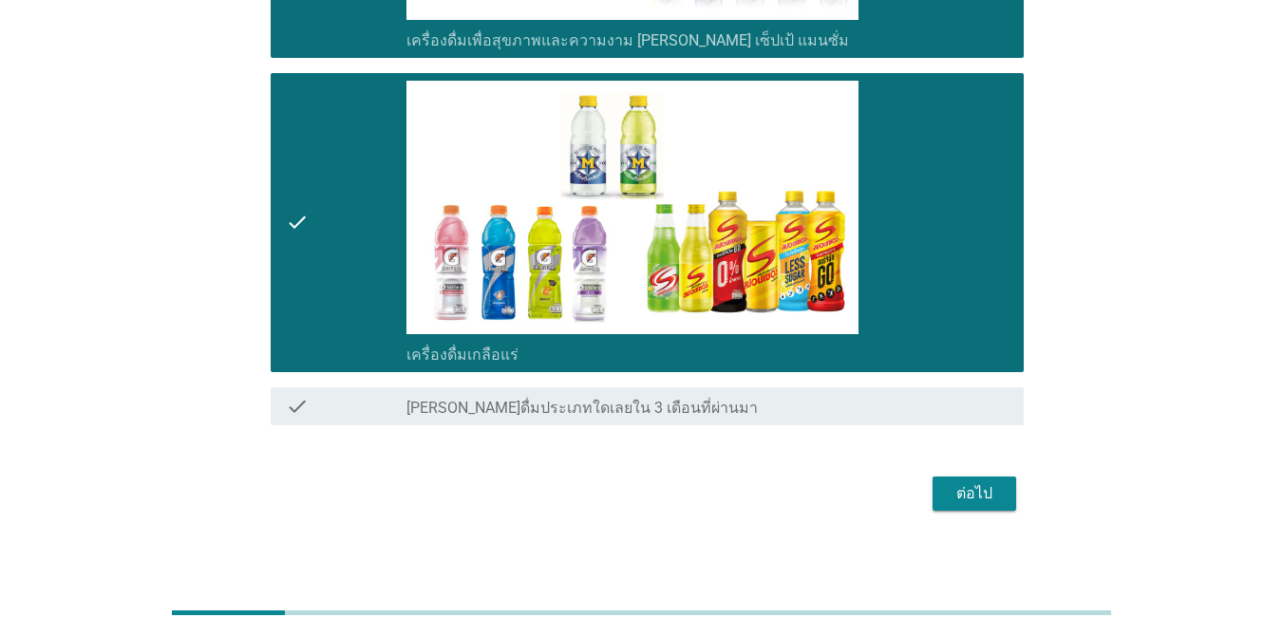
click at [935, 487] on div "ต่อไป" at bounding box center [974, 493] width 53 height 23
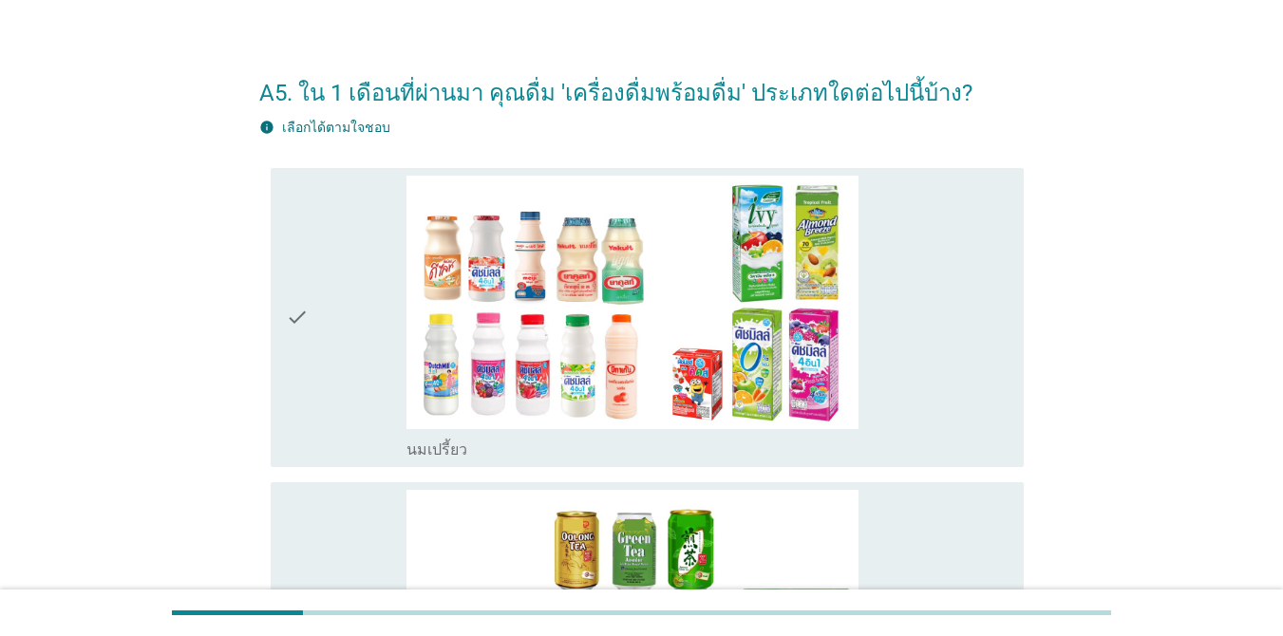
scroll to position [57, 0]
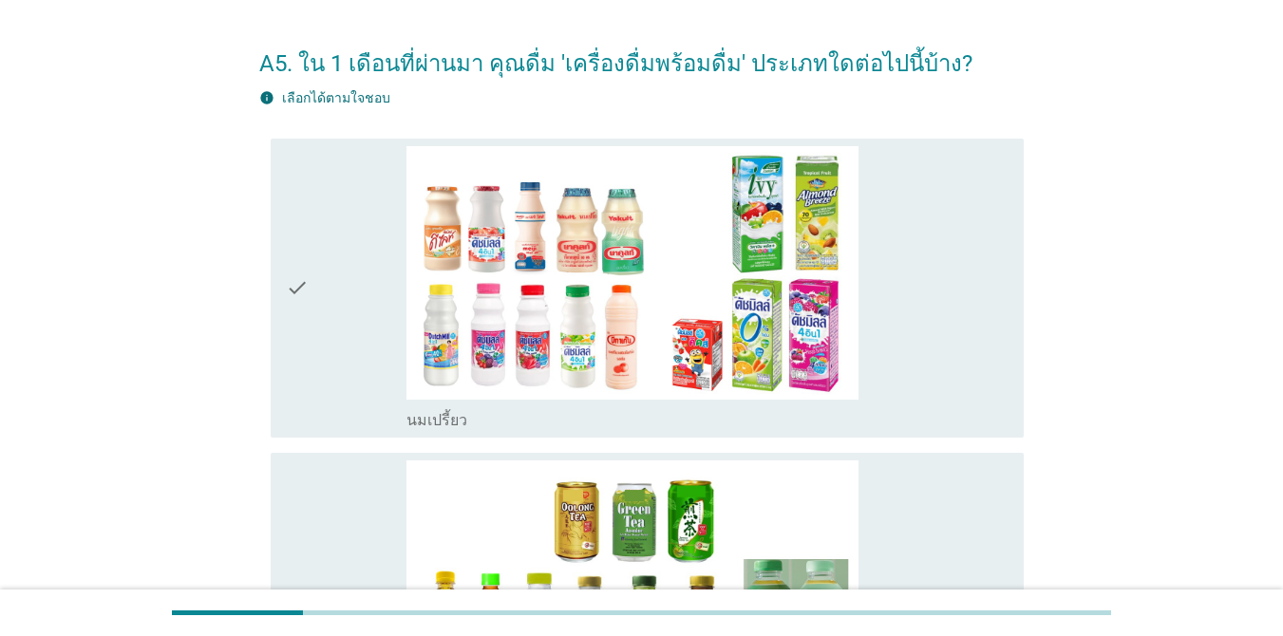
click at [883, 262] on div "check_box นมเปรี้ยว" at bounding box center [707, 288] width 602 height 284
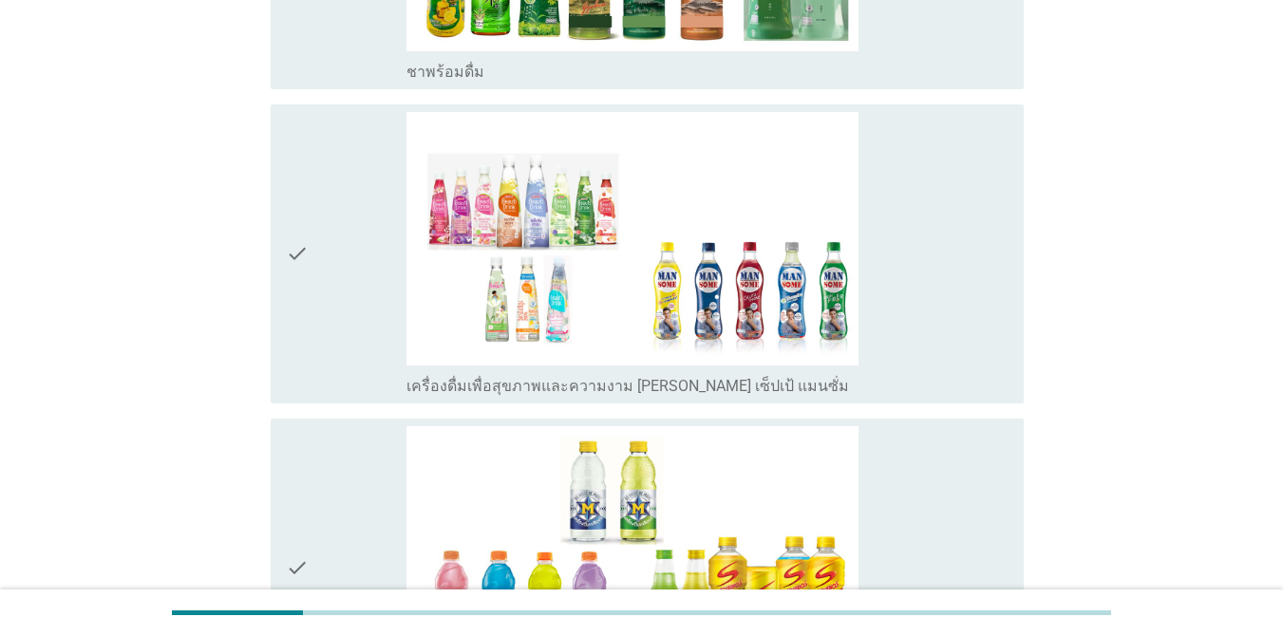
scroll to position [1076, 0]
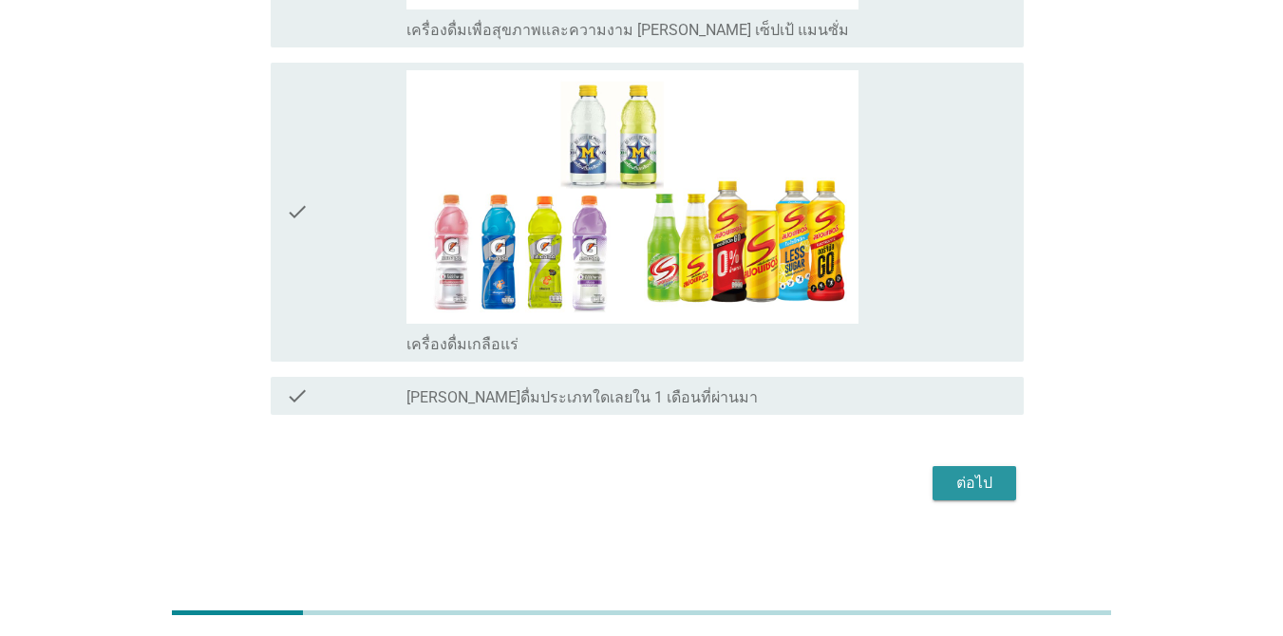
click at [935, 489] on div "ต่อไป" at bounding box center [974, 483] width 53 height 23
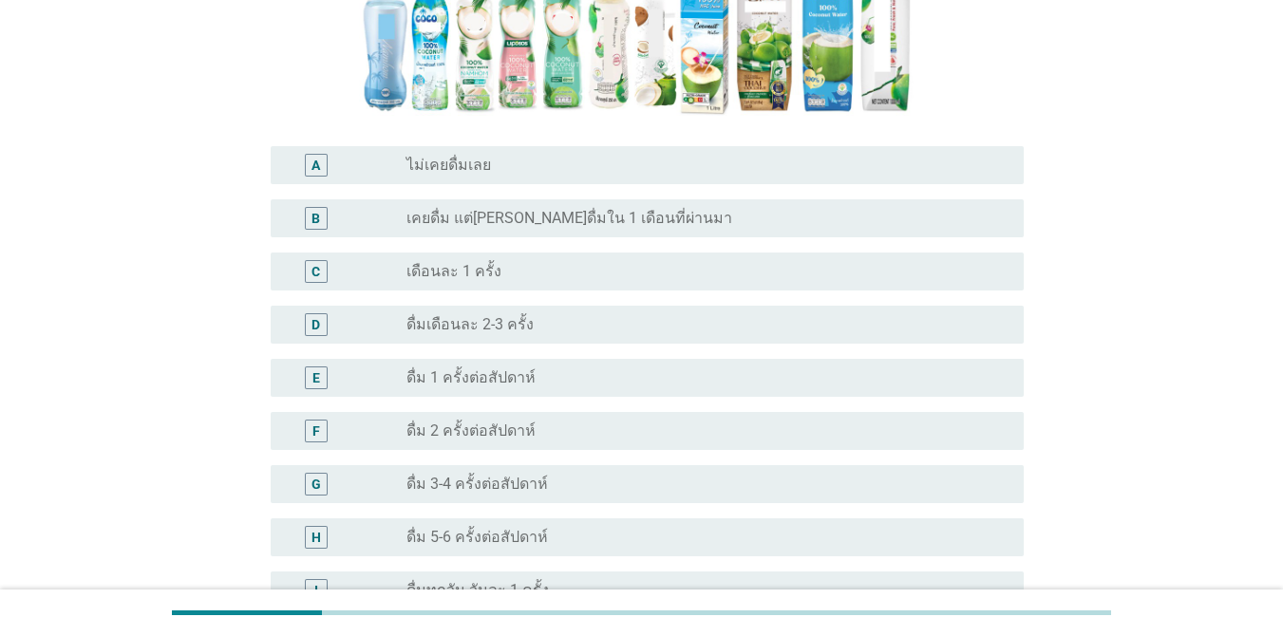
scroll to position [459, 0]
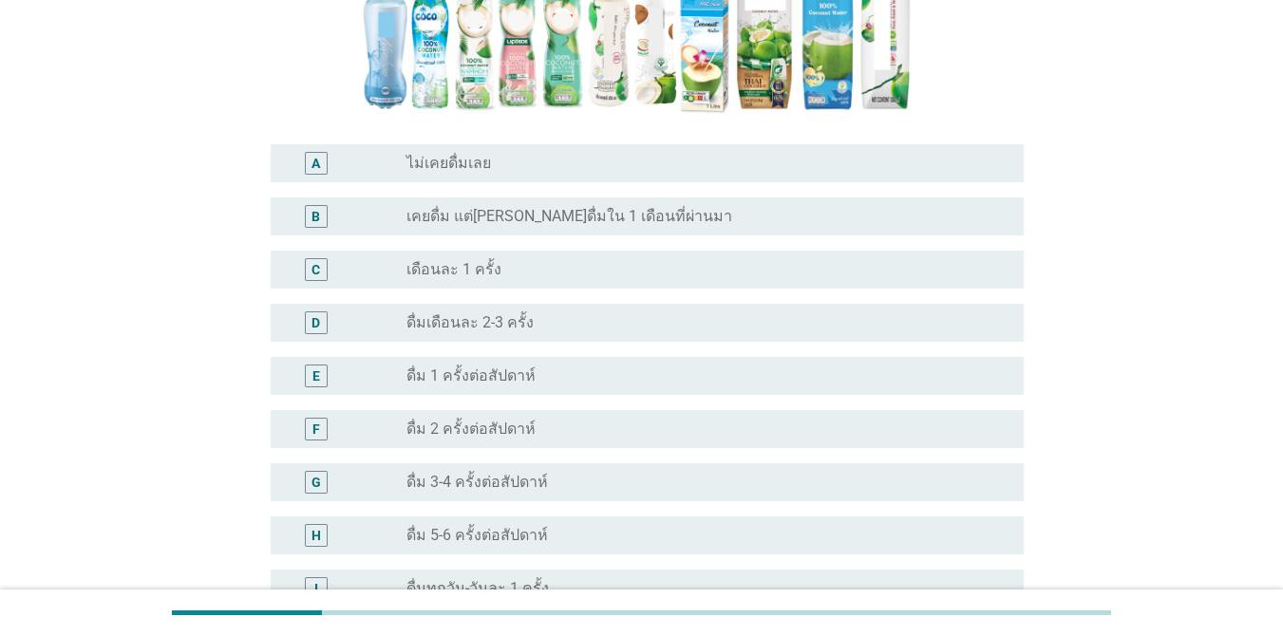
click at [641, 173] on div "radio_button_unchecked ไม่เคยดื่มเลย" at bounding box center [699, 163] width 587 height 19
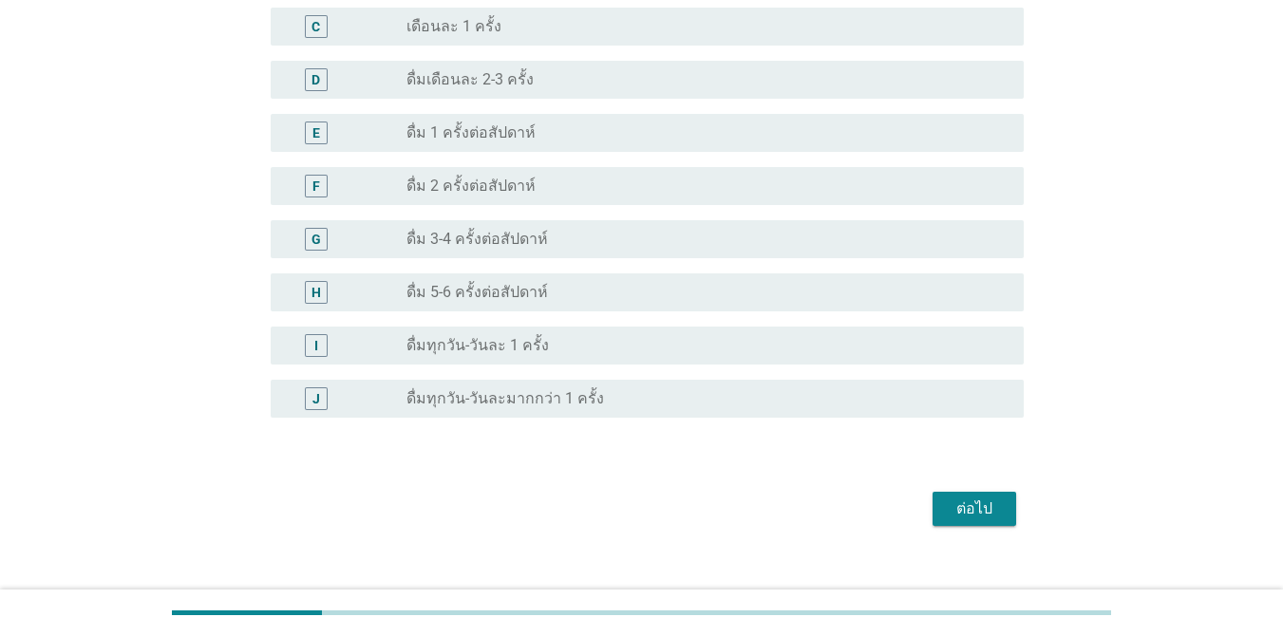
scroll to position [728, 0]
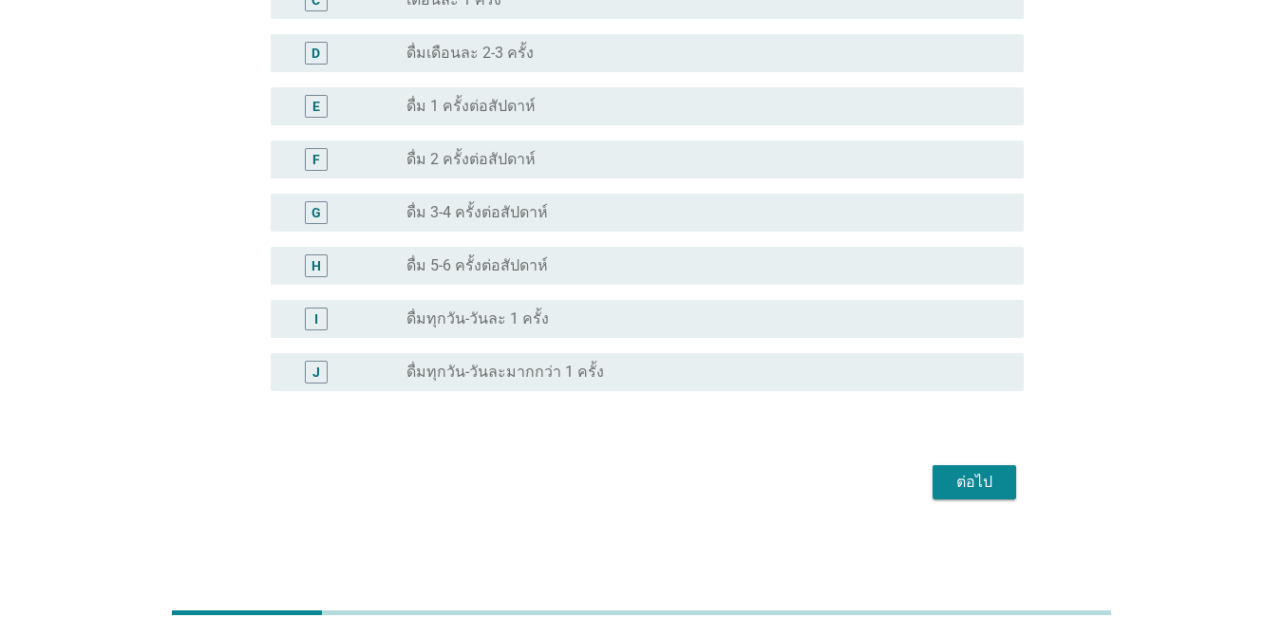
click at [935, 481] on div "ต่อไป" at bounding box center [974, 482] width 53 height 23
